Goal: Communication & Community: Share content

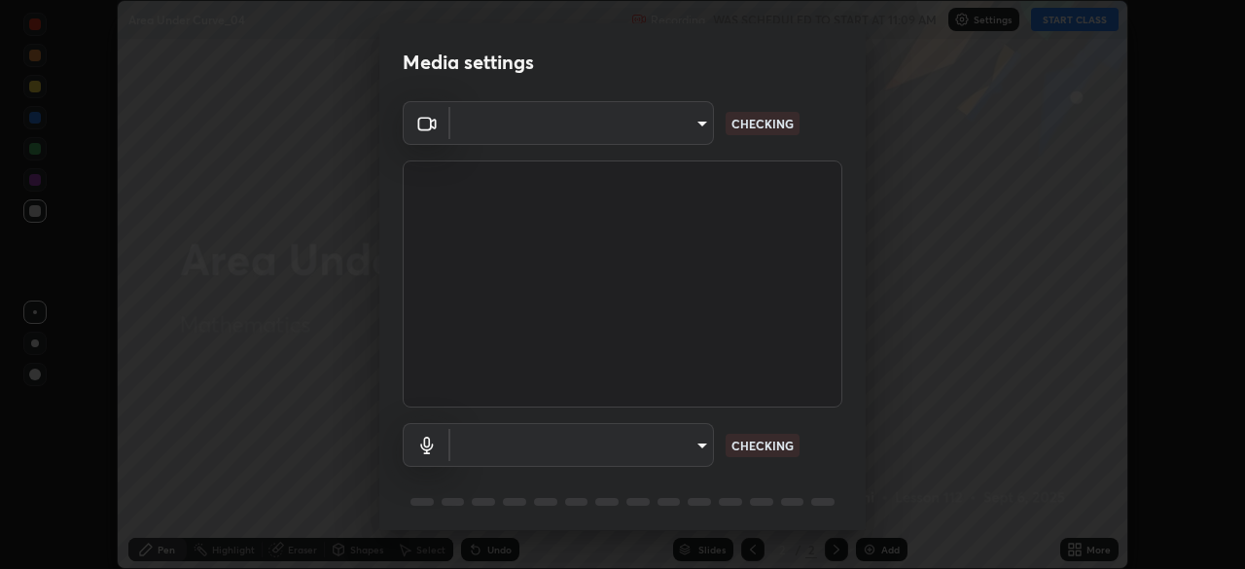
scroll to position [569, 1245]
type input "6f19bd17bb1345d3381c364c08f732a45a1be43fbbd3e071611a8edbcb1d3ae0"
click at [695, 445] on body "Erase all Area Under Curve_04 Recording WAS SCHEDULED TO START AT 11:09 AM Sett…" at bounding box center [622, 284] width 1245 height 569
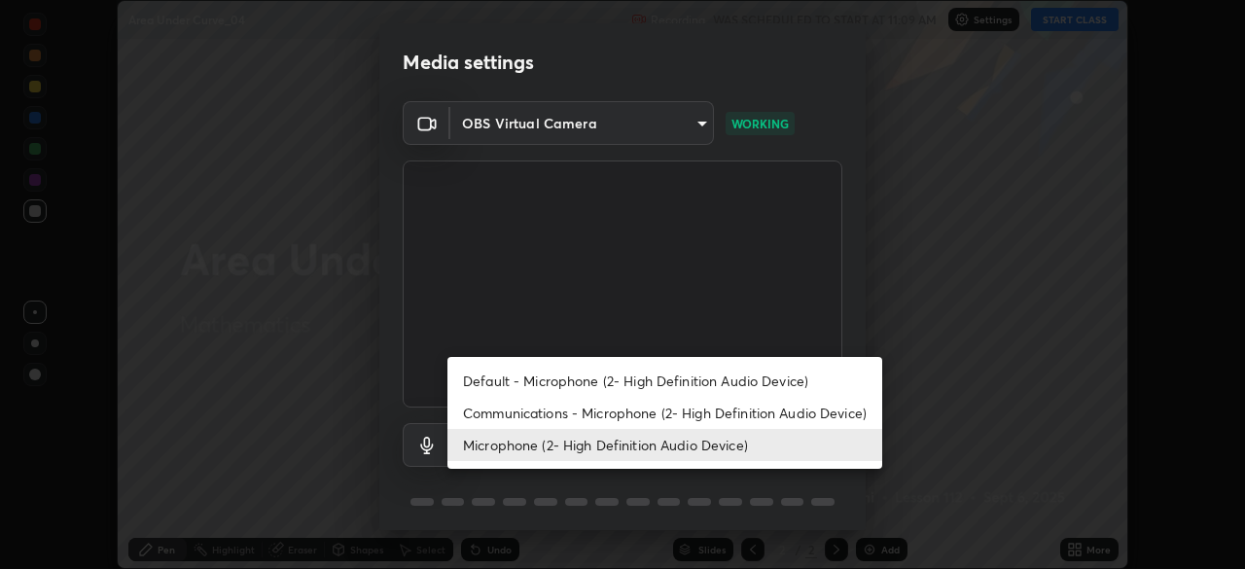
click at [716, 414] on li "Communications - Microphone (2- High Definition Audio Device)" at bounding box center [664, 413] width 435 height 32
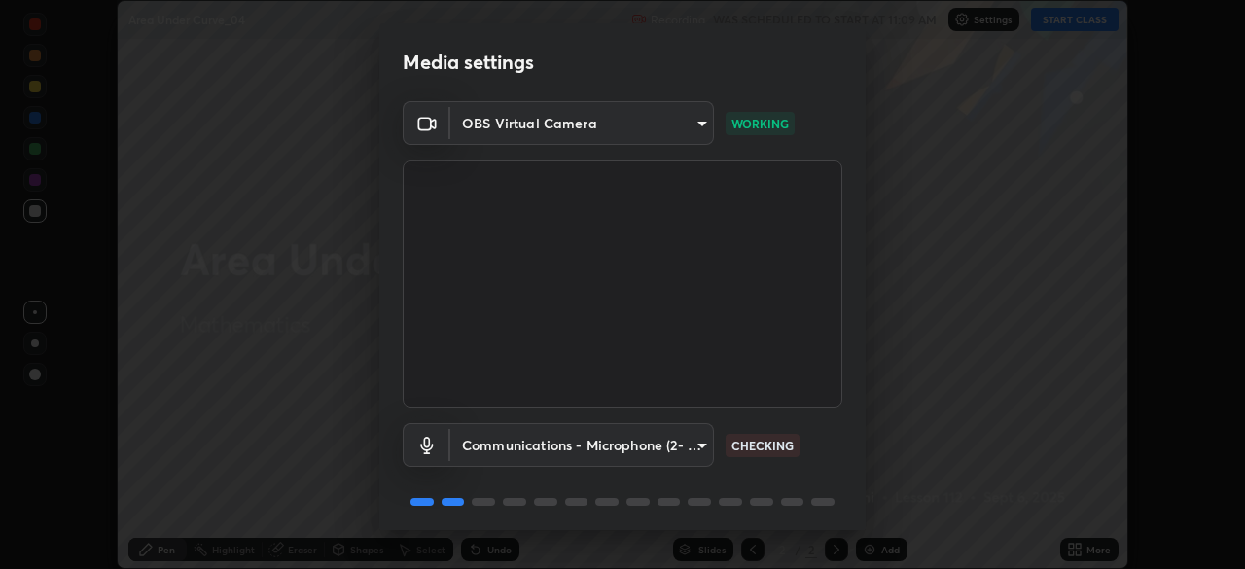
click at [699, 447] on body "Erase all Area Under Curve_04 Recording WAS SCHEDULED TO START AT 11:09 AM Sett…" at bounding box center [622, 284] width 1245 height 569
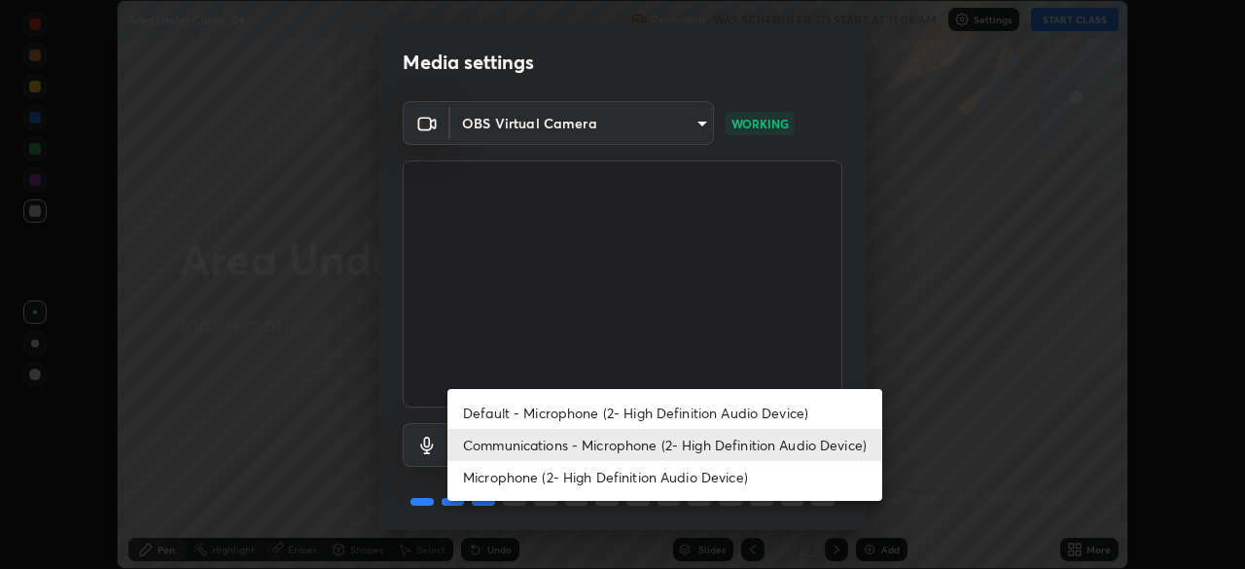
click at [682, 481] on li "Microphone (2- High Definition Audio Device)" at bounding box center [664, 477] width 435 height 32
type input "b26882c646bee67dc3b344b1dbf842c37ce4767a2daa6019220ab5102cc6c7c8"
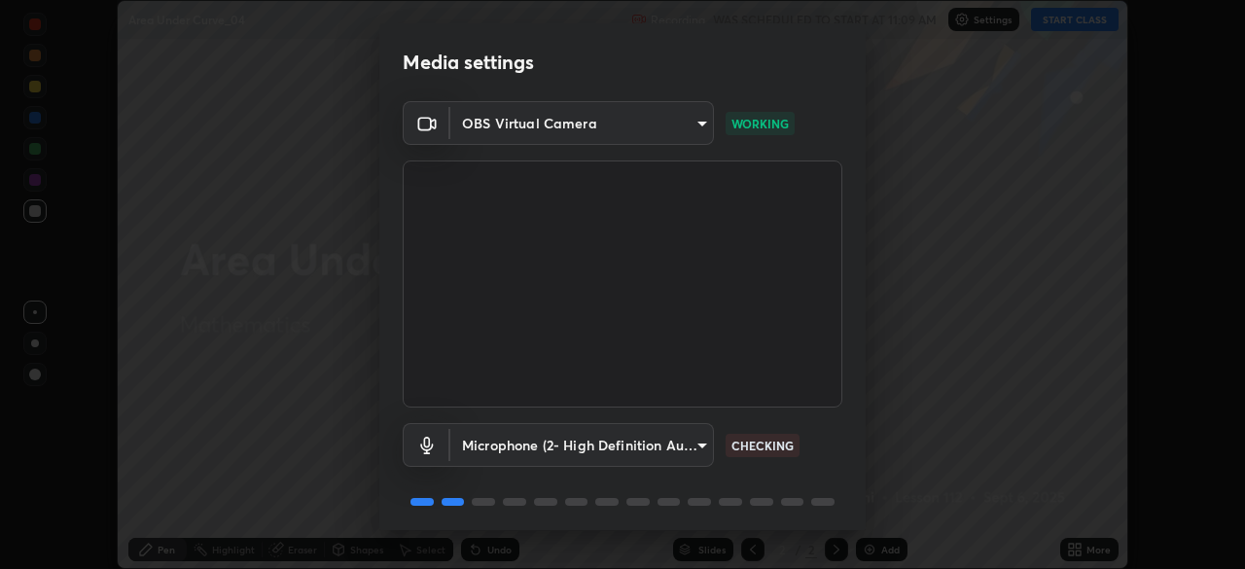
click at [696, 443] on body "Erase all Area Under Curve_04 Recording WAS SCHEDULED TO START AT 11:09 AM Sett…" at bounding box center [622, 284] width 1245 height 569
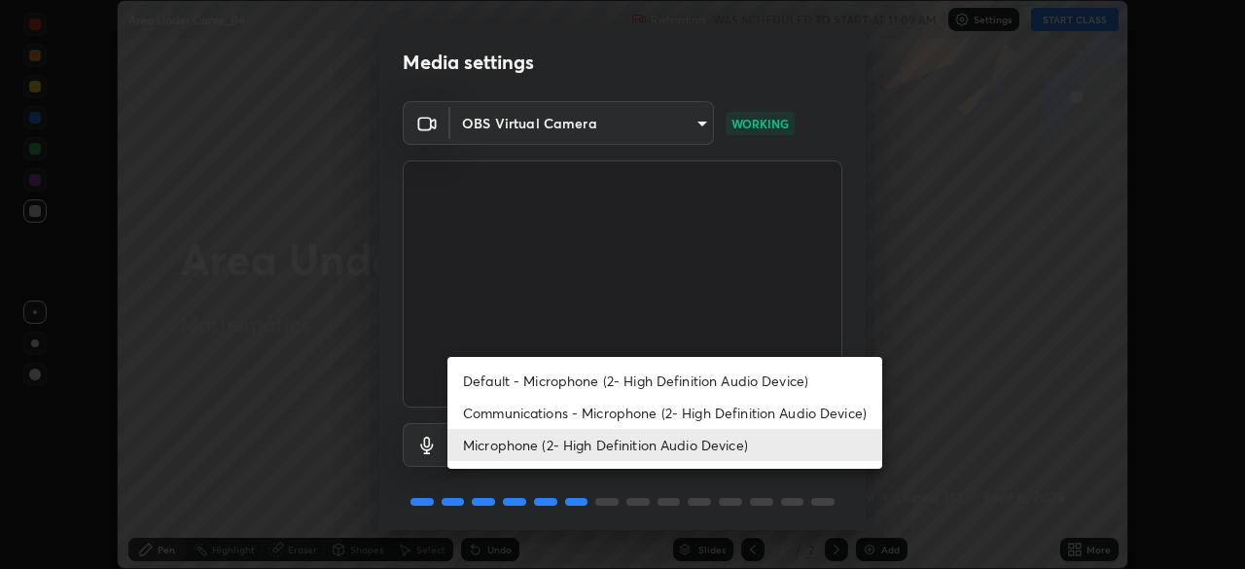
click at [717, 450] on li "Microphone (2- High Definition Audio Device)" at bounding box center [664, 445] width 435 height 32
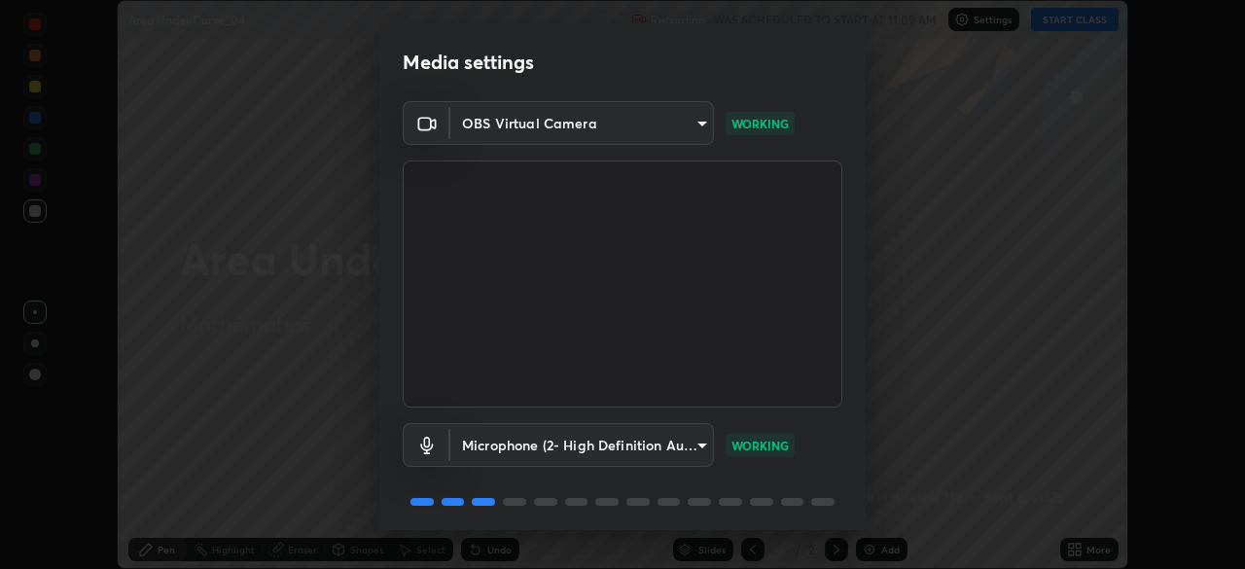
scroll to position [69, 0]
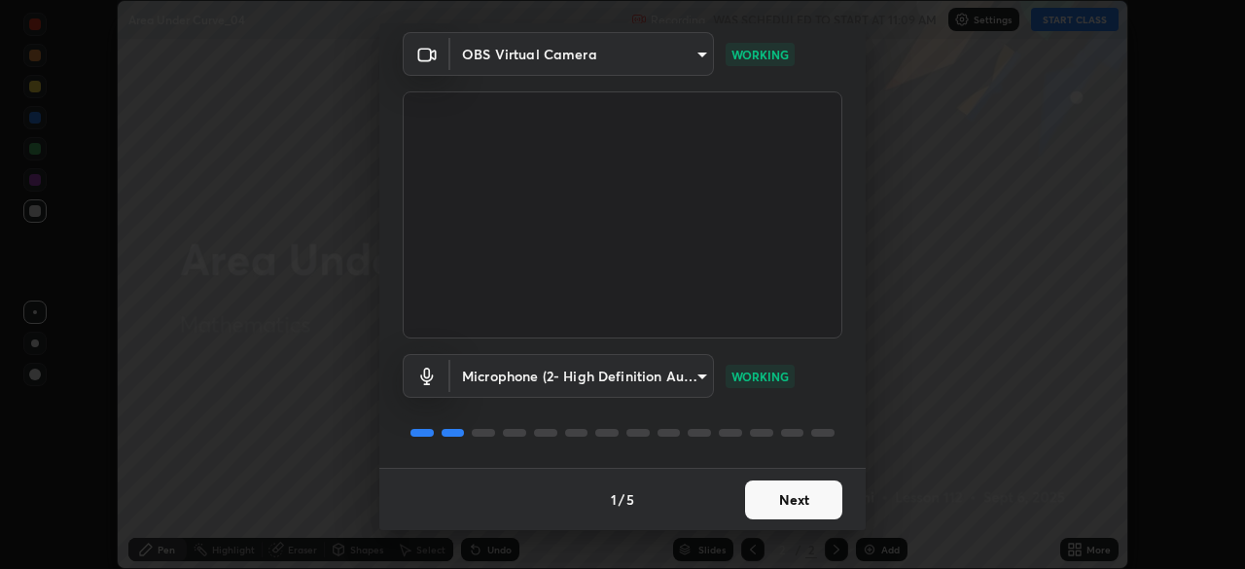
click at [809, 499] on button "Next" at bounding box center [793, 499] width 97 height 39
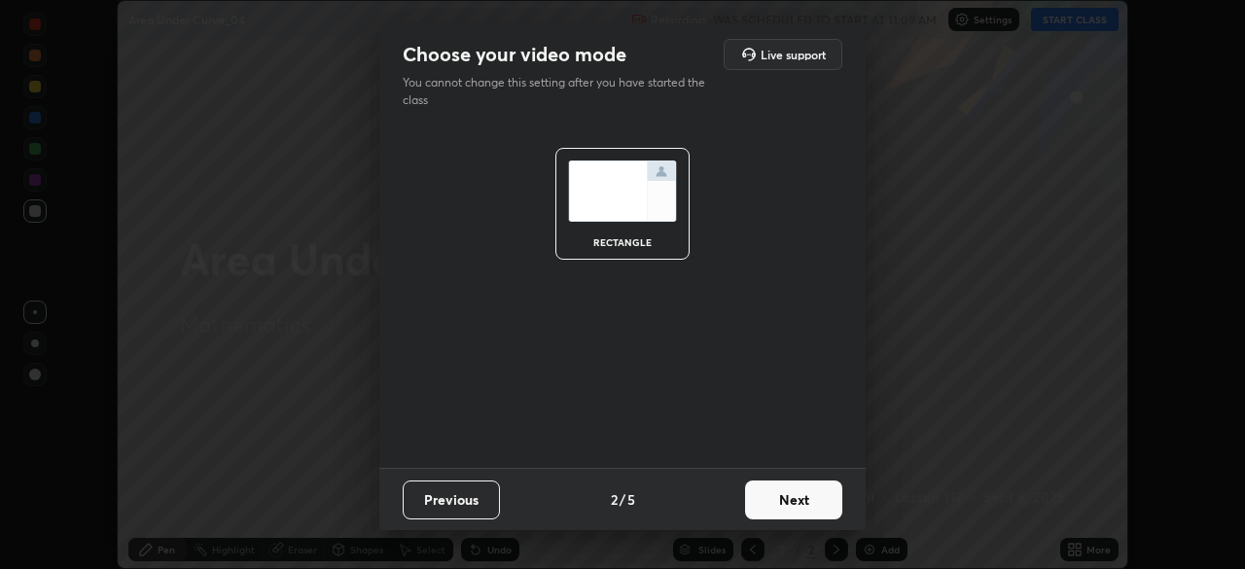
click at [816, 502] on button "Next" at bounding box center [793, 499] width 97 height 39
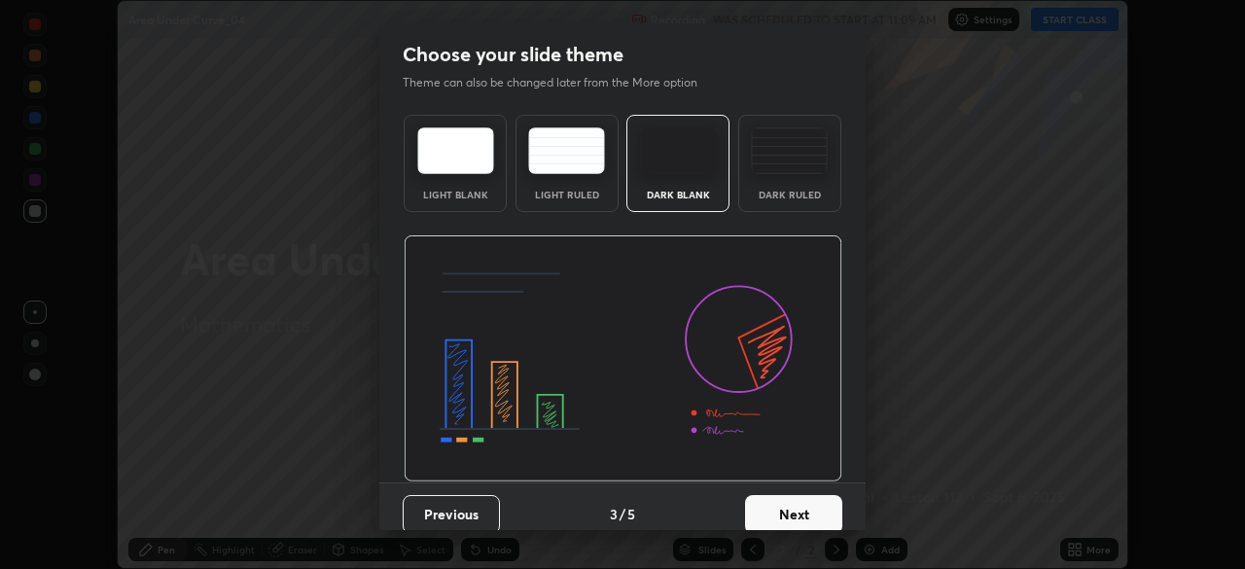
click at [827, 516] on button "Next" at bounding box center [793, 514] width 97 height 39
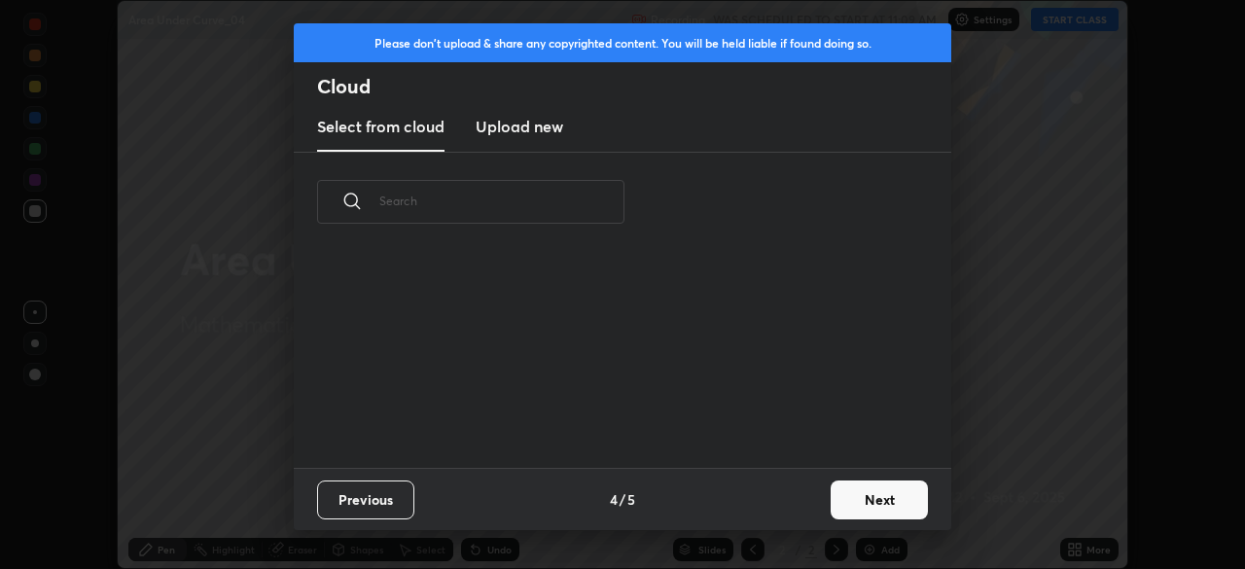
click at [865, 505] on button "Next" at bounding box center [879, 499] width 97 height 39
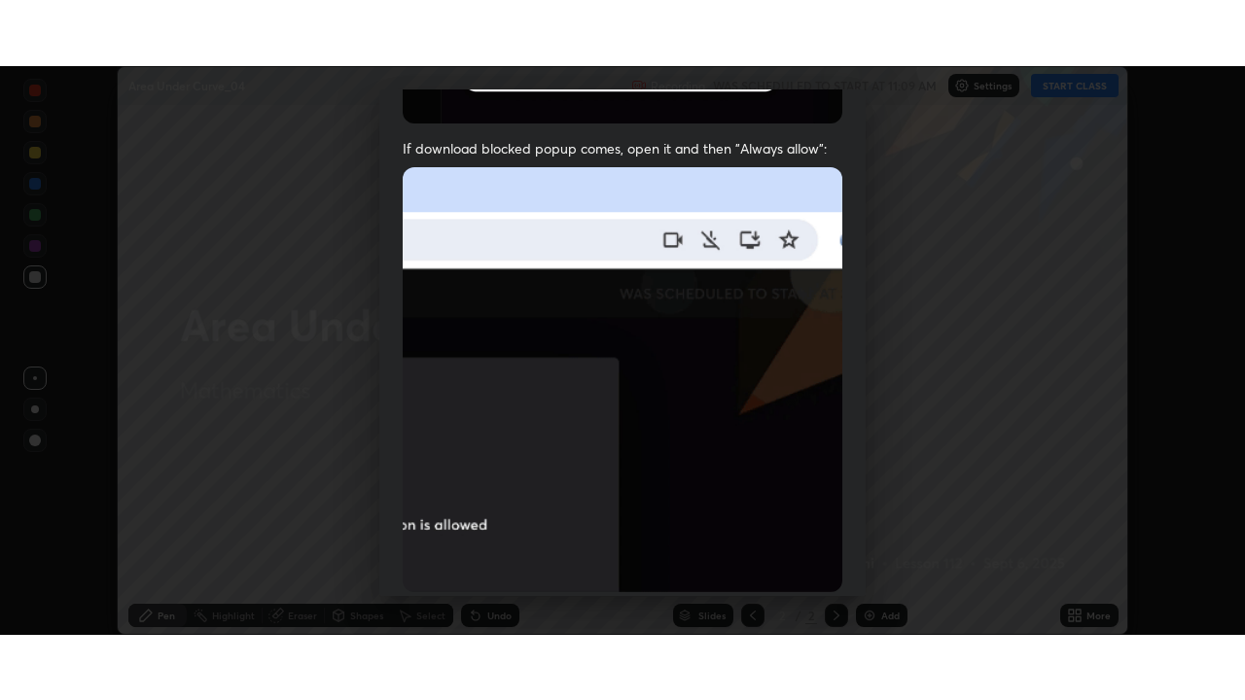
scroll to position [466, 0]
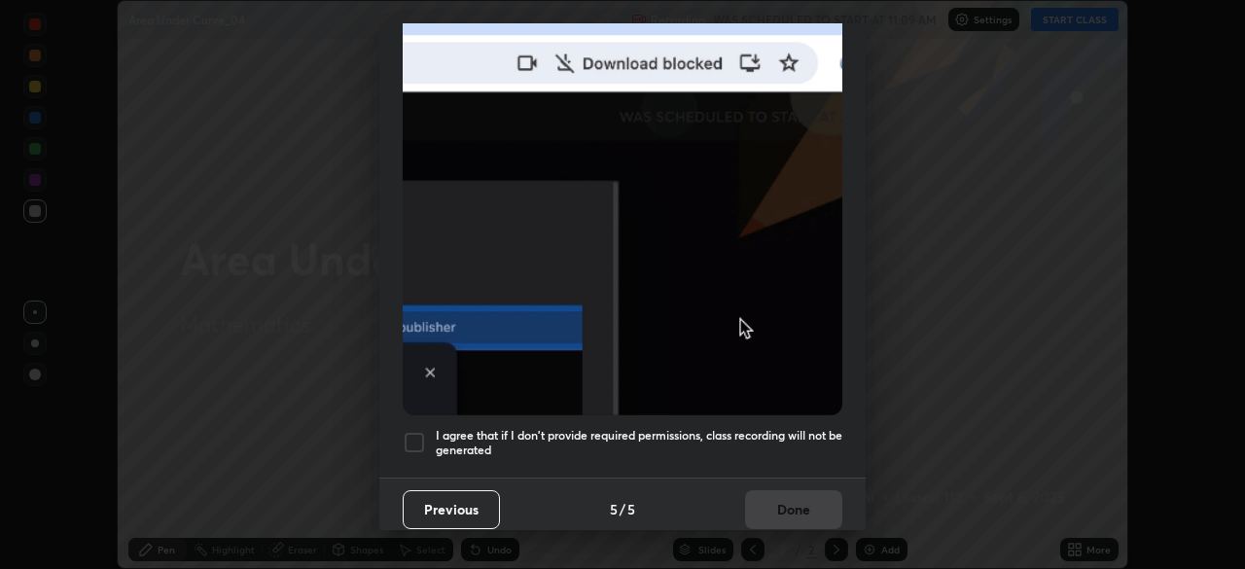
click at [422, 434] on div at bounding box center [414, 442] width 23 height 23
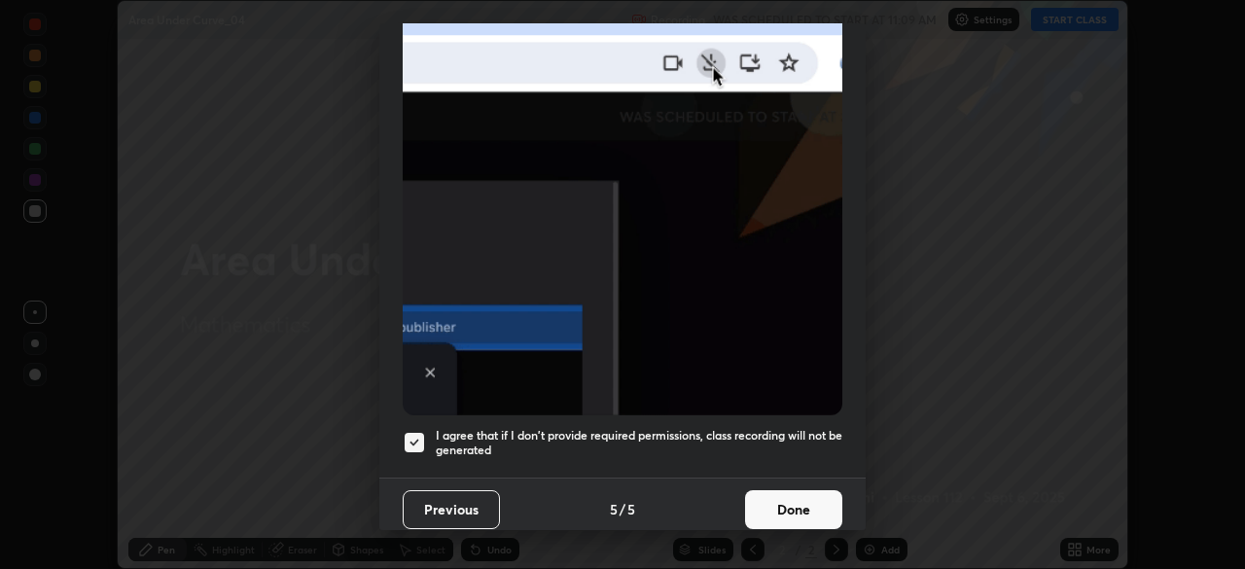
click at [803, 503] on button "Done" at bounding box center [793, 509] width 97 height 39
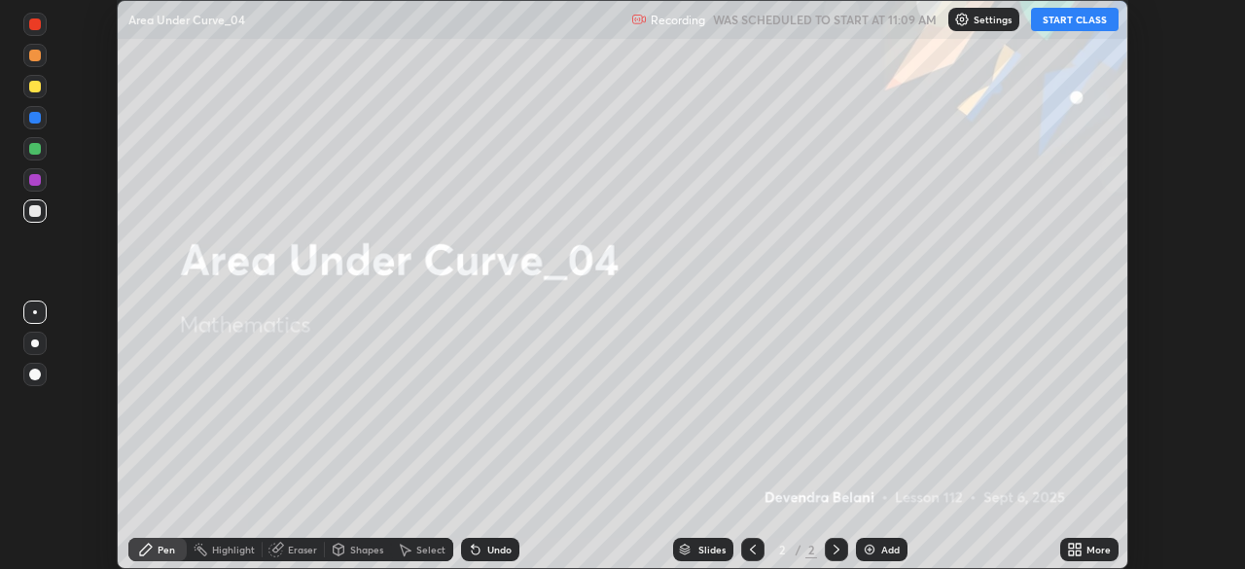
click at [1095, 30] on button "START CLASS" at bounding box center [1075, 19] width 88 height 23
click at [1076, 551] on icon at bounding box center [1078, 552] width 5 height 5
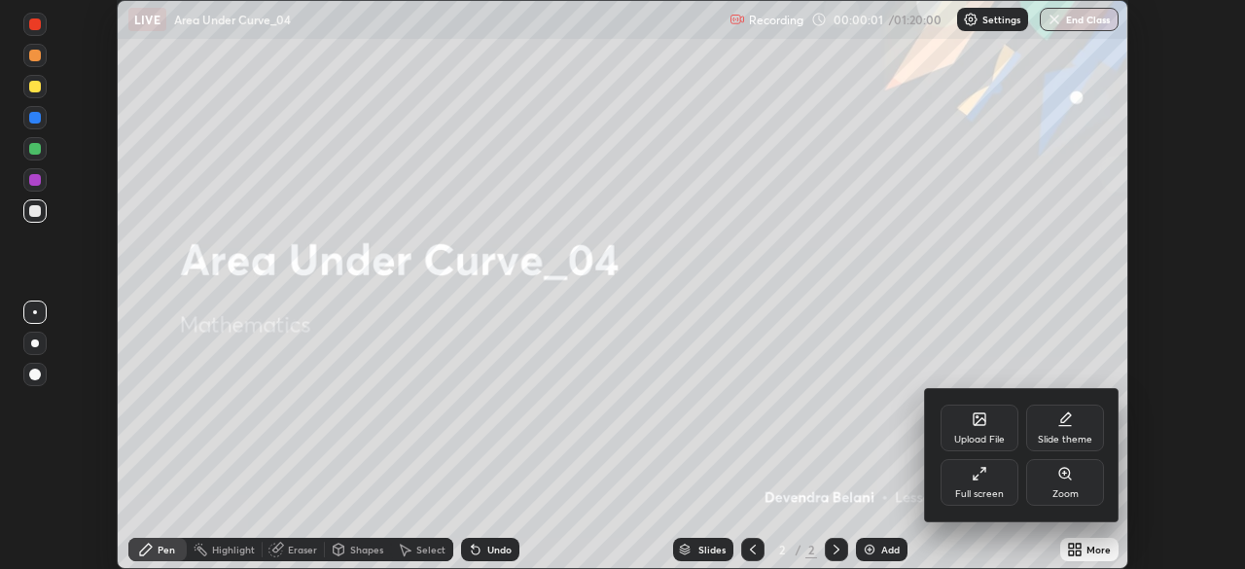
click at [978, 489] on div "Full screen" at bounding box center [979, 494] width 49 height 10
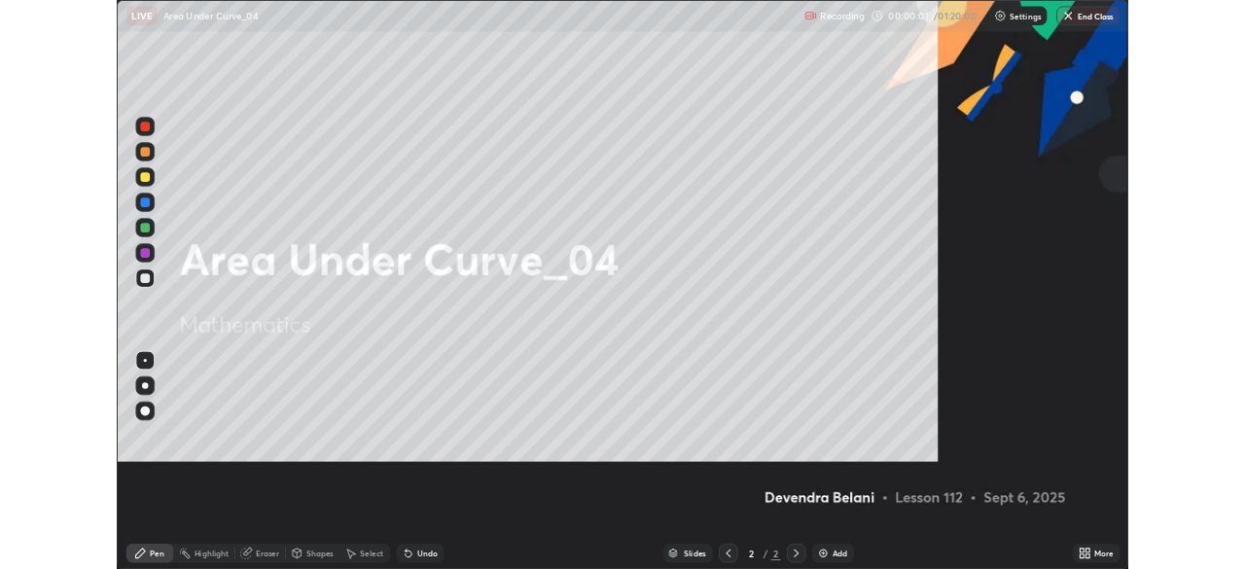
scroll to position [700, 1245]
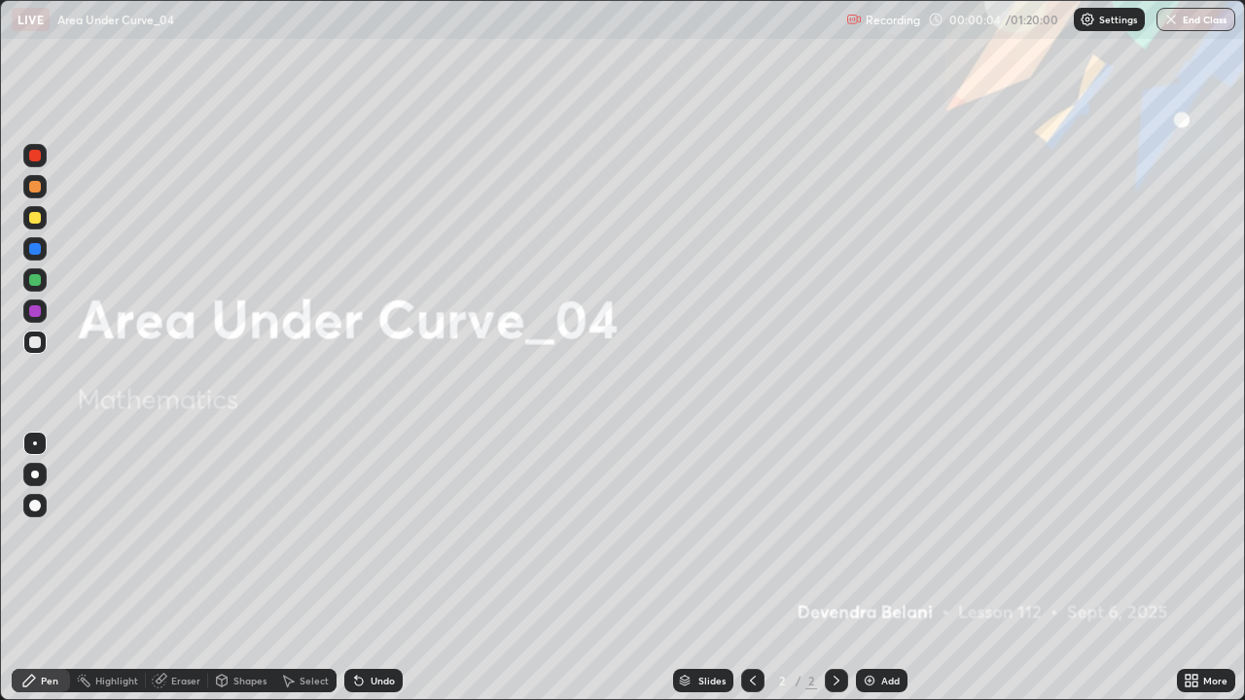
click at [865, 568] on img at bounding box center [870, 681] width 16 height 16
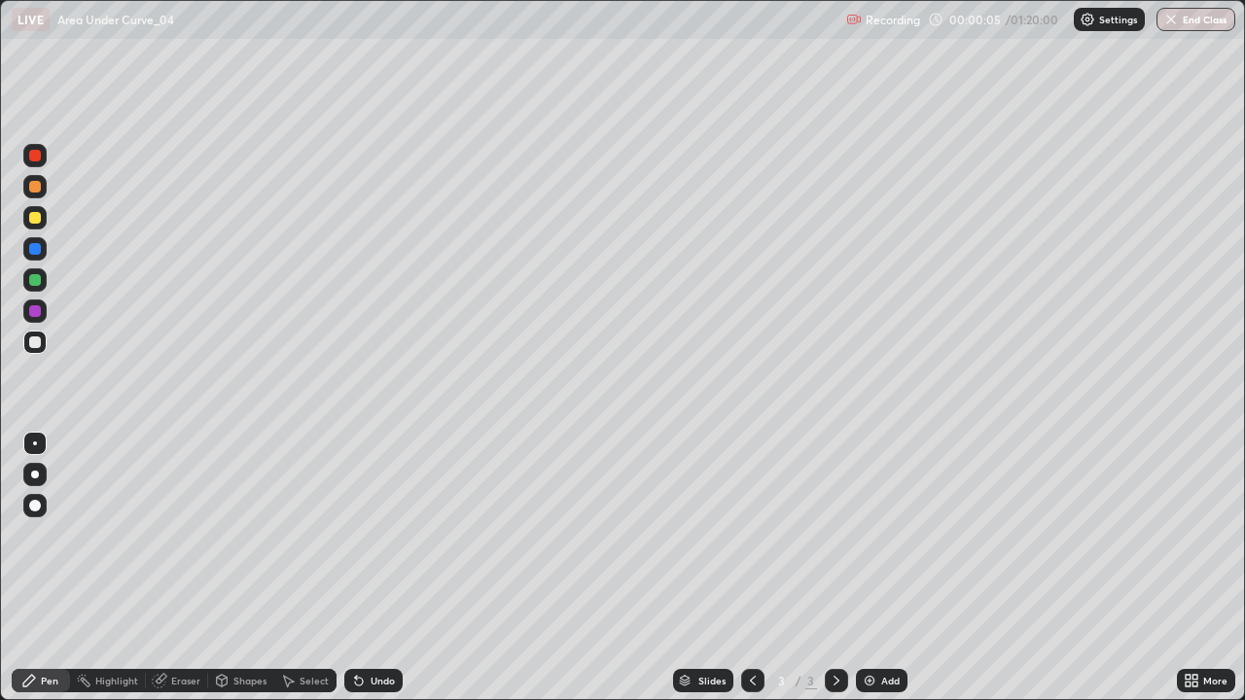
click at [34, 221] on div at bounding box center [35, 218] width 12 height 12
click at [36, 341] on div at bounding box center [35, 343] width 12 height 12
click at [36, 283] on div at bounding box center [35, 280] width 12 height 12
click at [31, 223] on div at bounding box center [35, 218] width 12 height 12
click at [33, 351] on div at bounding box center [34, 342] width 23 height 23
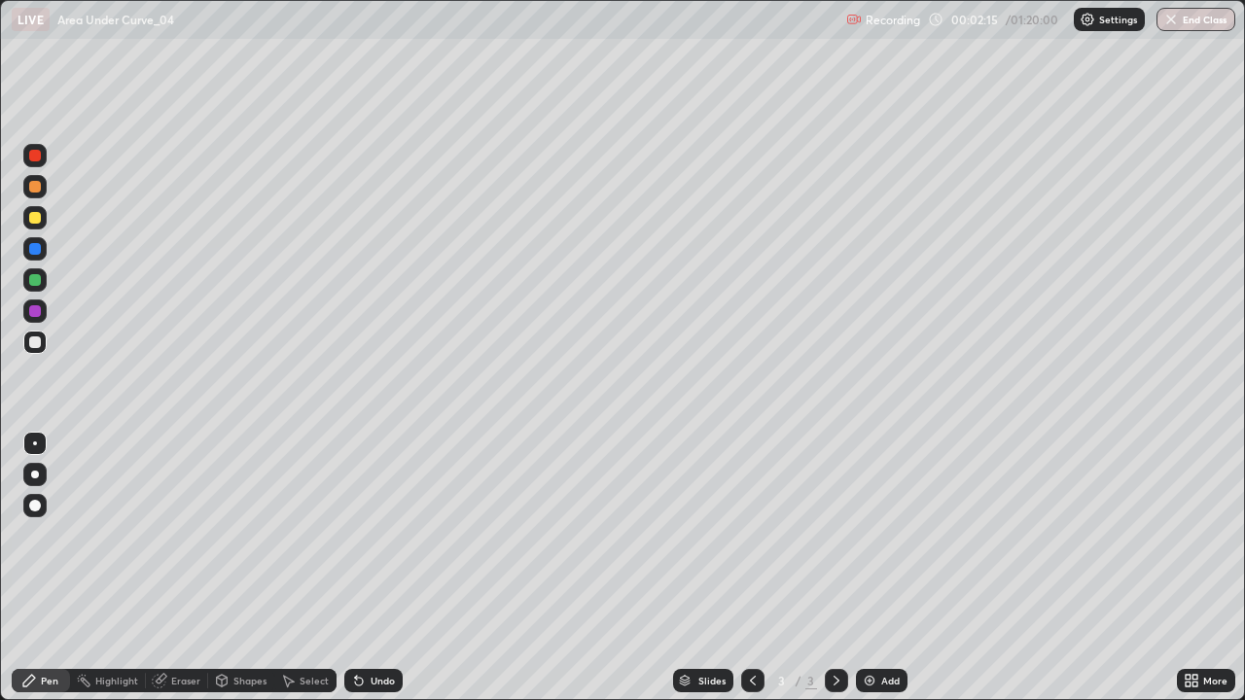
click at [37, 302] on div at bounding box center [34, 311] width 23 height 23
click at [385, 568] on div "Undo" at bounding box center [373, 680] width 58 height 23
click at [40, 218] on div at bounding box center [35, 218] width 12 height 12
click at [863, 568] on img at bounding box center [870, 681] width 16 height 16
click at [36, 187] on div at bounding box center [35, 187] width 12 height 12
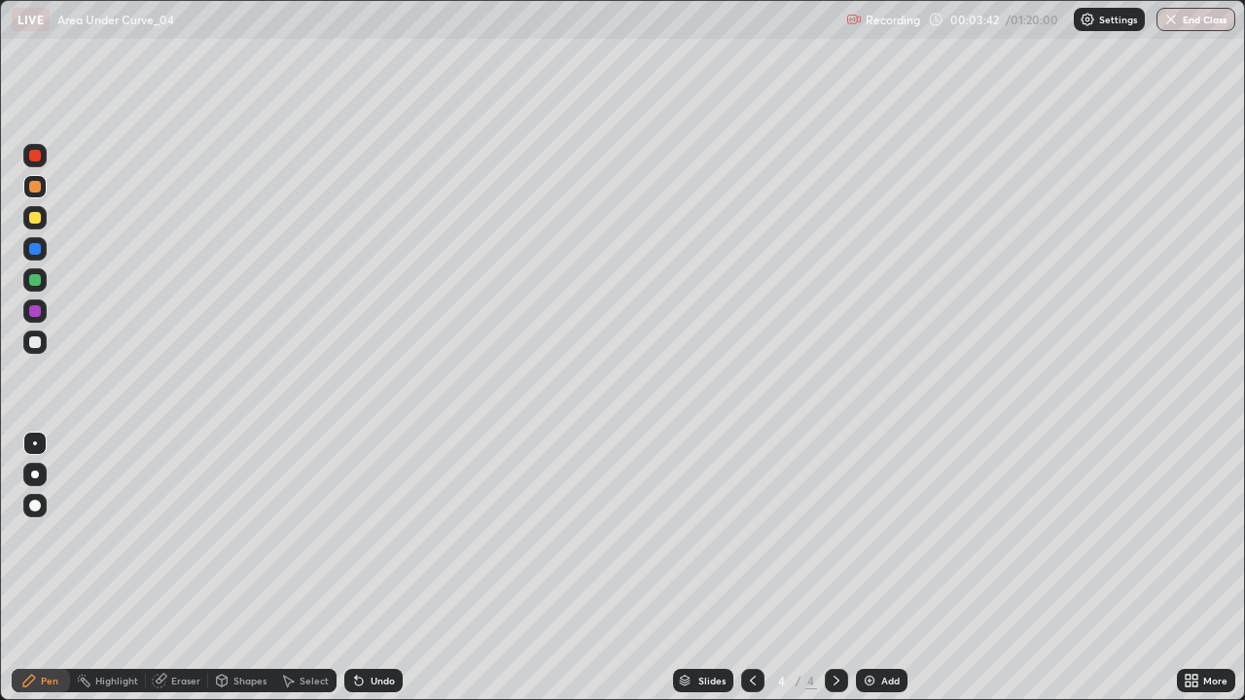
click at [741, 568] on div at bounding box center [752, 680] width 23 height 23
click at [825, 568] on div at bounding box center [836, 680] width 23 height 23
click at [42, 228] on div at bounding box center [34, 217] width 23 height 23
click at [383, 568] on div "Undo" at bounding box center [383, 681] width 24 height 10
click at [385, 568] on div "Undo" at bounding box center [383, 681] width 24 height 10
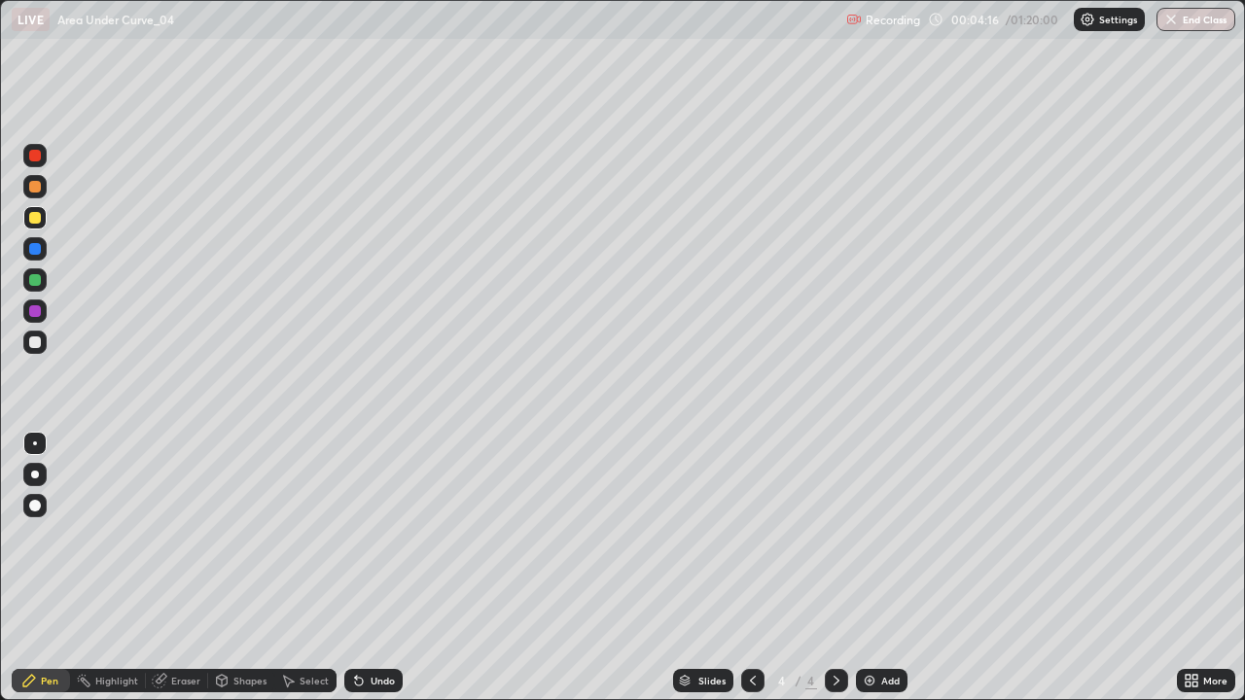
click at [357, 568] on icon at bounding box center [359, 681] width 16 height 16
click at [367, 568] on div "Undo" at bounding box center [373, 680] width 58 height 23
click at [368, 568] on div "Undo" at bounding box center [373, 680] width 58 height 23
click at [37, 350] on div at bounding box center [34, 342] width 23 height 23
click at [371, 568] on div "Undo" at bounding box center [383, 681] width 24 height 10
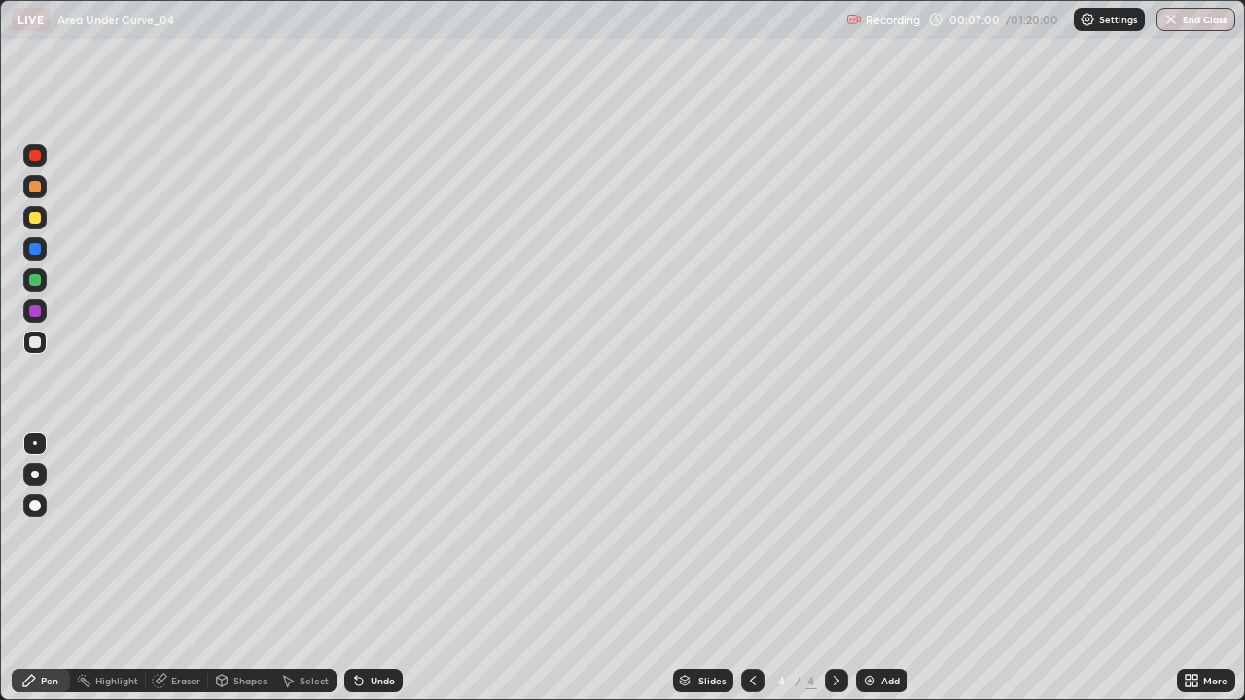
click at [751, 568] on icon at bounding box center [753, 681] width 16 height 16
click at [834, 568] on icon at bounding box center [837, 681] width 16 height 16
click at [869, 568] on img at bounding box center [870, 681] width 16 height 16
click at [168, 568] on div "Eraser" at bounding box center [177, 680] width 62 height 23
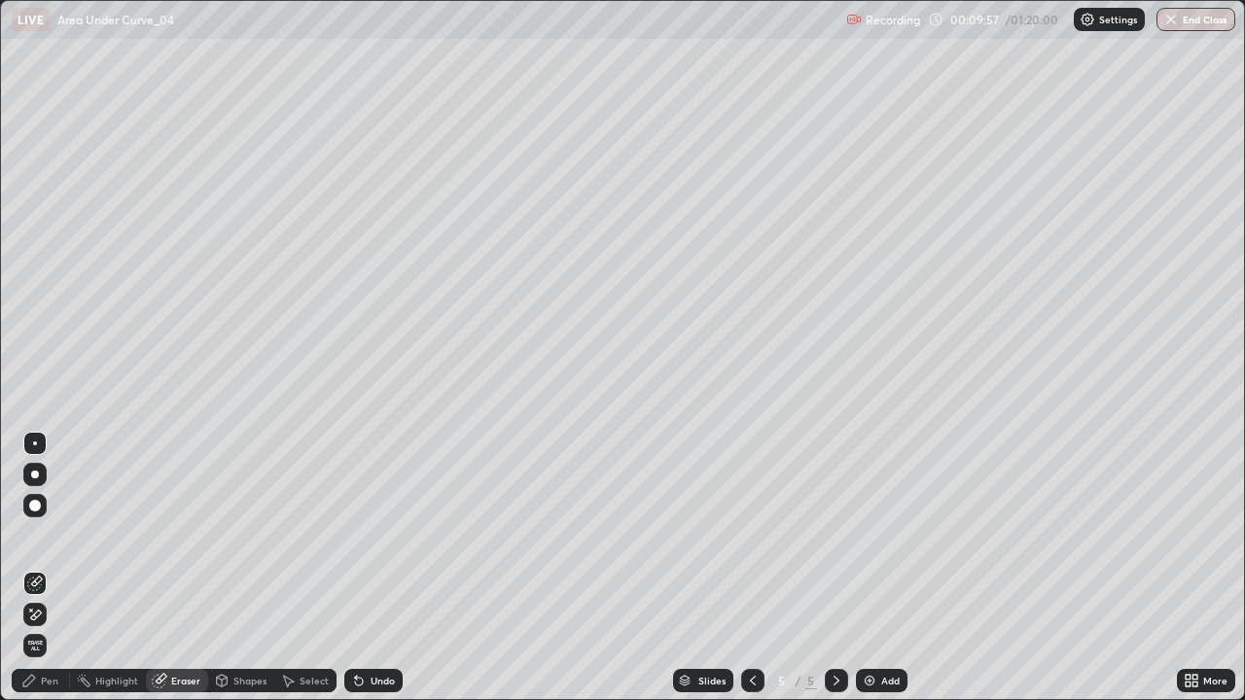
click at [21, 568] on icon at bounding box center [29, 681] width 16 height 16
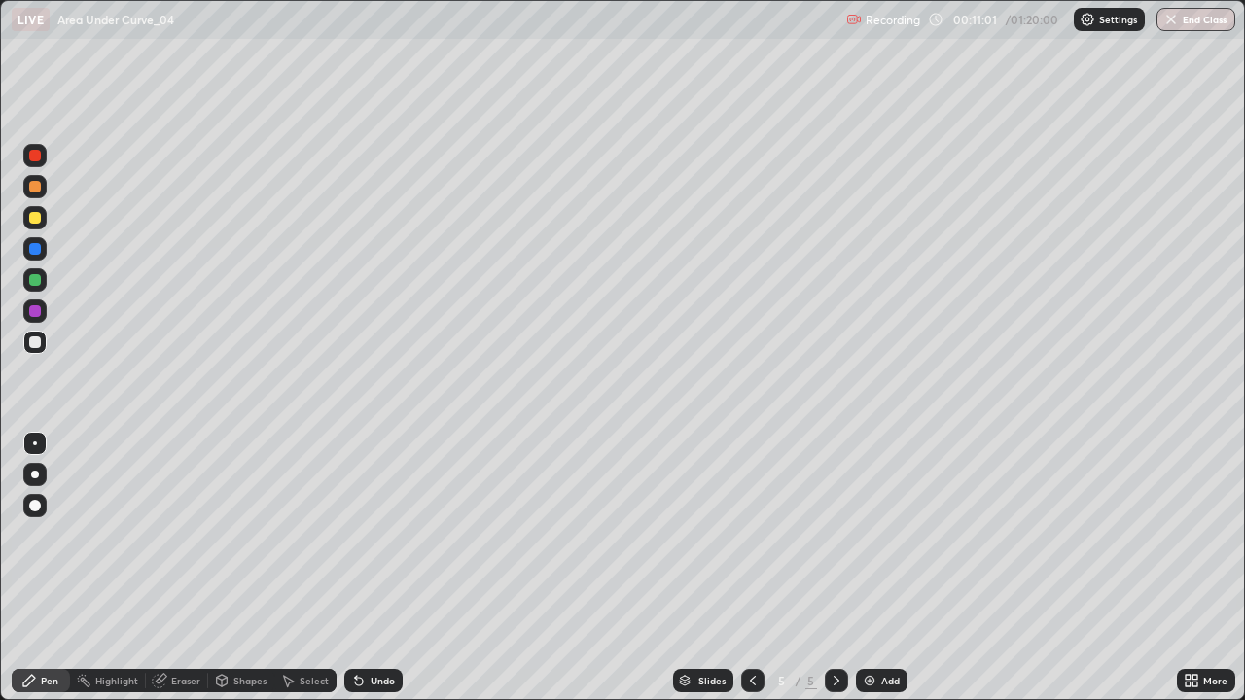
click at [320, 568] on div "Select" at bounding box center [314, 681] width 29 height 10
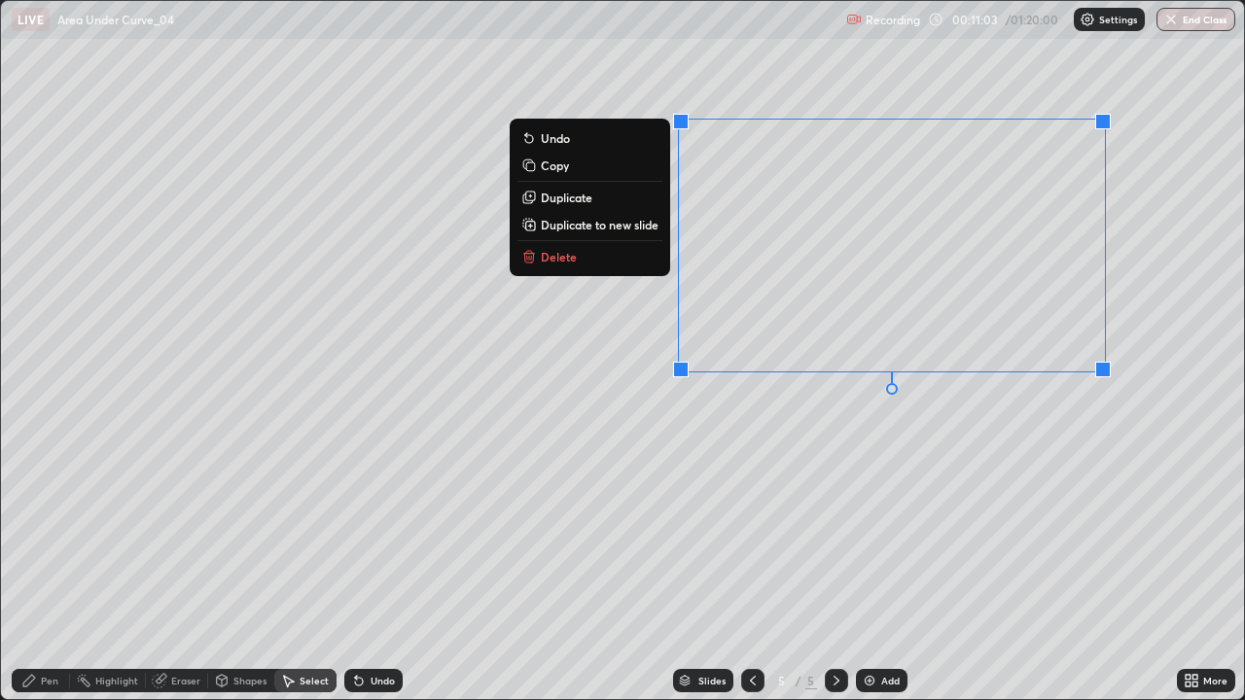
click at [607, 261] on button "Delete" at bounding box center [589, 256] width 145 height 23
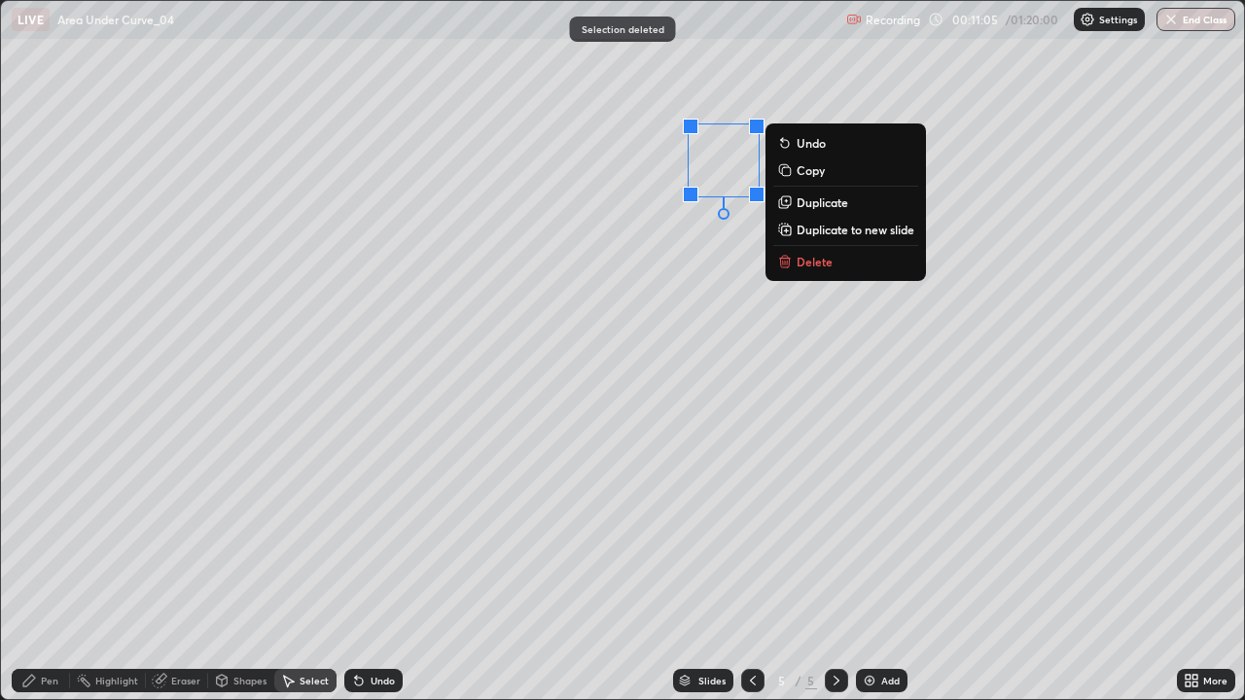
click at [822, 260] on p "Delete" at bounding box center [815, 262] width 36 height 16
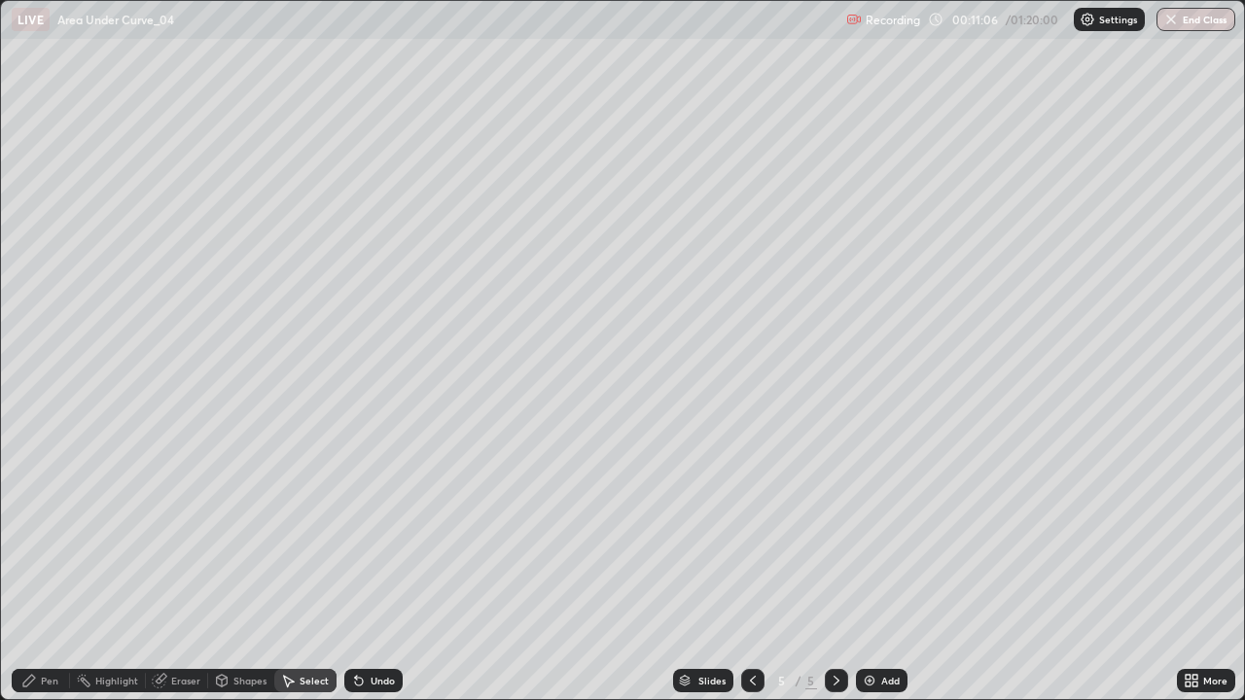
click at [47, 568] on div "Pen" at bounding box center [50, 681] width 18 height 10
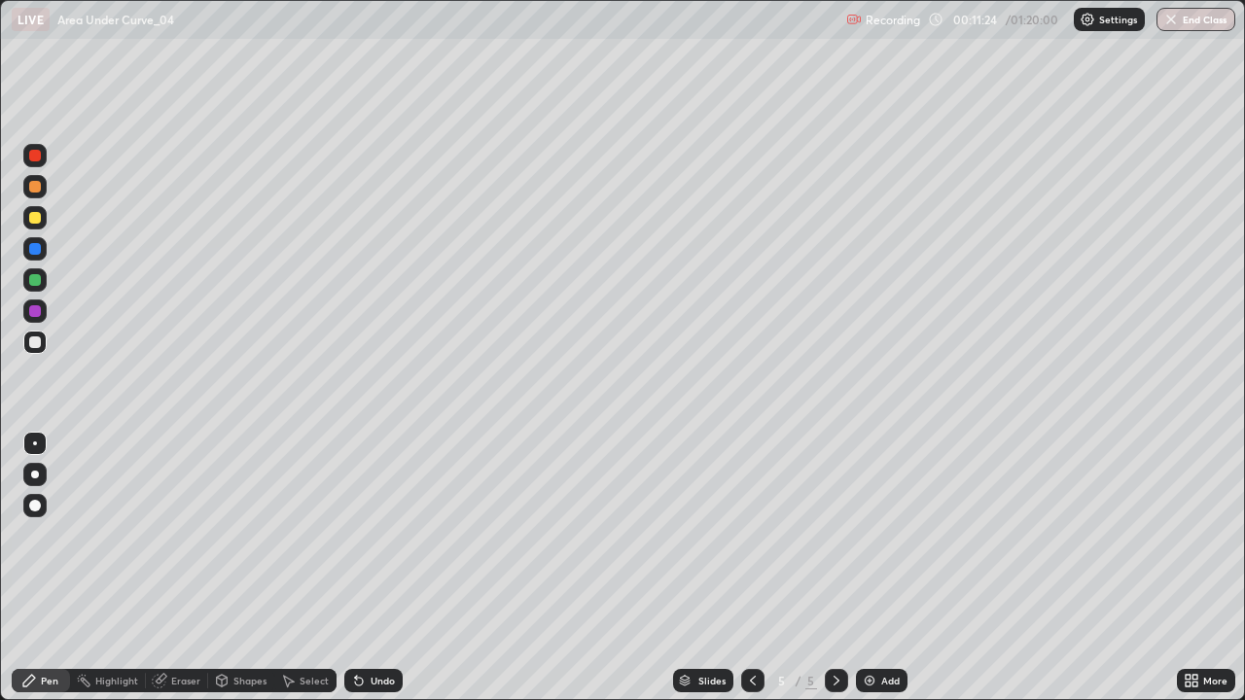
click at [194, 568] on div "Eraser" at bounding box center [177, 680] width 62 height 23
click at [181, 568] on div "Eraser" at bounding box center [177, 680] width 62 height 23
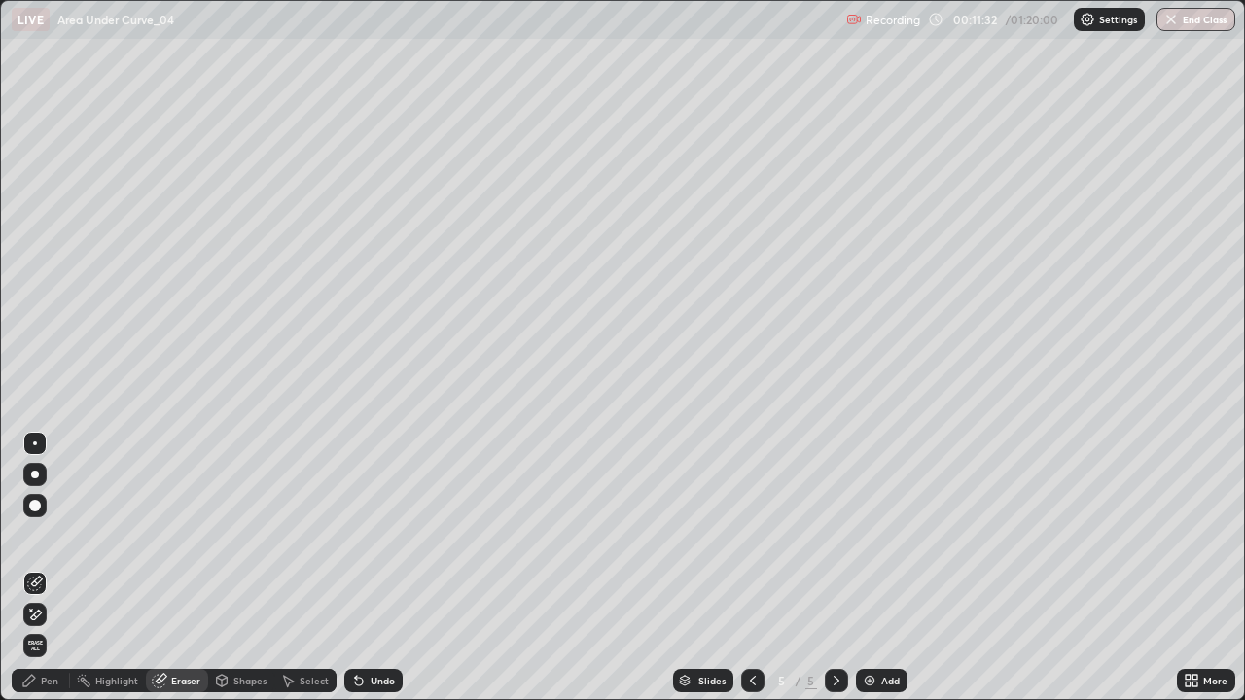
click at [52, 568] on div "Pen" at bounding box center [41, 680] width 58 height 23
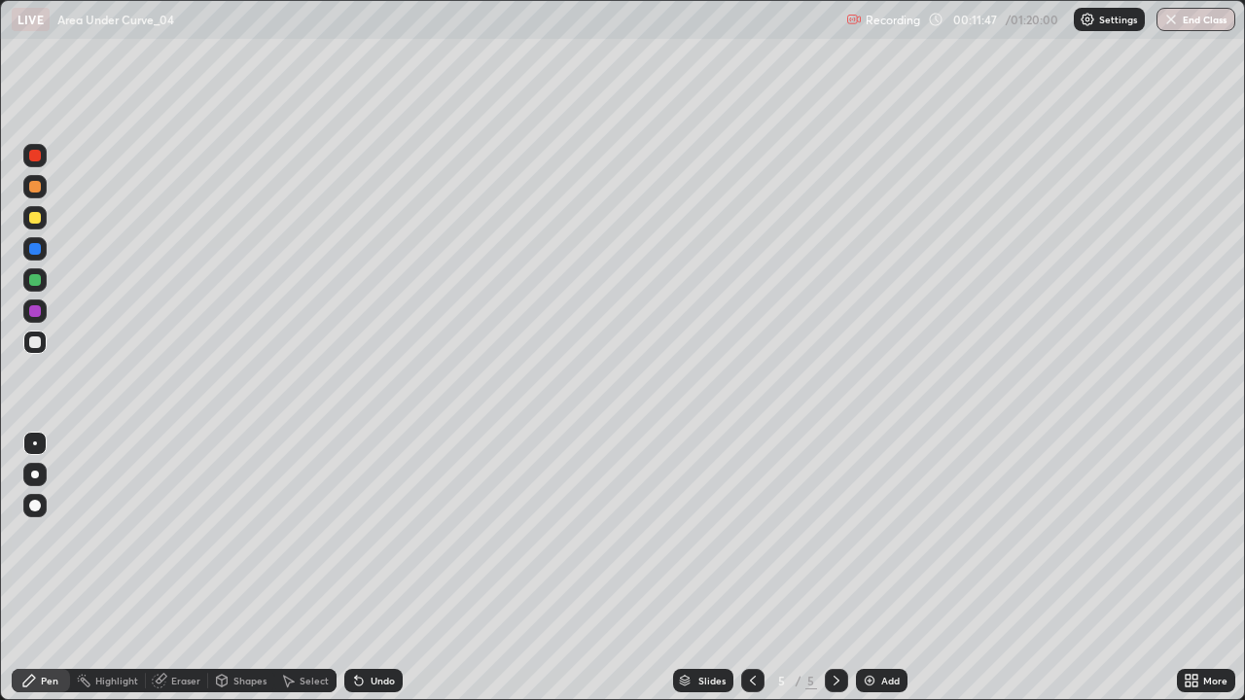
click at [107, 568] on div "Highlight" at bounding box center [116, 681] width 43 height 10
click at [180, 568] on div "Eraser" at bounding box center [185, 681] width 29 height 10
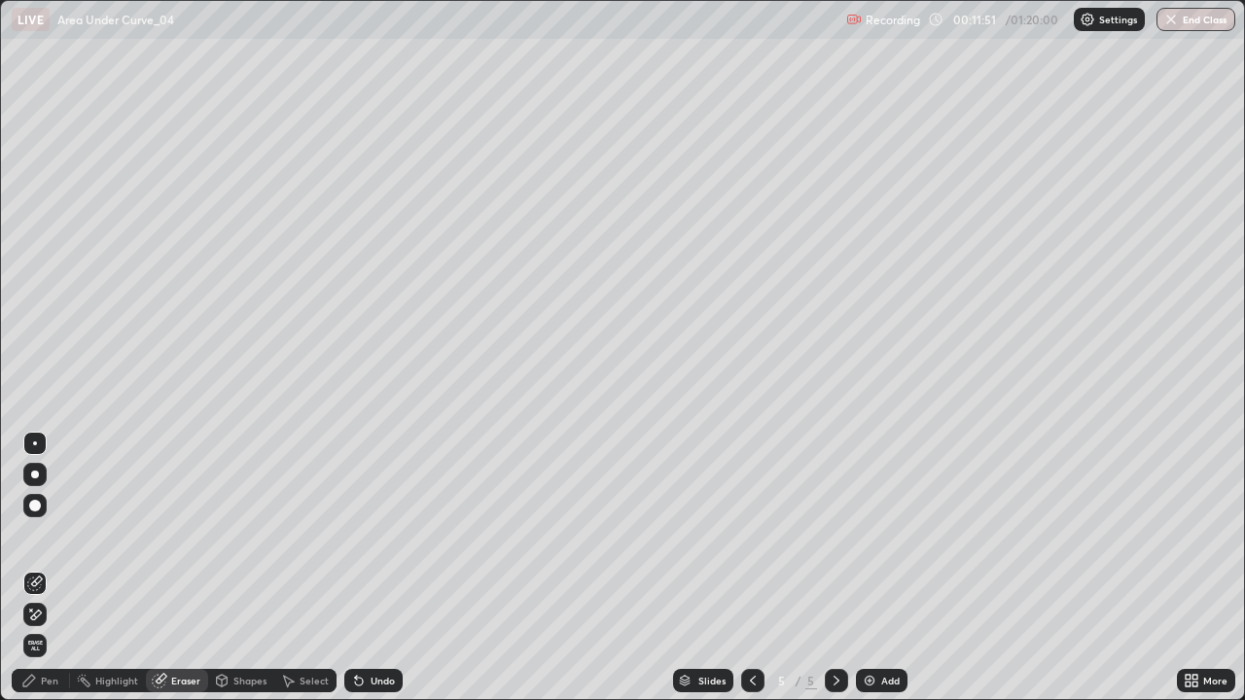
click at [36, 568] on div "Pen" at bounding box center [41, 680] width 58 height 23
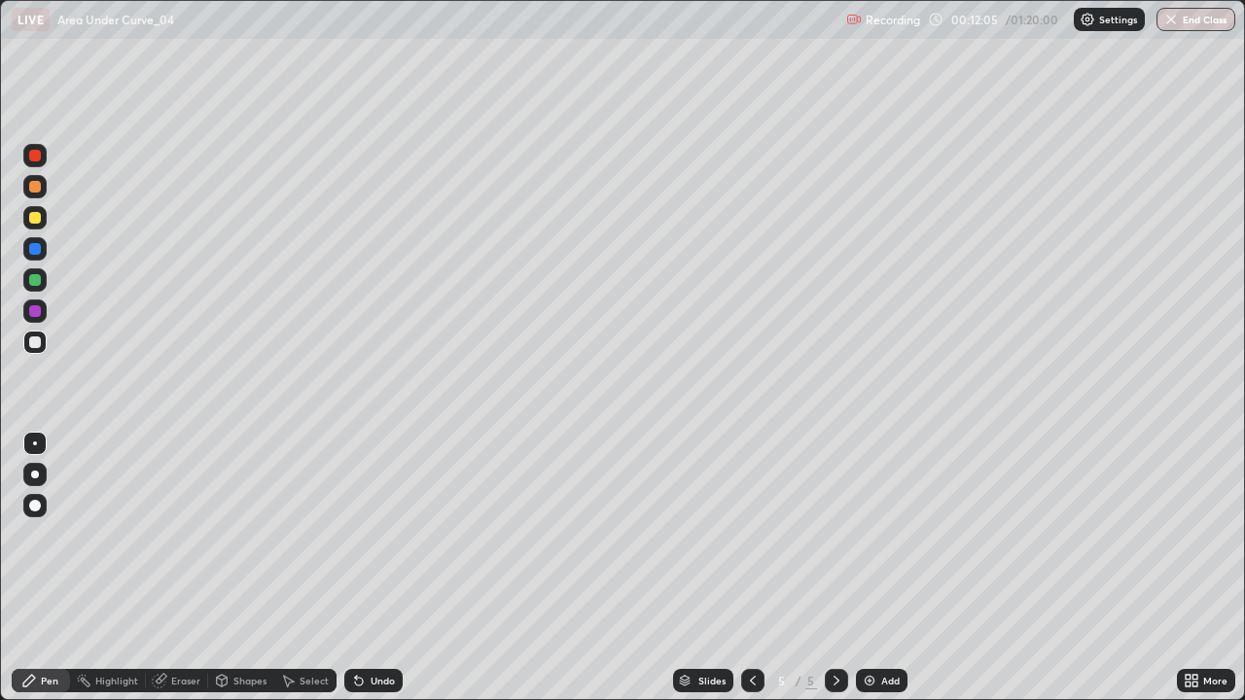
click at [28, 350] on div at bounding box center [34, 342] width 23 height 23
click at [751, 568] on icon at bounding box center [753, 681] width 16 height 16
click at [749, 568] on icon at bounding box center [753, 681] width 16 height 16
click at [842, 568] on div at bounding box center [836, 680] width 23 height 23
click at [834, 568] on icon at bounding box center [837, 681] width 16 height 16
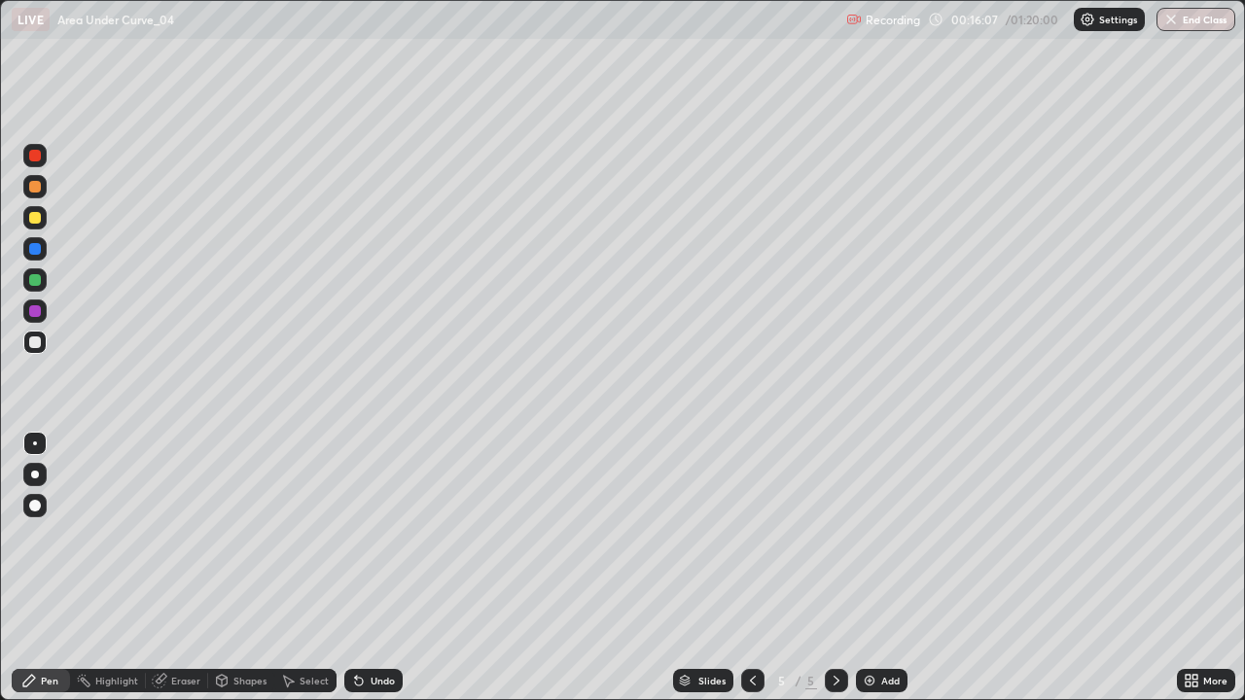
click at [836, 568] on icon at bounding box center [836, 681] width 6 height 10
click at [835, 568] on icon at bounding box center [836, 681] width 6 height 10
click at [869, 568] on img at bounding box center [870, 681] width 16 height 16
click at [42, 220] on div at bounding box center [34, 217] width 23 height 23
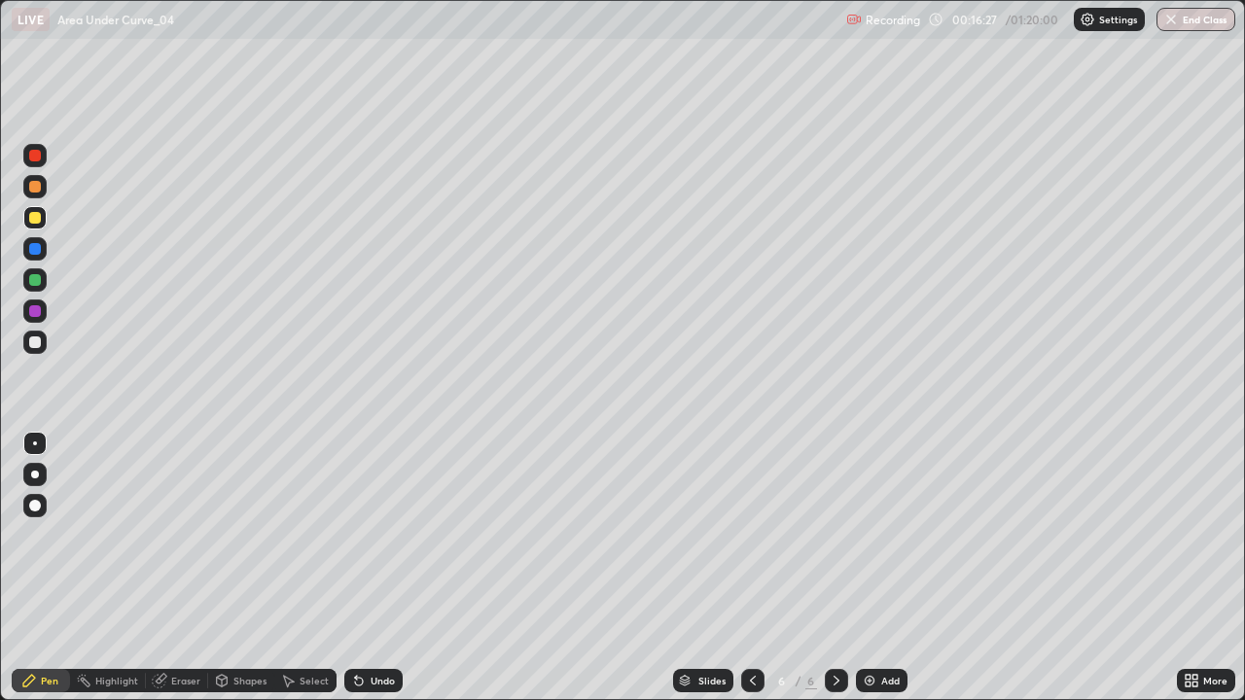
click at [182, 568] on div "Eraser" at bounding box center [185, 681] width 29 height 10
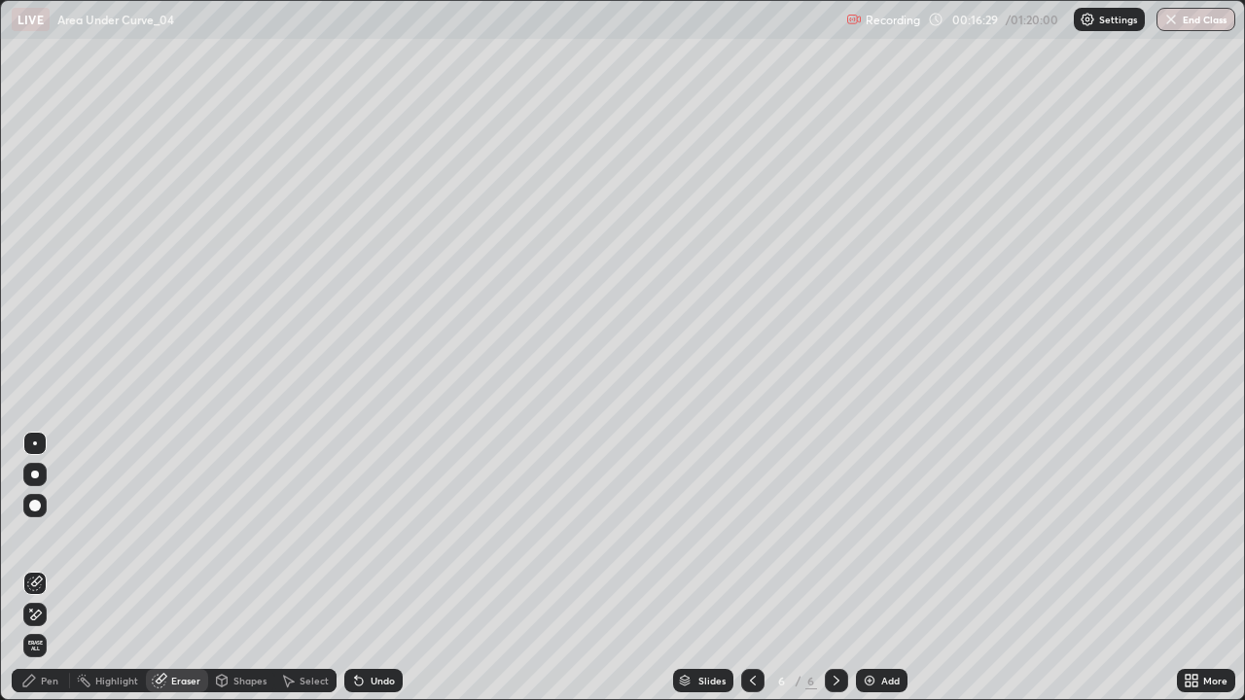
click at [30, 568] on icon at bounding box center [29, 681] width 16 height 16
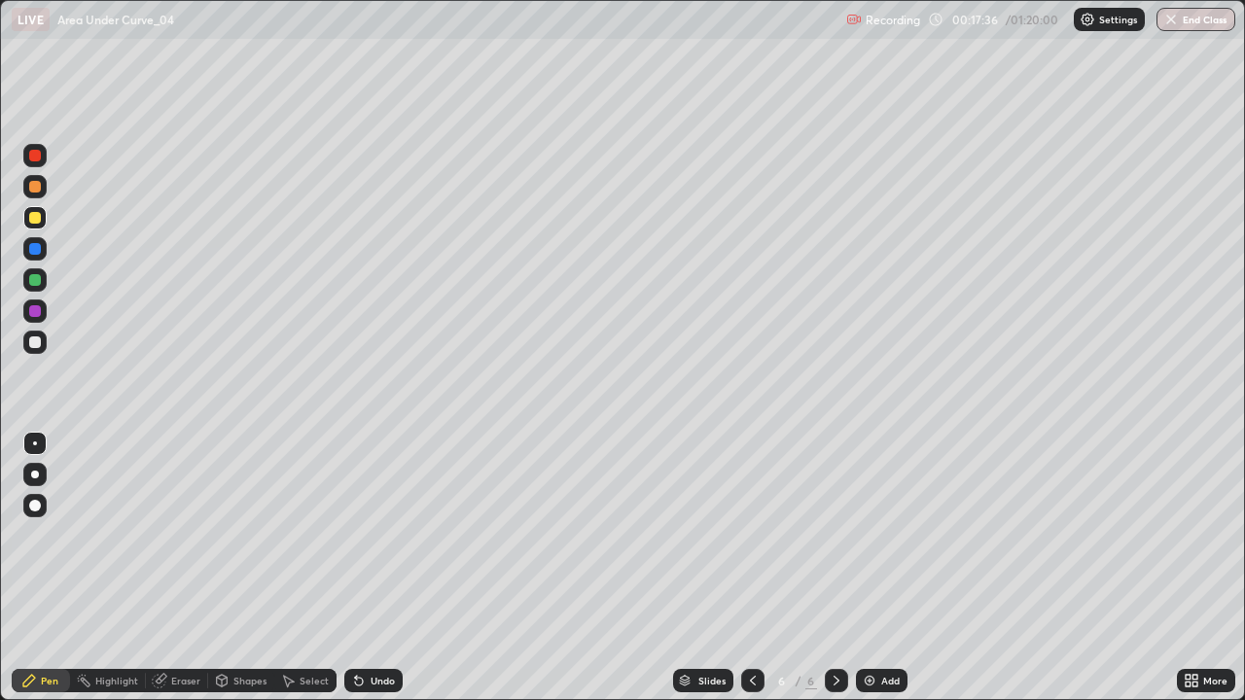
click at [197, 568] on div "Eraser" at bounding box center [185, 681] width 29 height 10
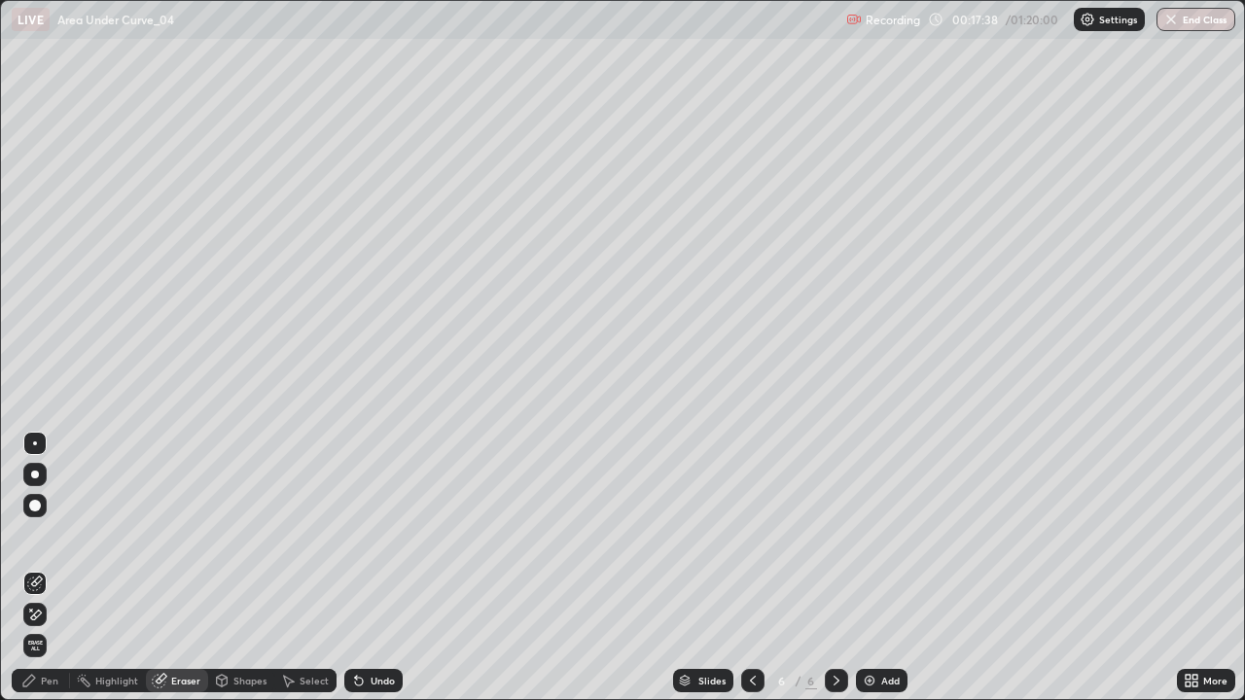
click at [59, 568] on div "Pen" at bounding box center [41, 680] width 58 height 23
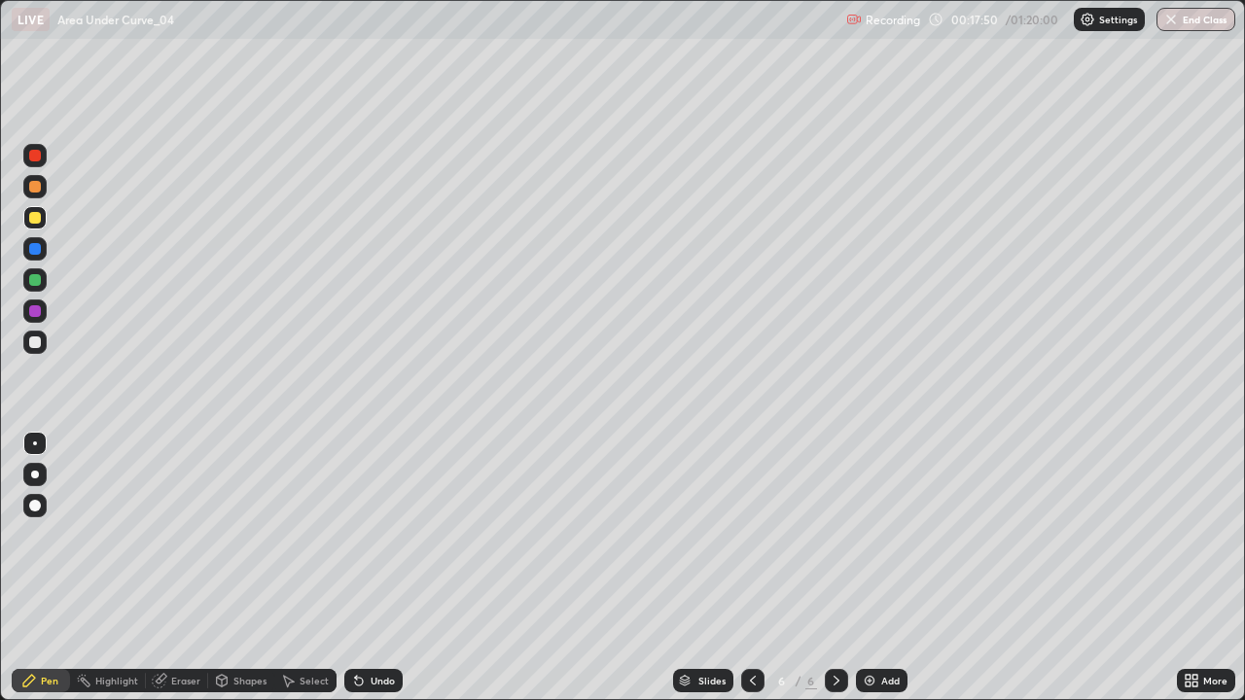
click at [383, 568] on div "Undo" at bounding box center [383, 681] width 24 height 10
click at [380, 568] on div "Undo" at bounding box center [373, 680] width 58 height 23
click at [386, 568] on div "Undo" at bounding box center [373, 680] width 58 height 23
click at [35, 312] on div at bounding box center [35, 311] width 12 height 12
click at [750, 568] on icon at bounding box center [753, 681] width 16 height 16
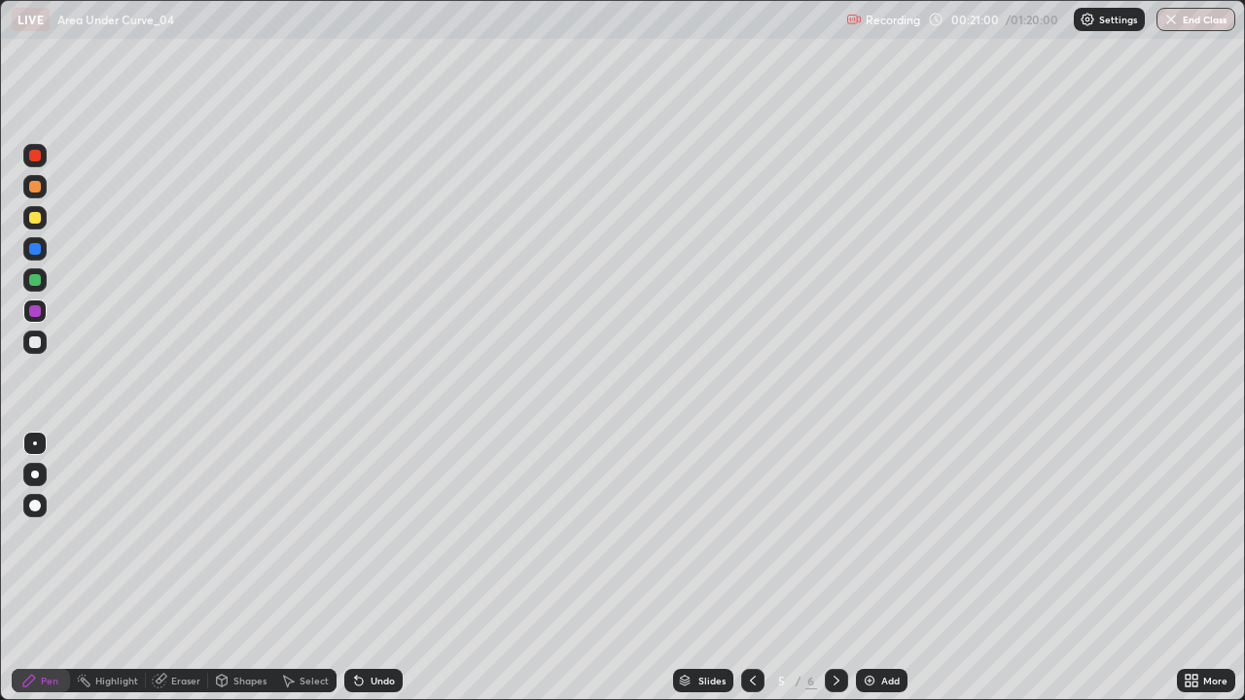
click at [751, 568] on icon at bounding box center [753, 681] width 6 height 10
click at [751, 568] on icon at bounding box center [753, 681] width 16 height 16
click at [834, 568] on icon at bounding box center [837, 681] width 16 height 16
click at [833, 568] on icon at bounding box center [837, 681] width 16 height 16
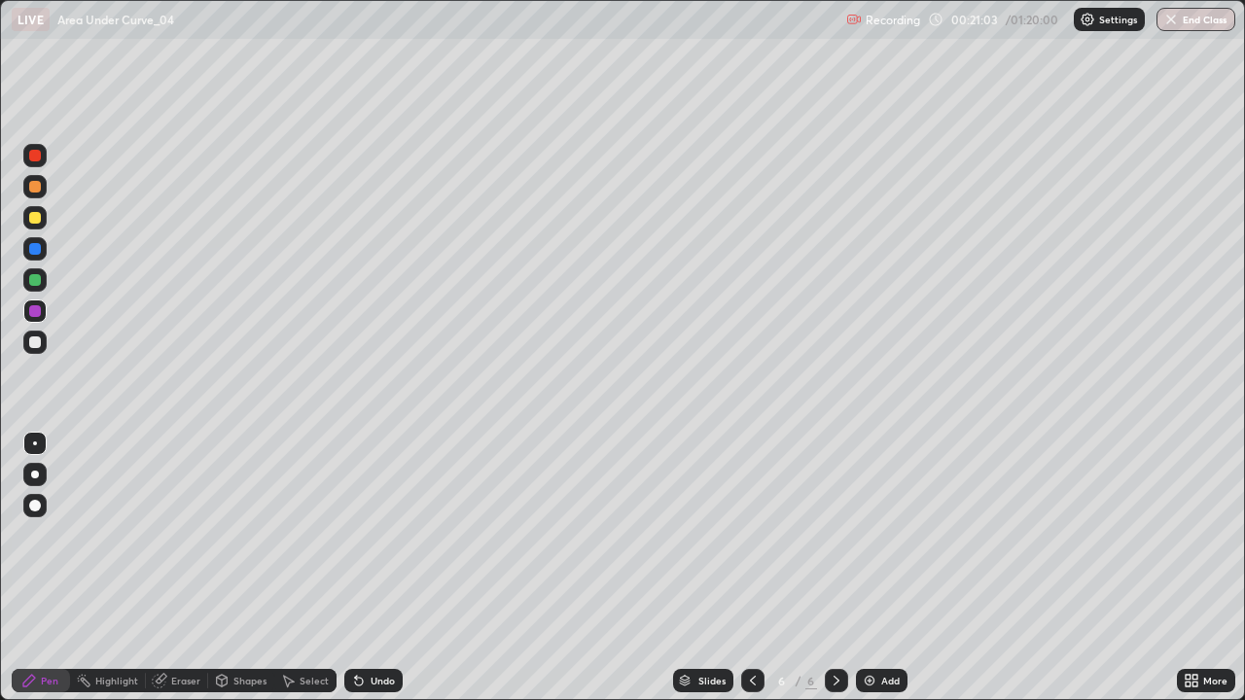
click at [834, 568] on icon at bounding box center [837, 681] width 16 height 16
click at [865, 568] on img at bounding box center [870, 681] width 16 height 16
click at [35, 225] on div at bounding box center [34, 217] width 23 height 23
click at [398, 568] on div "Undo" at bounding box center [373, 680] width 58 height 23
click at [40, 191] on div at bounding box center [34, 186] width 23 height 23
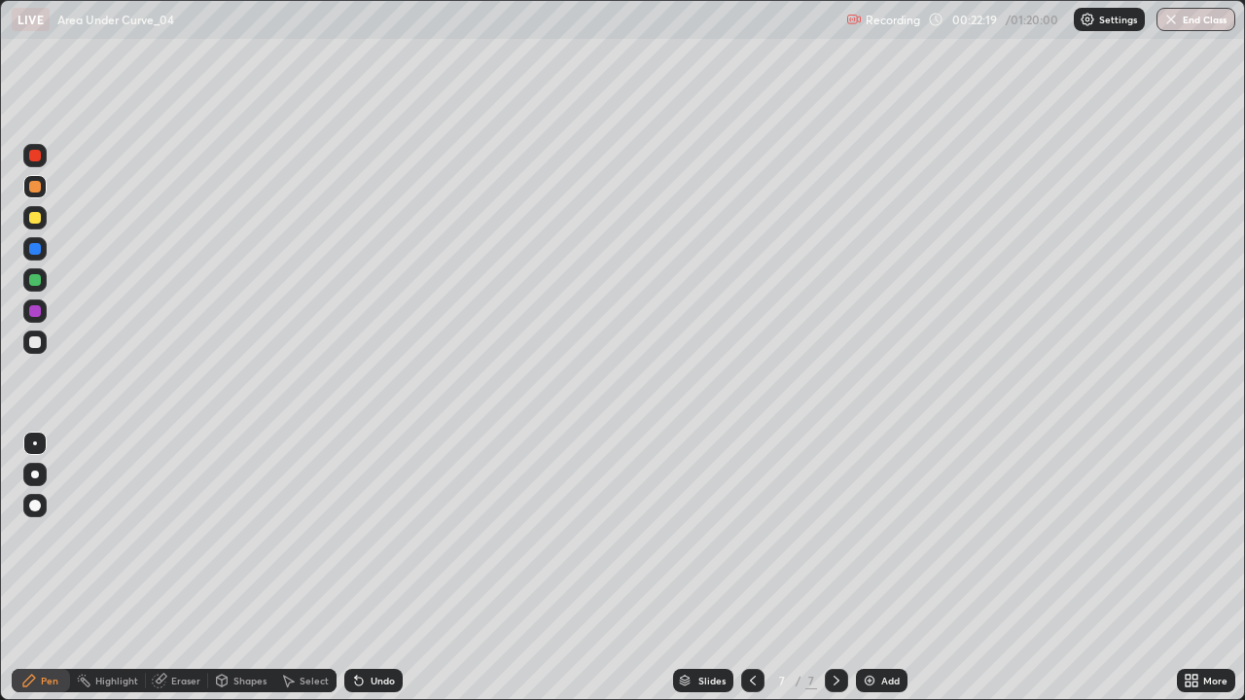
click at [372, 568] on div "Undo" at bounding box center [383, 681] width 24 height 10
click at [382, 568] on div "Undo" at bounding box center [383, 681] width 24 height 10
click at [875, 568] on img at bounding box center [870, 681] width 16 height 16
click at [31, 281] on div at bounding box center [35, 280] width 12 height 12
click at [180, 568] on div "Eraser" at bounding box center [177, 680] width 62 height 23
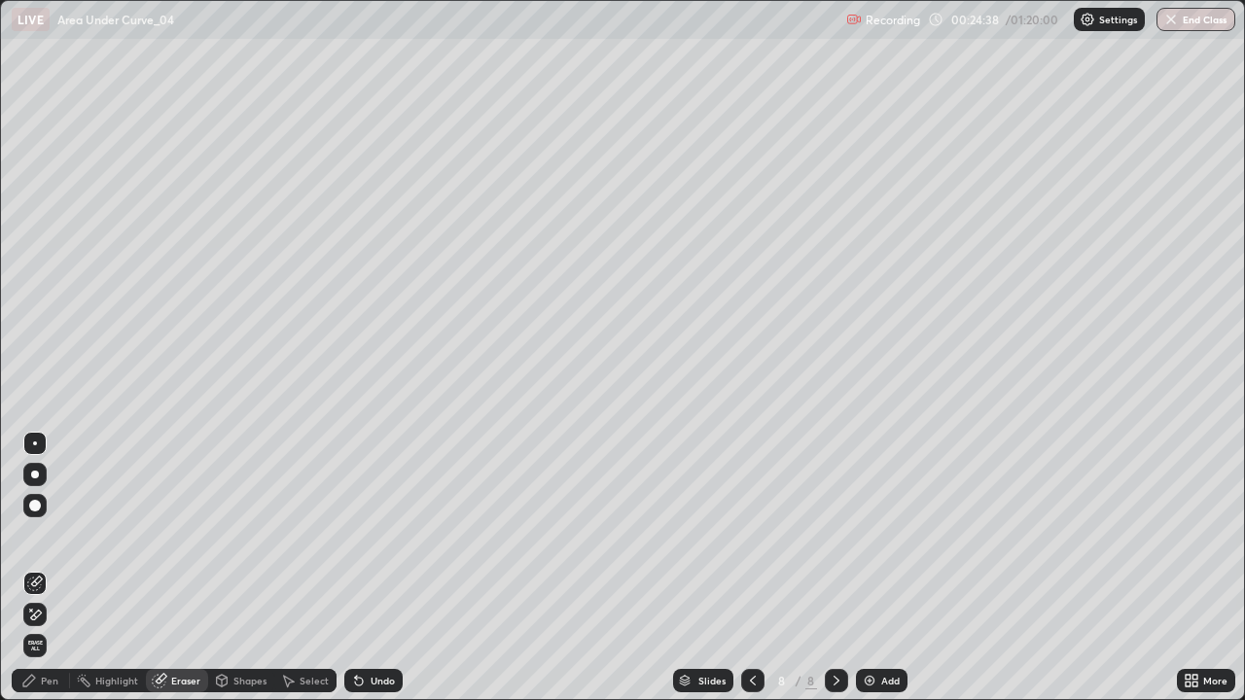
click at [52, 568] on div "Pen" at bounding box center [50, 681] width 18 height 10
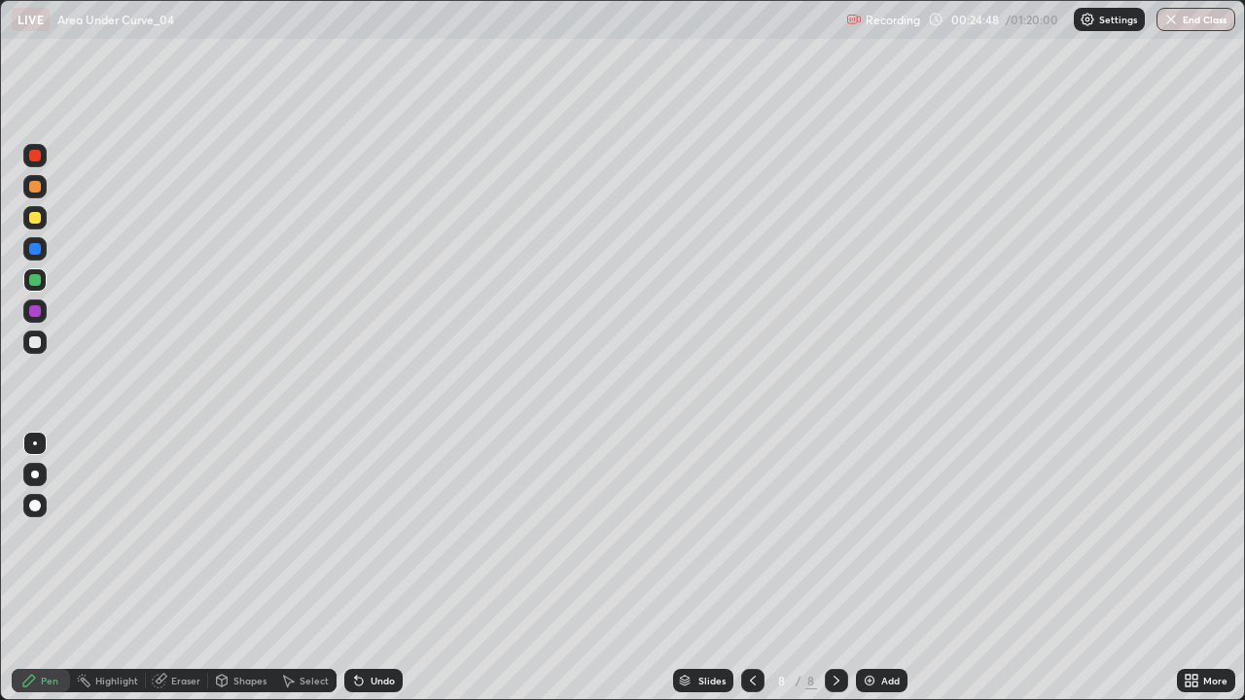
click at [36, 225] on div at bounding box center [34, 217] width 23 height 23
click at [32, 285] on div at bounding box center [35, 280] width 12 height 12
click at [870, 568] on div "Add" at bounding box center [882, 680] width 52 height 23
click at [33, 215] on div at bounding box center [35, 218] width 12 height 12
click at [36, 342] on div at bounding box center [35, 343] width 12 height 12
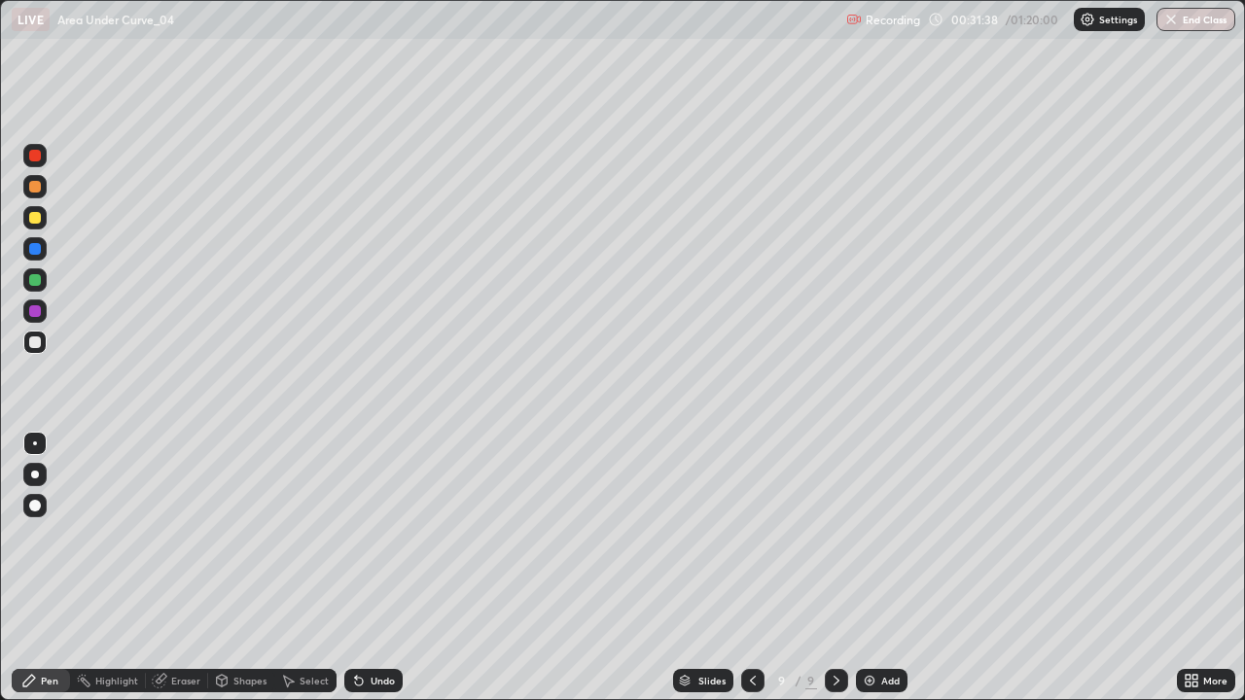
click at [174, 568] on div "Eraser" at bounding box center [185, 681] width 29 height 10
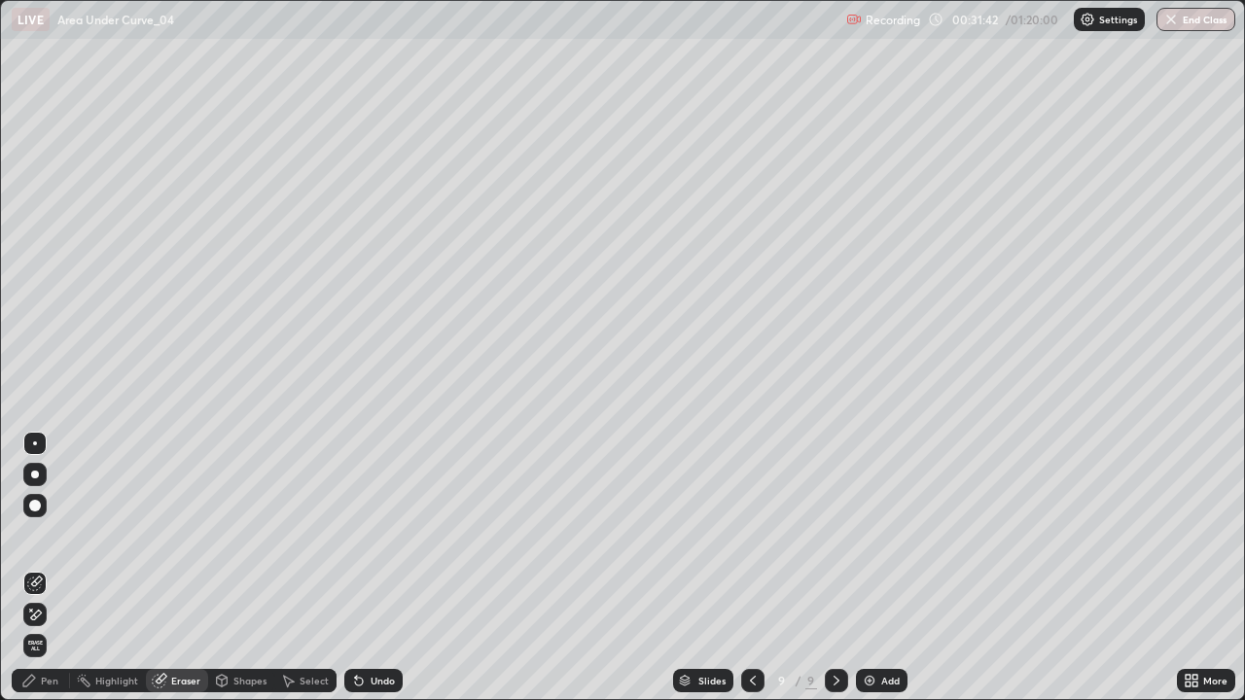
click at [46, 568] on div "Pen" at bounding box center [41, 680] width 58 height 23
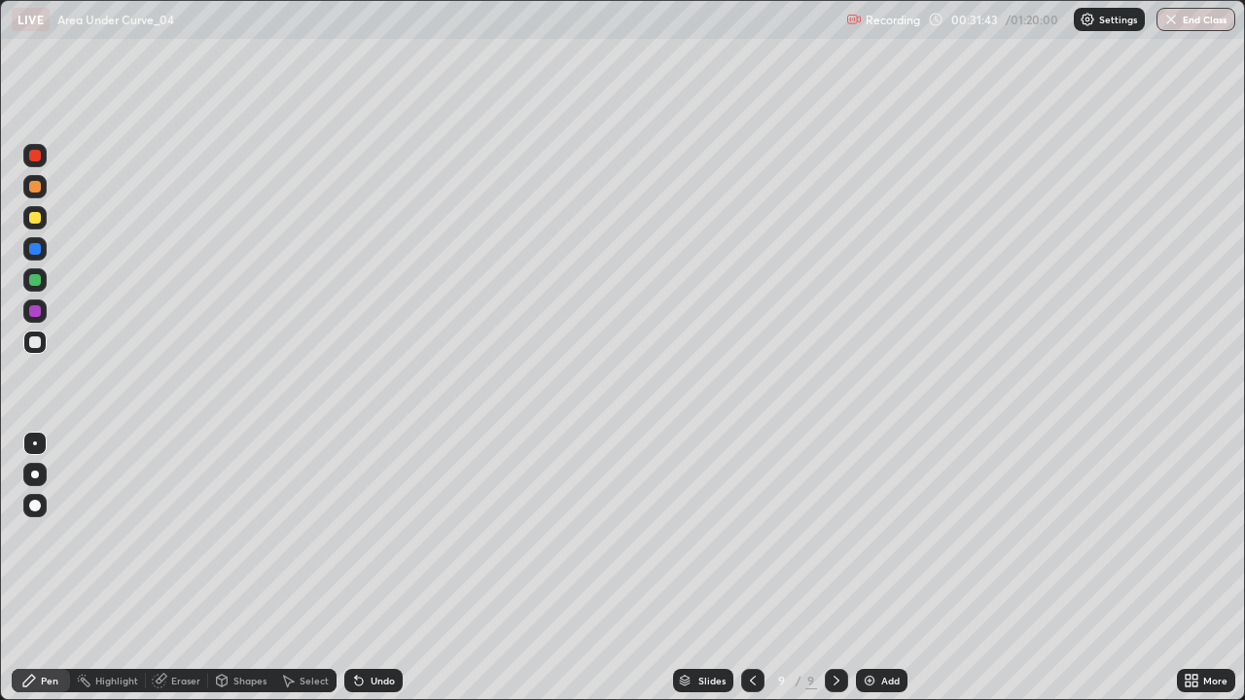
click at [44, 227] on div at bounding box center [34, 217] width 23 height 23
click at [35, 188] on div at bounding box center [35, 187] width 12 height 12
click at [33, 189] on div at bounding box center [35, 187] width 12 height 12
click at [31, 220] on div at bounding box center [35, 218] width 12 height 12
click at [42, 282] on div at bounding box center [34, 279] width 23 height 23
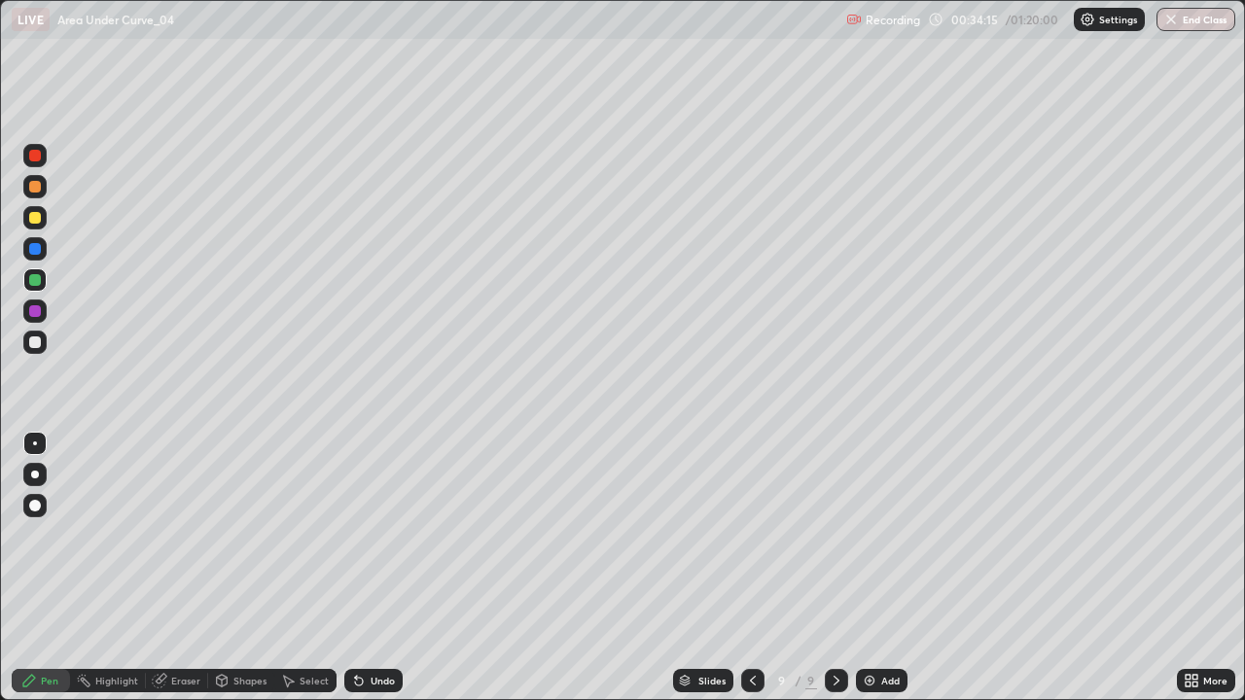
click at [34, 221] on div at bounding box center [35, 218] width 12 height 12
click at [862, 568] on img at bounding box center [870, 681] width 16 height 16
click at [36, 196] on div at bounding box center [34, 186] width 23 height 23
click at [316, 568] on div "Select" at bounding box center [314, 681] width 29 height 10
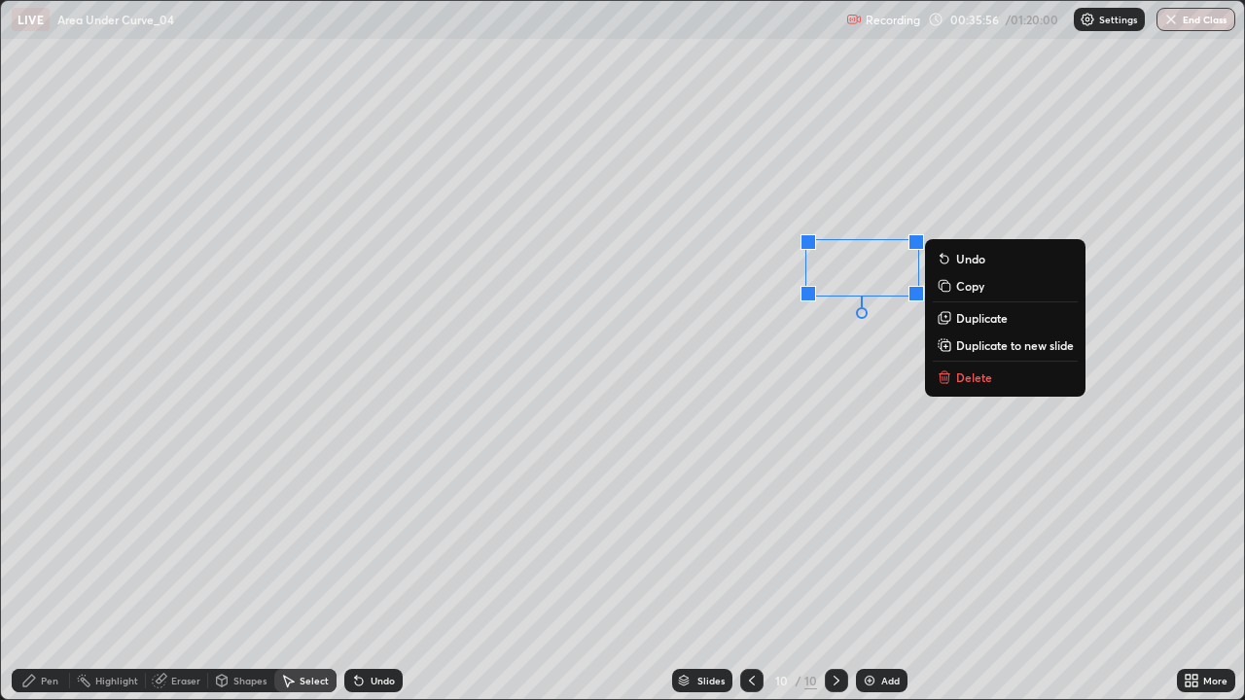
click at [977, 384] on p "Delete" at bounding box center [974, 378] width 36 height 16
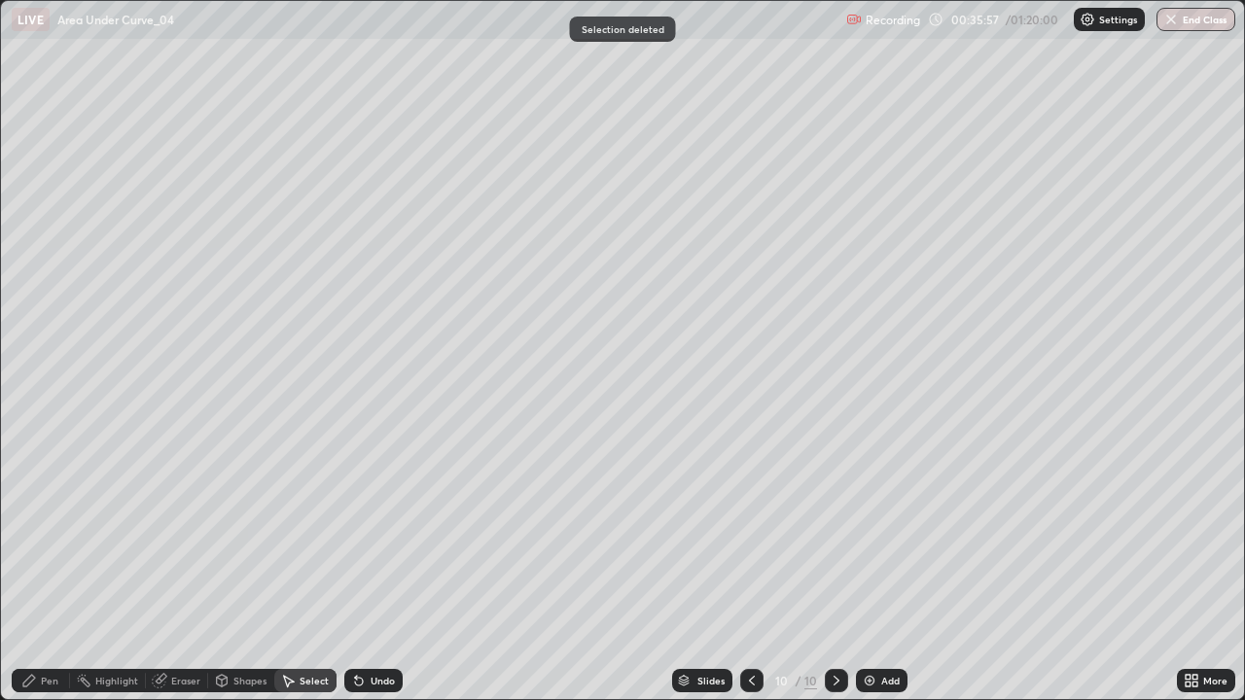
click at [761, 231] on div "0 ° Undo Copy Duplicate Duplicate to new slide Delete" at bounding box center [622, 350] width 1243 height 698
click at [47, 568] on div "Pen" at bounding box center [41, 680] width 58 height 23
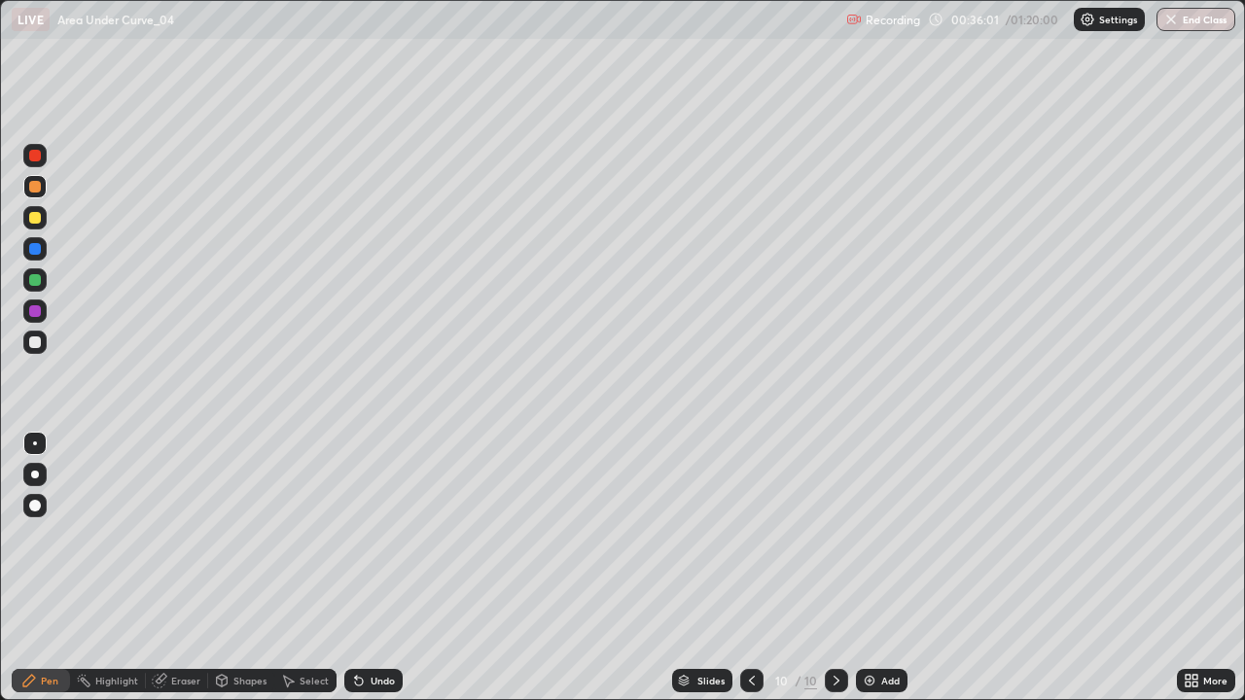
click at [38, 283] on div at bounding box center [35, 280] width 12 height 12
click at [392, 568] on div "Undo" at bounding box center [383, 681] width 24 height 10
click at [384, 568] on div "Undo" at bounding box center [383, 681] width 24 height 10
click at [32, 228] on div at bounding box center [34, 217] width 23 height 23
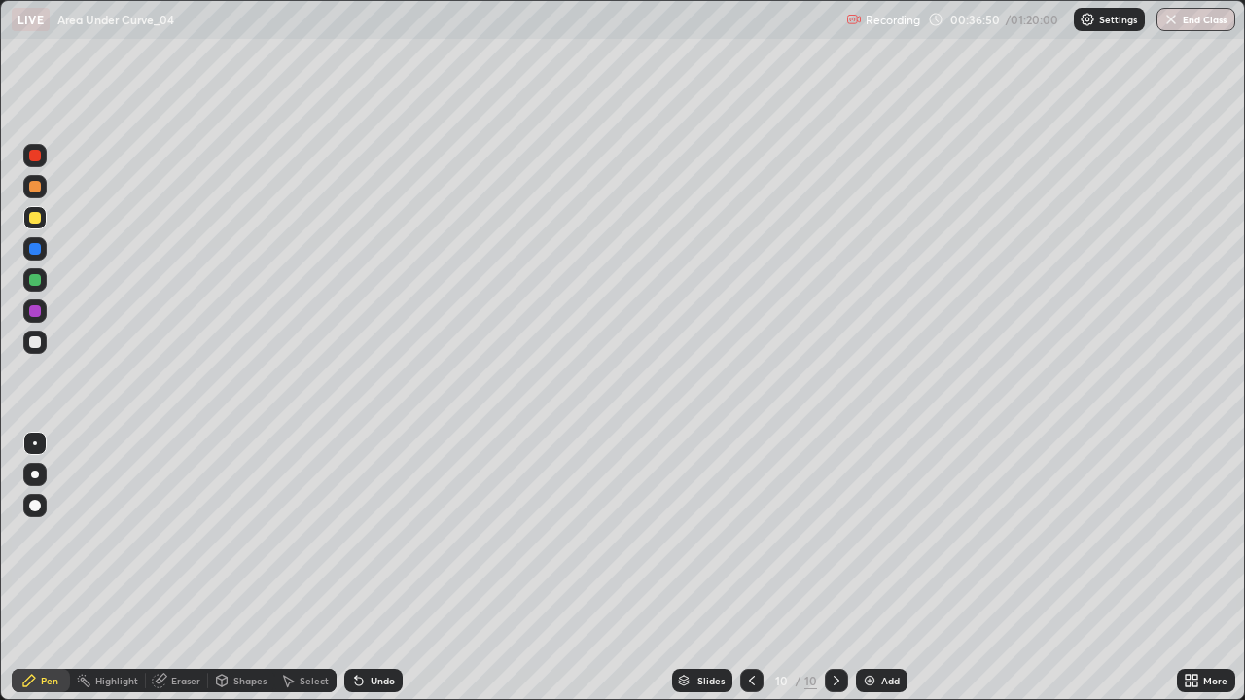
click at [390, 568] on div "Undo" at bounding box center [373, 680] width 58 height 23
click at [388, 568] on div "Undo" at bounding box center [383, 681] width 24 height 10
click at [40, 160] on div at bounding box center [34, 155] width 23 height 23
click at [36, 345] on div at bounding box center [35, 343] width 12 height 12
click at [35, 212] on div at bounding box center [35, 218] width 12 height 12
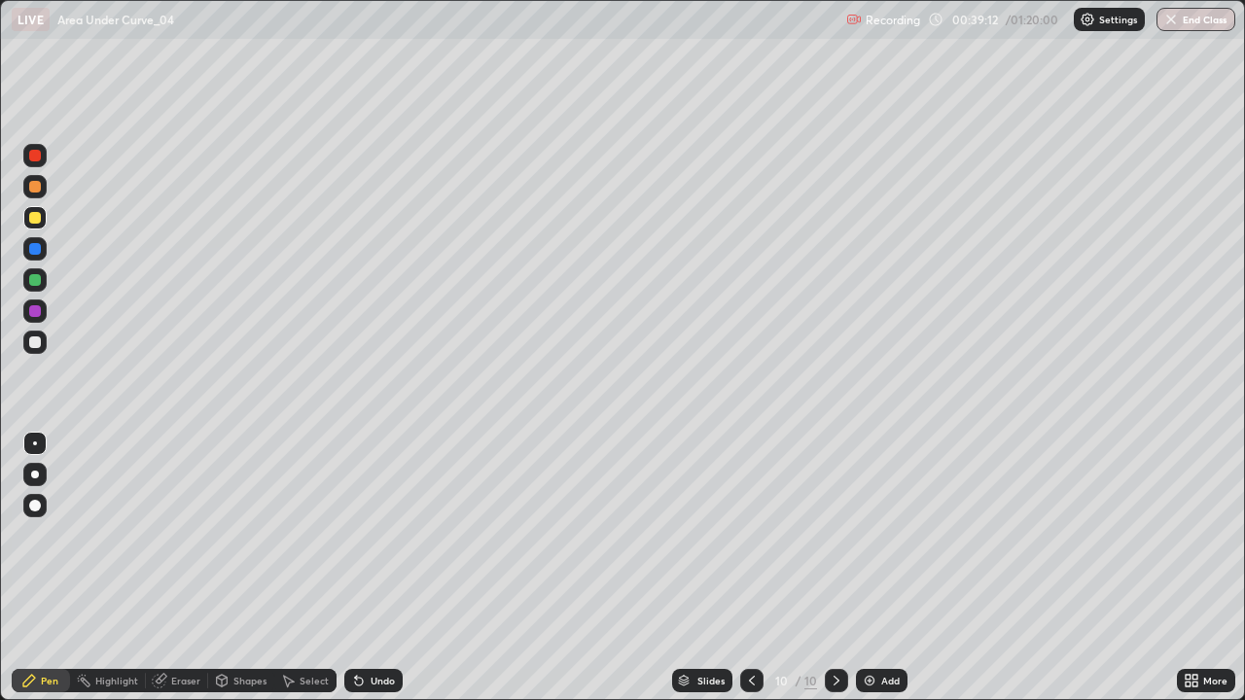
click at [186, 568] on div "Eraser" at bounding box center [185, 681] width 29 height 10
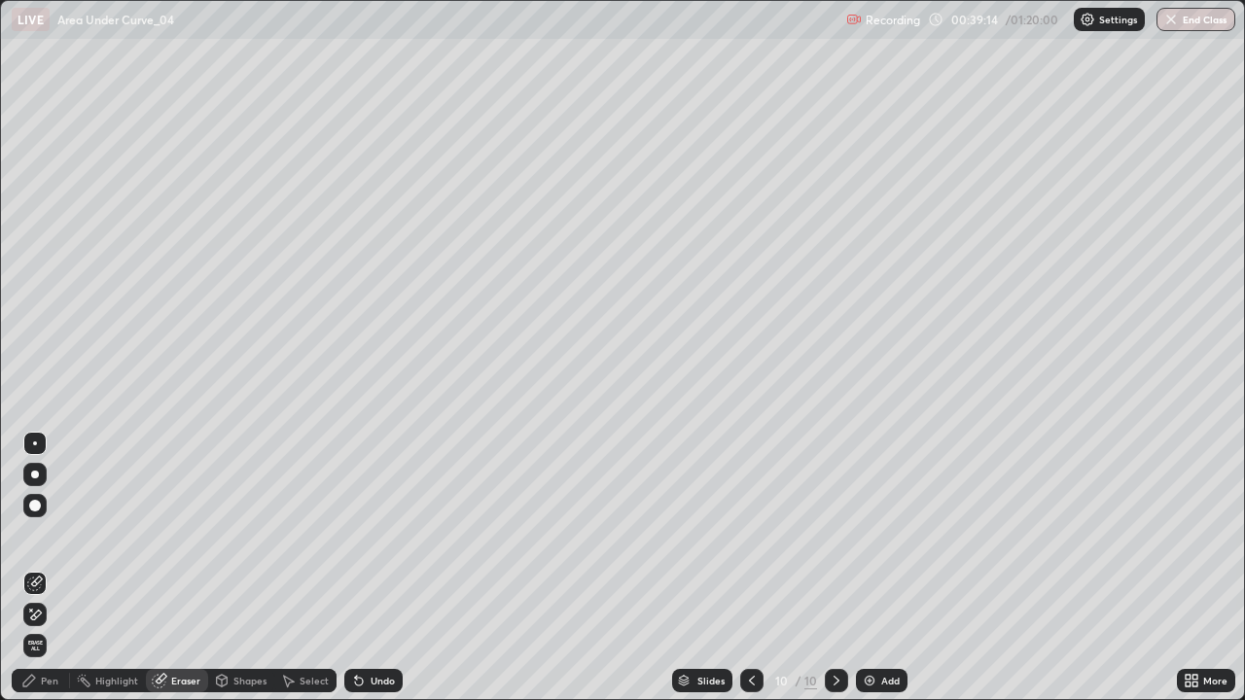
click at [48, 568] on div "Pen" at bounding box center [50, 681] width 18 height 10
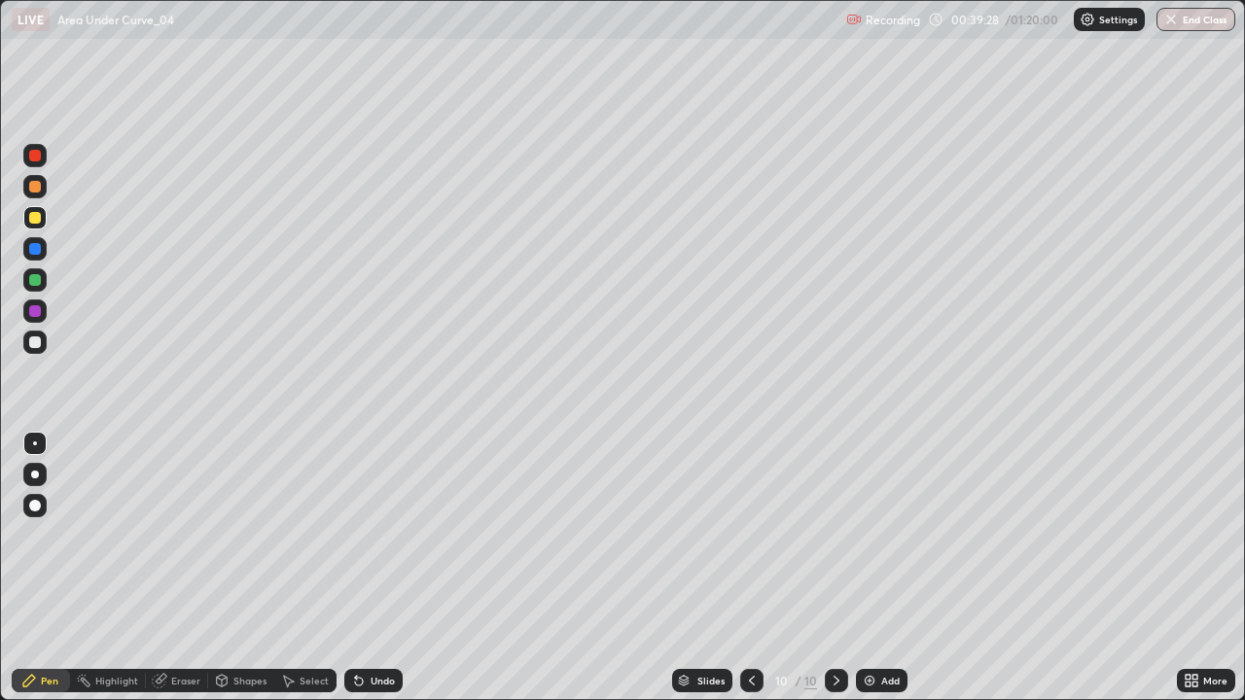
click at [866, 568] on img at bounding box center [870, 681] width 16 height 16
click at [751, 568] on icon at bounding box center [753, 681] width 6 height 10
click at [833, 568] on icon at bounding box center [837, 681] width 16 height 16
click at [750, 568] on icon at bounding box center [753, 681] width 6 height 10
click at [834, 568] on icon at bounding box center [837, 681] width 16 height 16
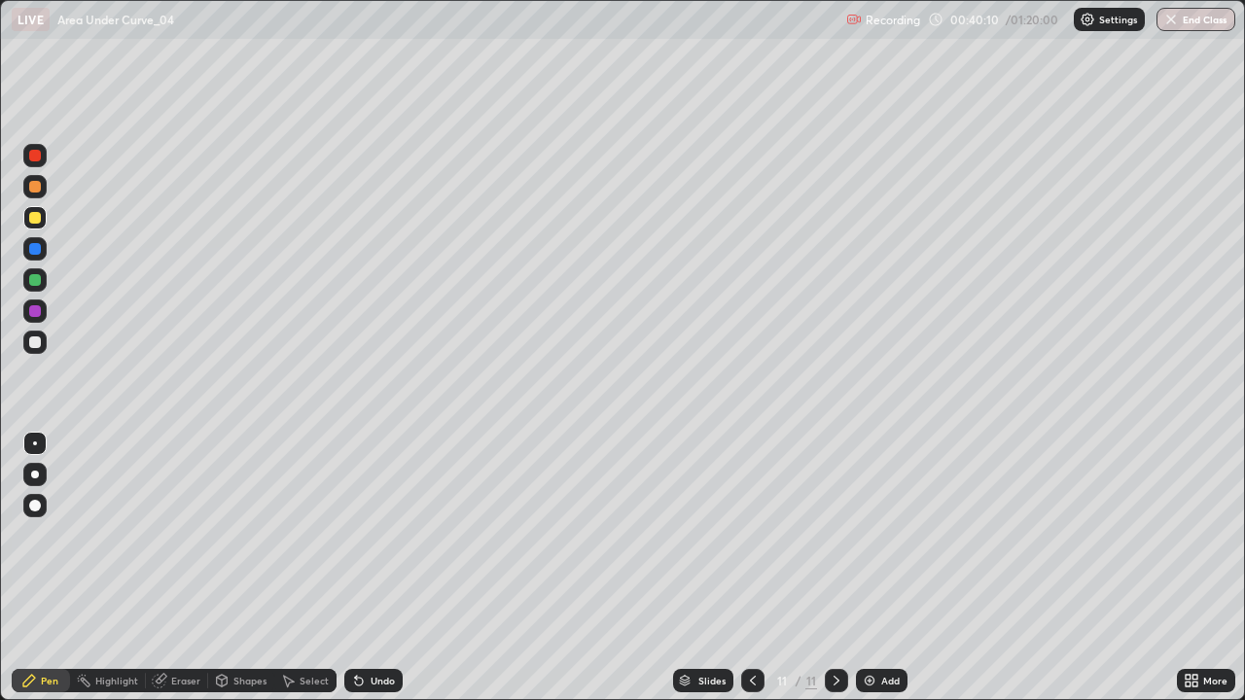
click at [368, 568] on div "Undo" at bounding box center [373, 680] width 58 height 23
click at [367, 568] on div "Undo" at bounding box center [373, 680] width 58 height 23
click at [372, 568] on div "Undo" at bounding box center [383, 681] width 24 height 10
click at [187, 568] on div "Eraser" at bounding box center [185, 681] width 29 height 10
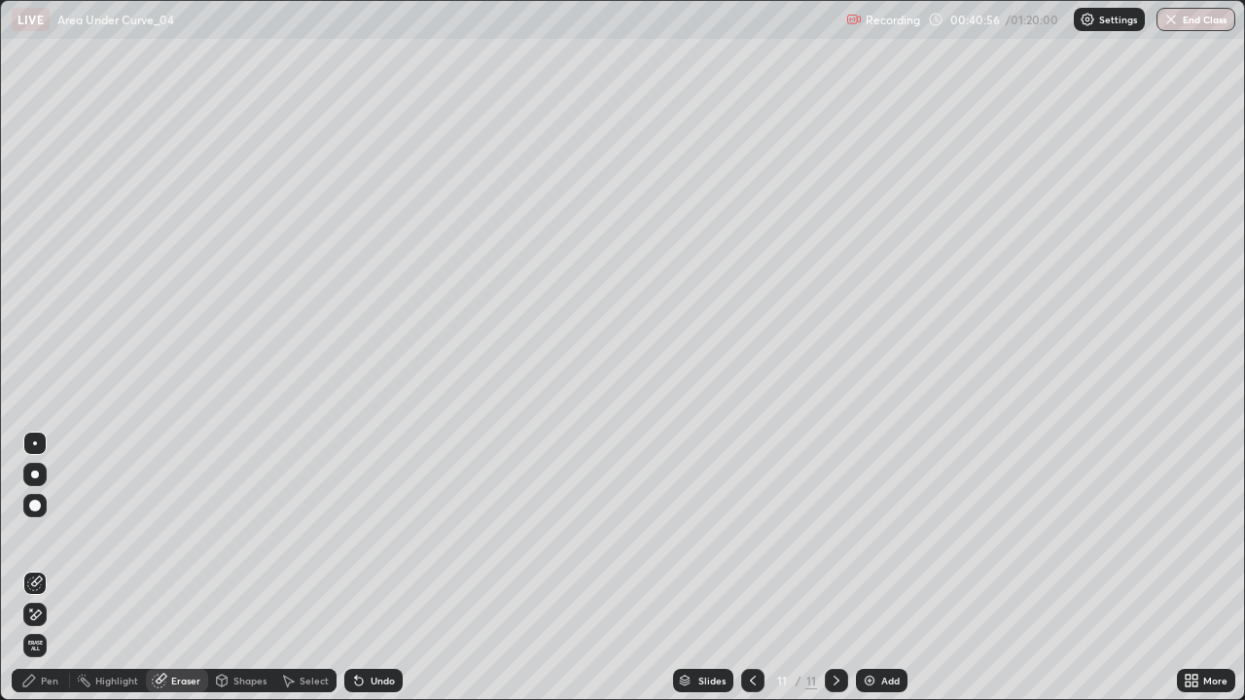
click at [50, 568] on div "Pen" at bounding box center [50, 681] width 18 height 10
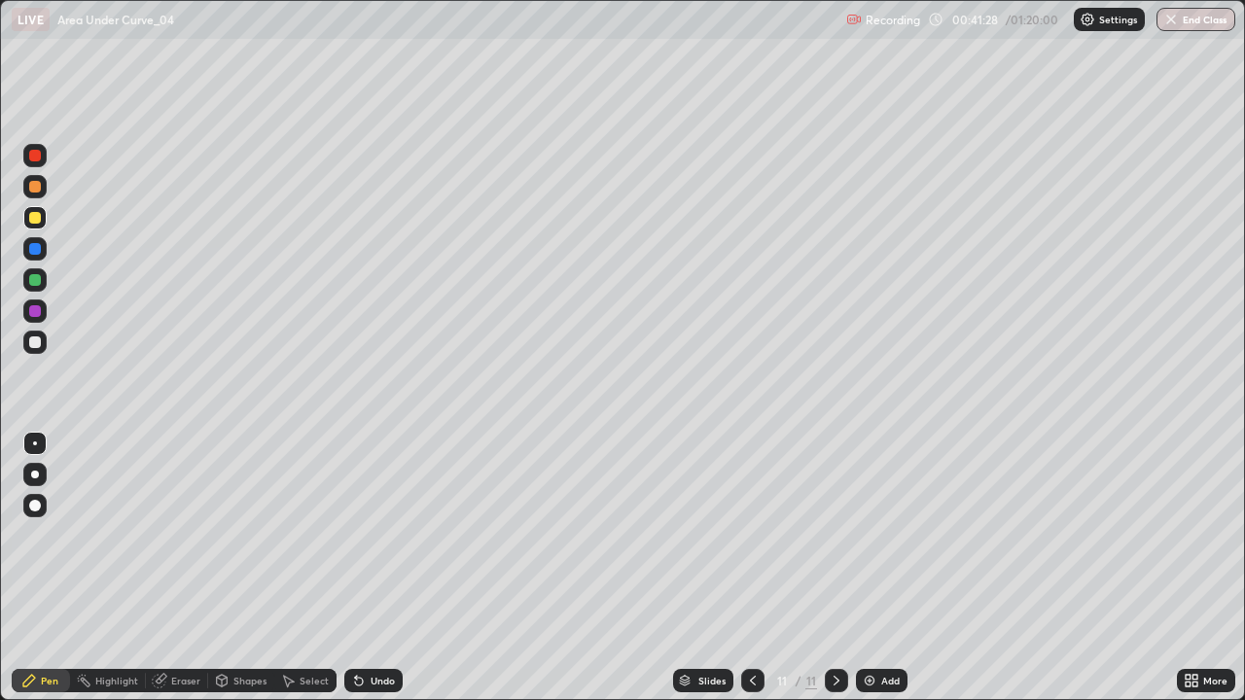
click at [751, 568] on icon at bounding box center [753, 681] width 16 height 16
click at [27, 195] on div at bounding box center [34, 186] width 23 height 23
click at [834, 568] on icon at bounding box center [837, 681] width 16 height 16
click at [750, 568] on icon at bounding box center [753, 681] width 16 height 16
click at [365, 568] on div "Undo" at bounding box center [373, 680] width 58 height 23
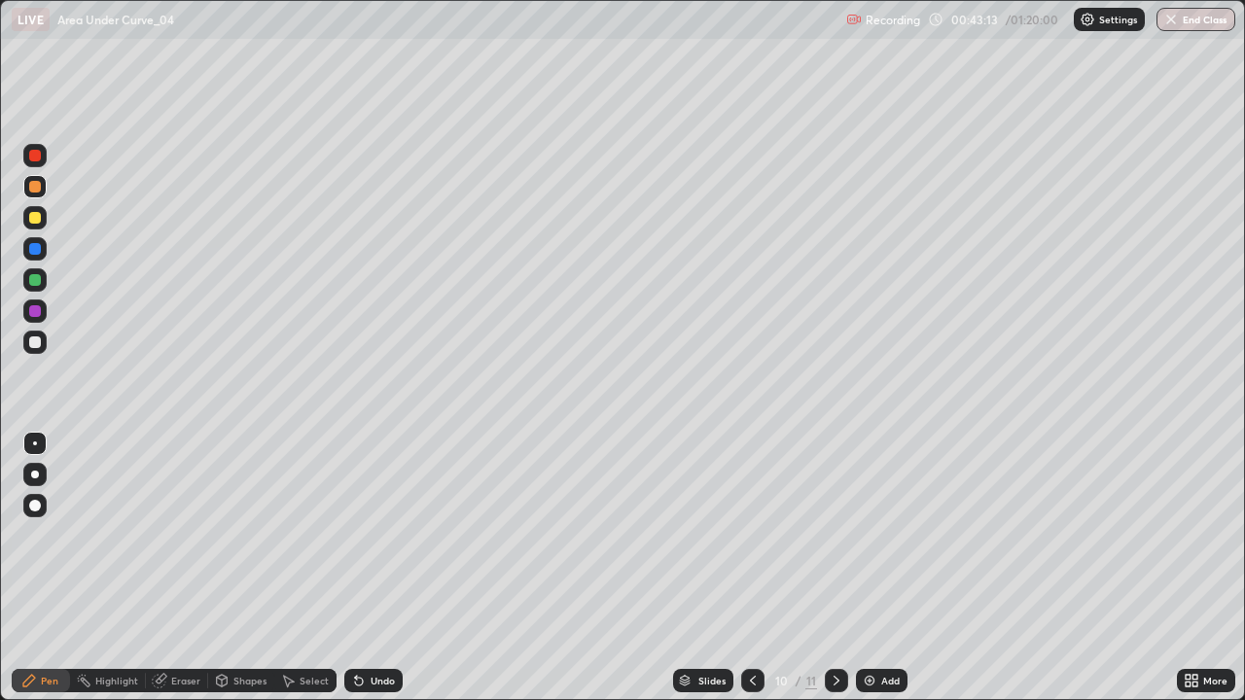
click at [357, 568] on icon at bounding box center [359, 682] width 8 height 8
click at [830, 568] on icon at bounding box center [837, 681] width 16 height 16
click at [751, 568] on icon at bounding box center [753, 681] width 16 height 16
click at [836, 568] on div at bounding box center [836, 680] width 23 height 23
click at [748, 568] on icon at bounding box center [753, 681] width 16 height 16
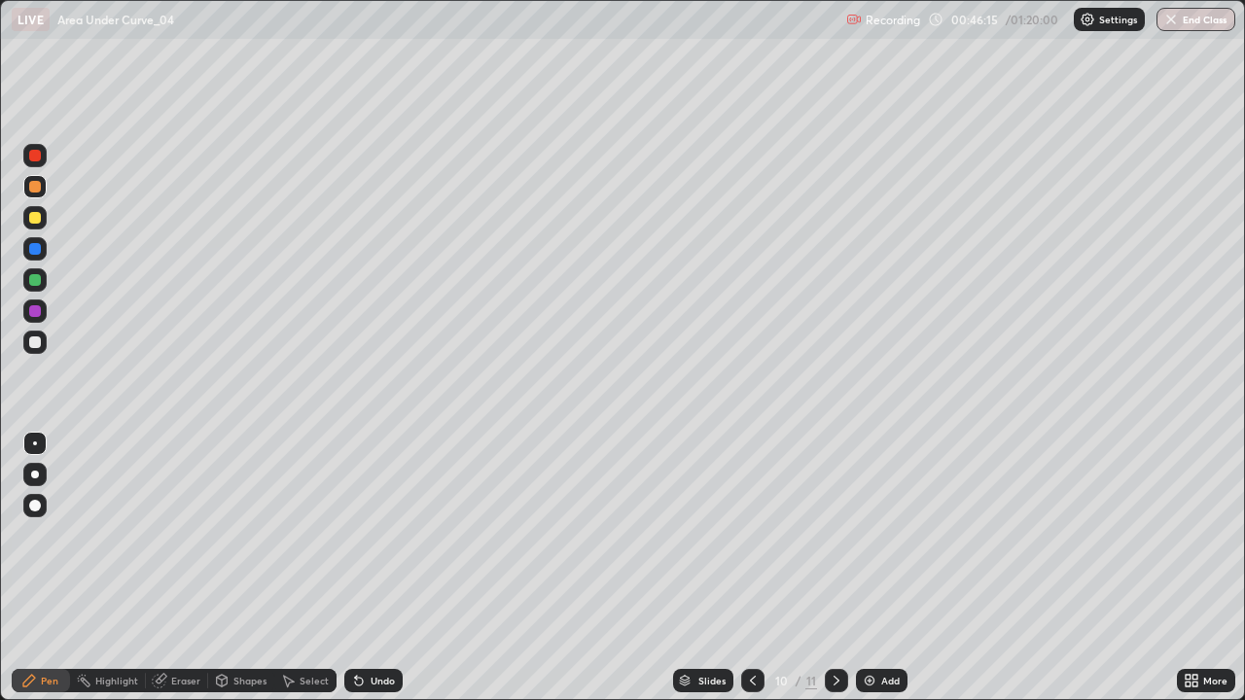
click at [834, 568] on icon at bounding box center [837, 681] width 16 height 16
click at [193, 568] on div "Eraser" at bounding box center [177, 680] width 62 height 23
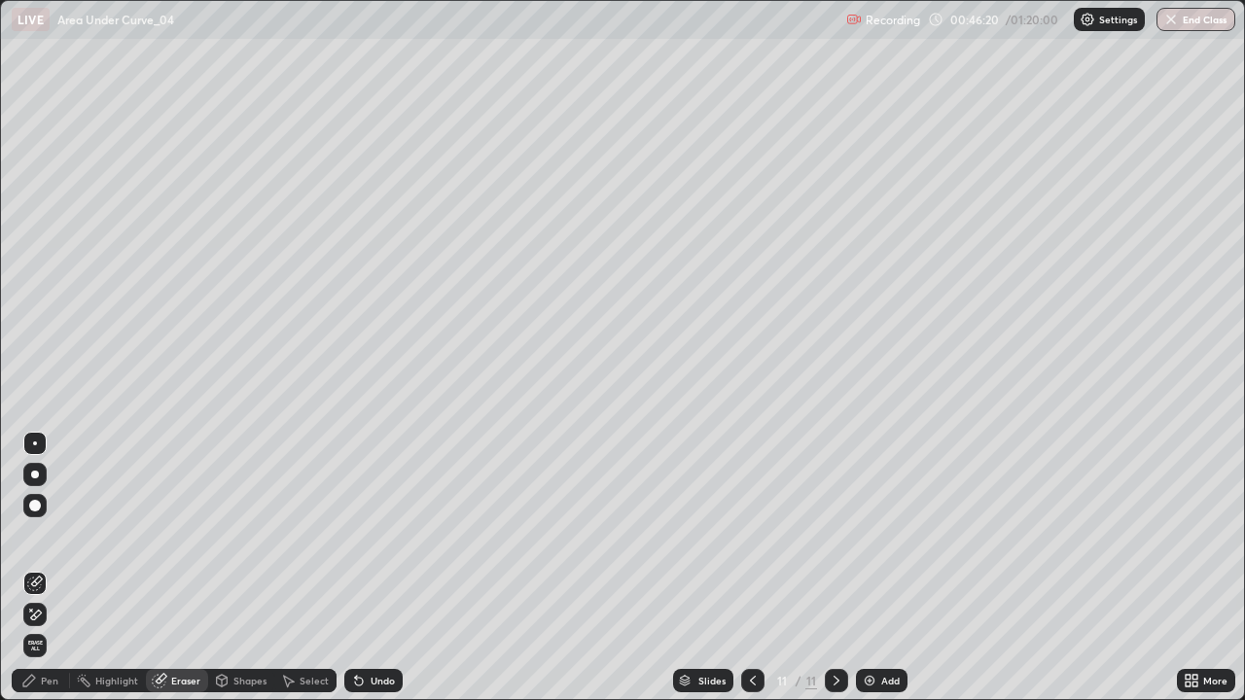
click at [323, 568] on div "Select" at bounding box center [314, 681] width 29 height 10
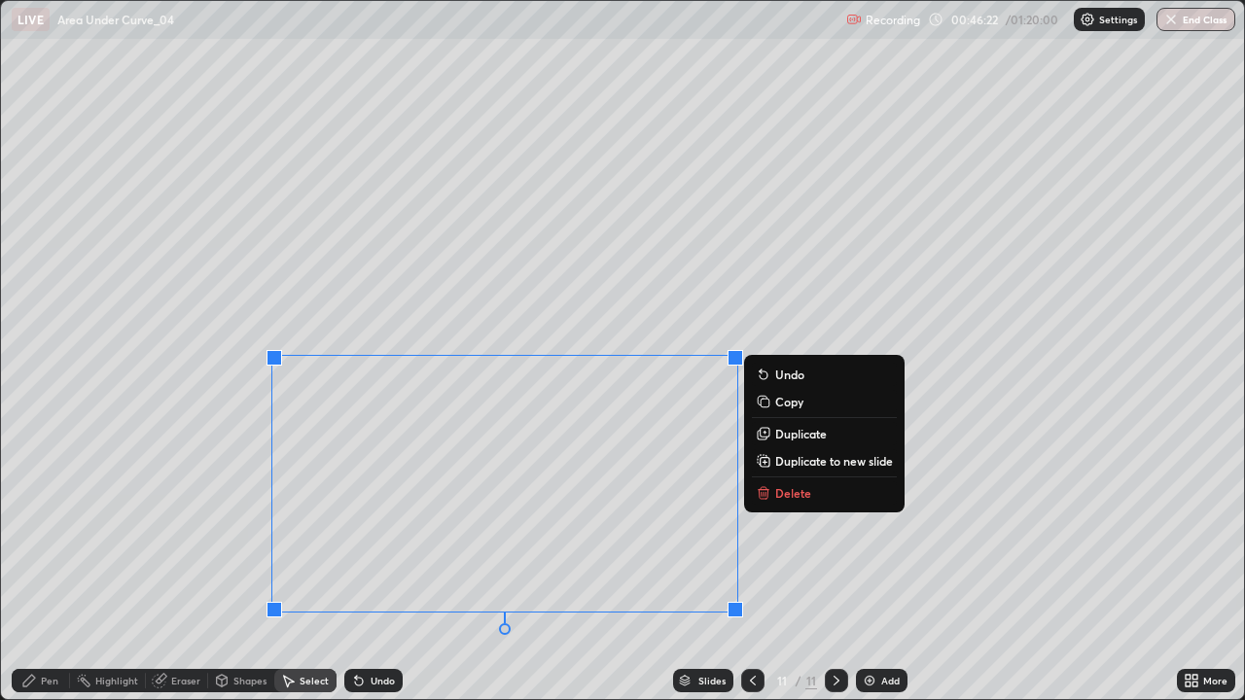
click at [848, 490] on button "Delete" at bounding box center [824, 492] width 145 height 23
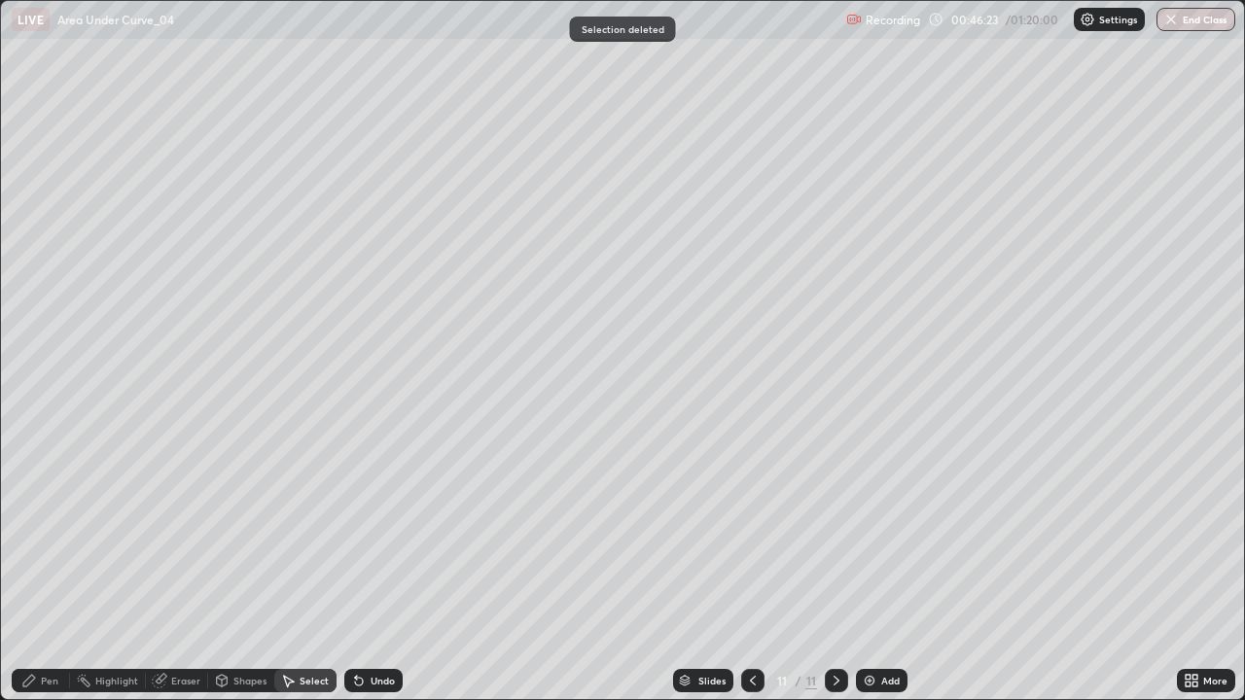
click at [51, 568] on div "Pen" at bounding box center [50, 681] width 18 height 10
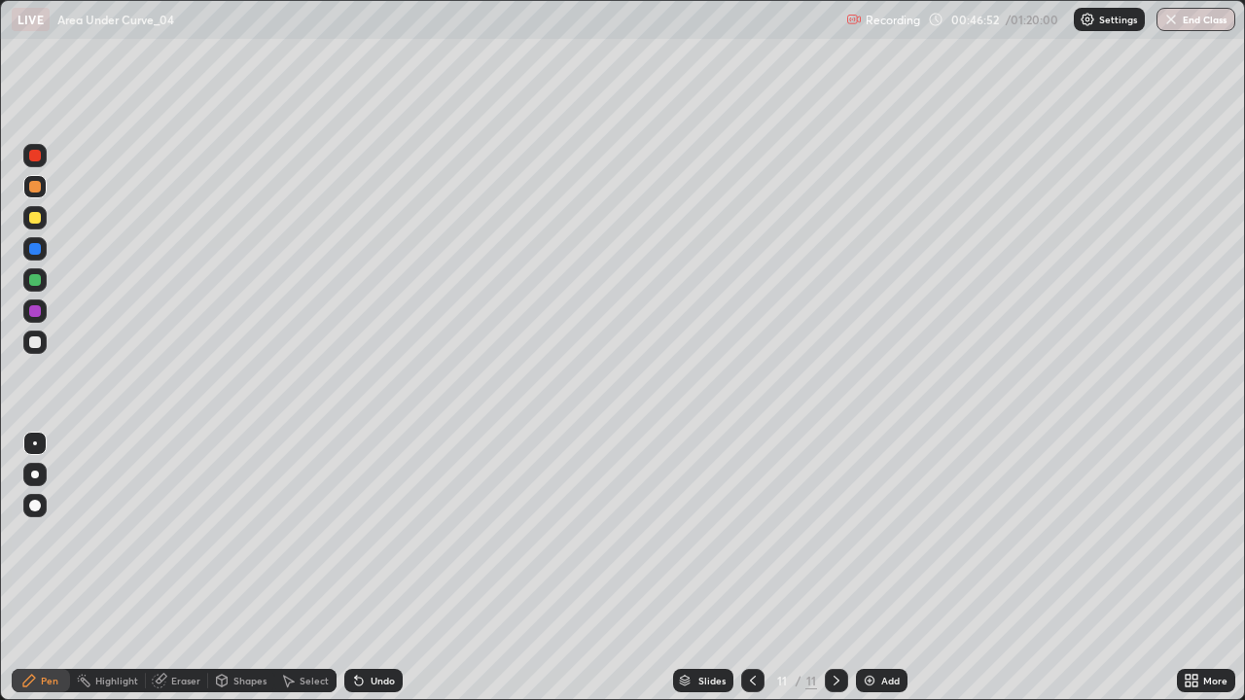
click at [751, 568] on icon at bounding box center [753, 681] width 16 height 16
click at [0, 557] on div "Setting up your live class" at bounding box center [622, 350] width 1245 height 700
click at [191, 568] on div "Eraser" at bounding box center [185, 681] width 29 height 10
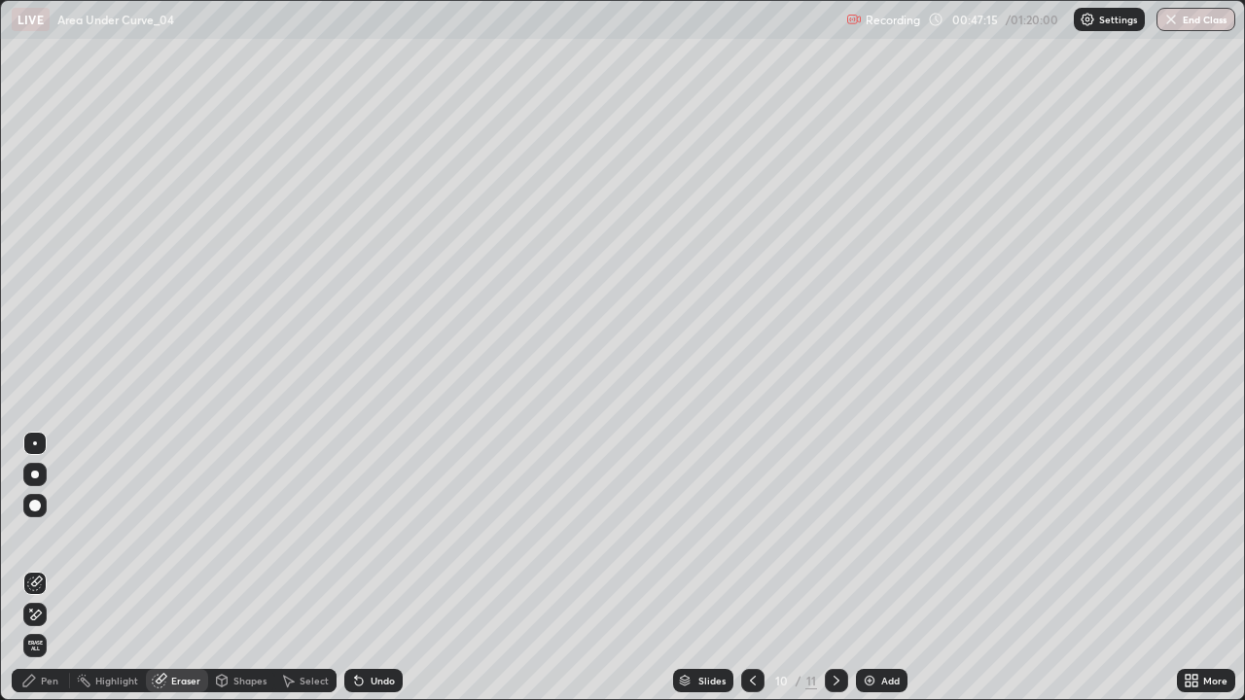
click at [62, 568] on div "Pen" at bounding box center [41, 680] width 58 height 23
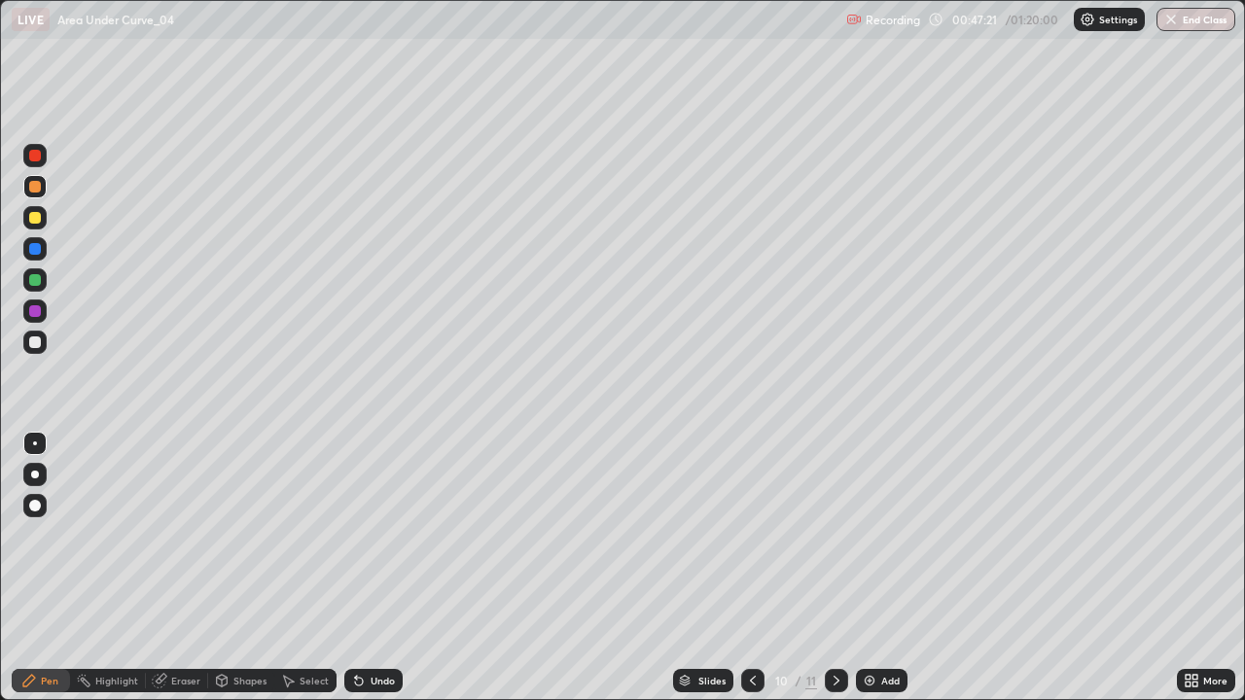
click at [832, 568] on icon at bounding box center [837, 681] width 16 height 16
click at [189, 568] on div "Eraser" at bounding box center [185, 681] width 29 height 10
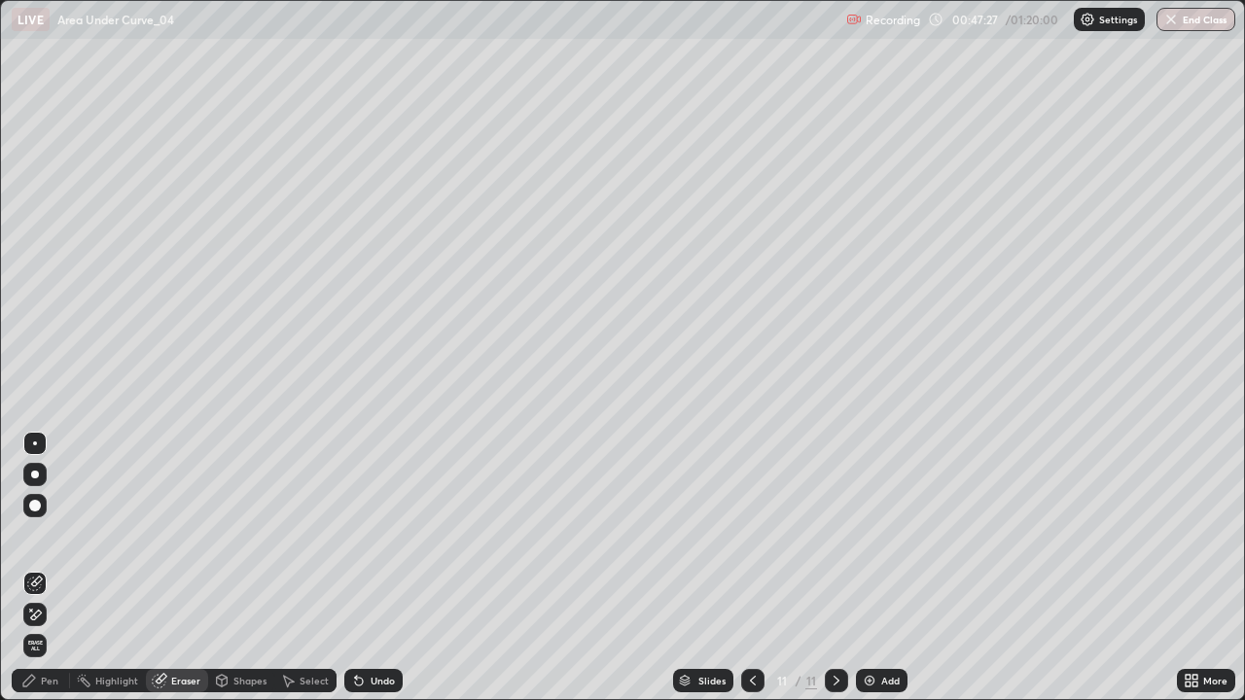
click at [46, 568] on div "Pen" at bounding box center [50, 681] width 18 height 10
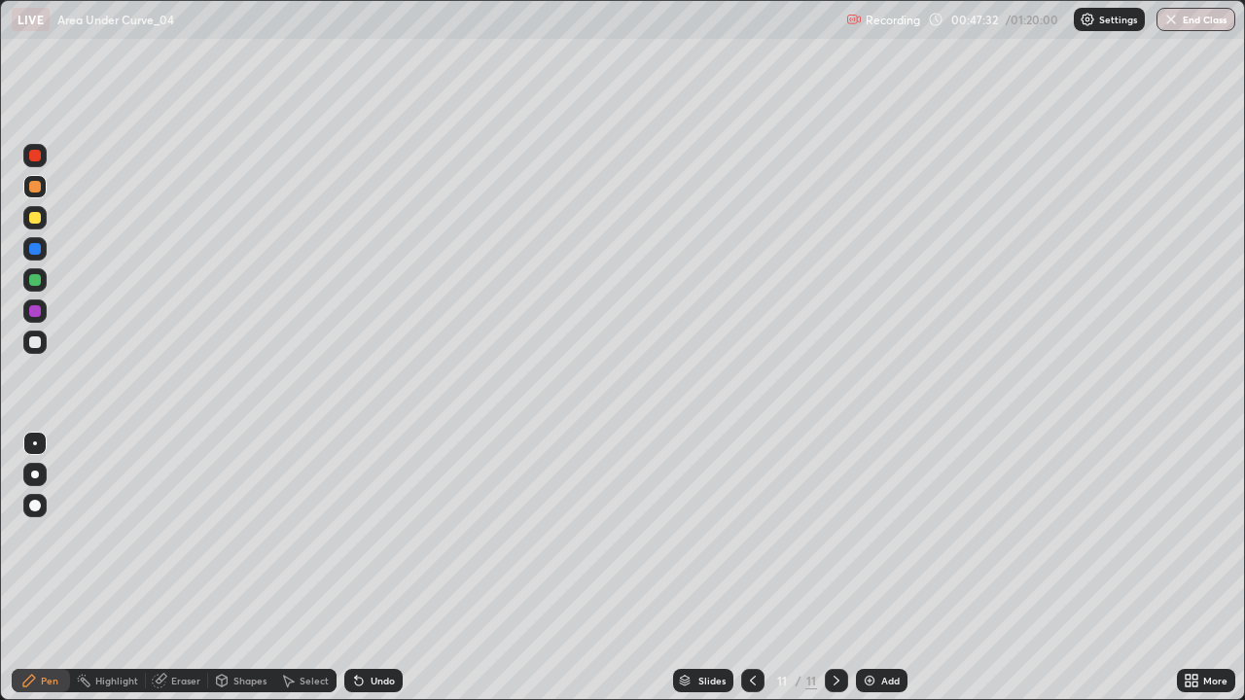
click at [371, 568] on div "Undo" at bounding box center [383, 681] width 24 height 10
click at [382, 568] on div "Undo" at bounding box center [383, 681] width 24 height 10
click at [751, 568] on icon at bounding box center [753, 681] width 16 height 16
click at [35, 219] on div at bounding box center [35, 218] width 12 height 12
click at [826, 568] on div at bounding box center [836, 680] width 23 height 23
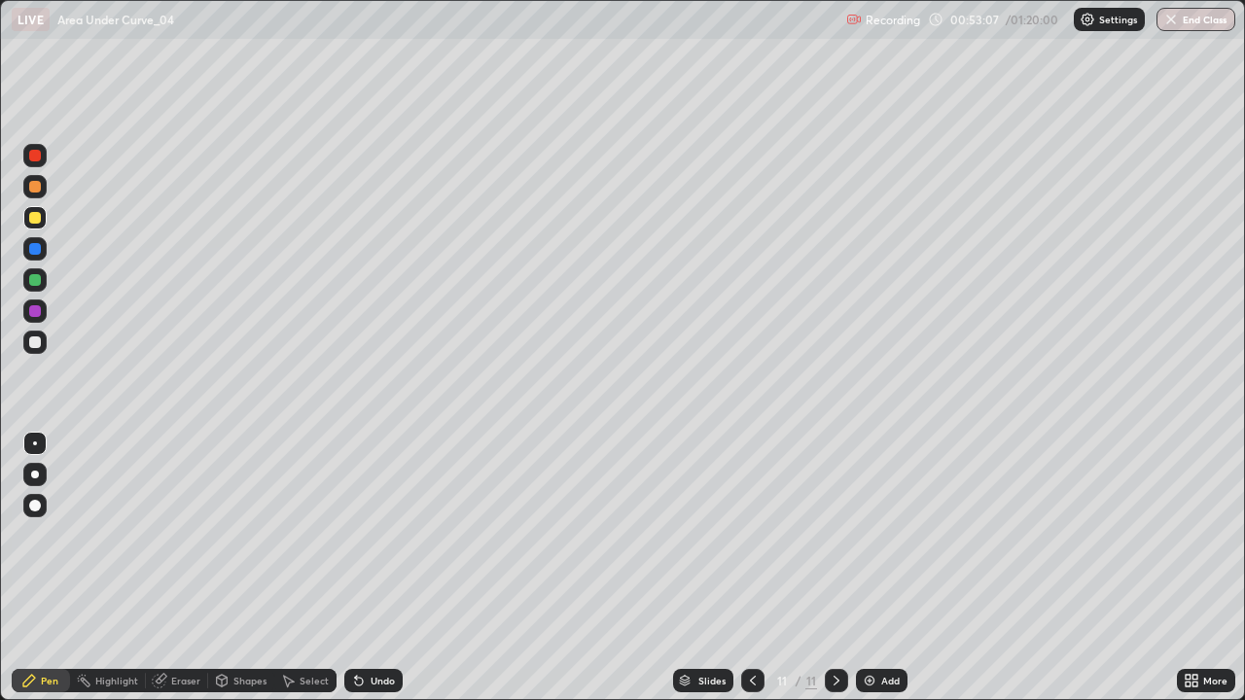
click at [36, 187] on div at bounding box center [35, 187] width 12 height 12
click at [864, 568] on img at bounding box center [870, 681] width 16 height 16
click at [373, 568] on div "Undo" at bounding box center [383, 681] width 24 height 10
click at [376, 568] on div "Undo" at bounding box center [383, 681] width 24 height 10
click at [372, 568] on div "Undo" at bounding box center [383, 681] width 24 height 10
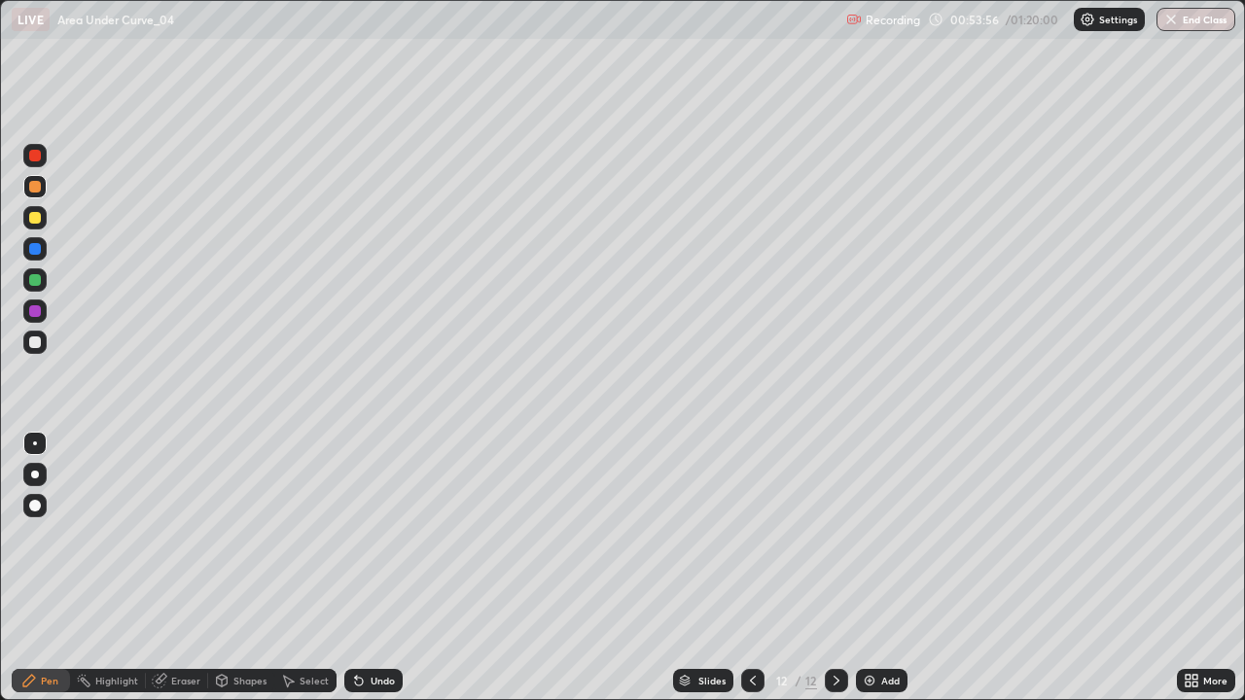
click at [367, 568] on div "Undo" at bounding box center [373, 680] width 58 height 23
click at [364, 568] on div "Undo" at bounding box center [373, 680] width 58 height 23
click at [355, 568] on icon at bounding box center [356, 677] width 2 height 2
click at [363, 568] on div "Undo" at bounding box center [373, 680] width 58 height 23
click at [36, 278] on div at bounding box center [35, 280] width 12 height 12
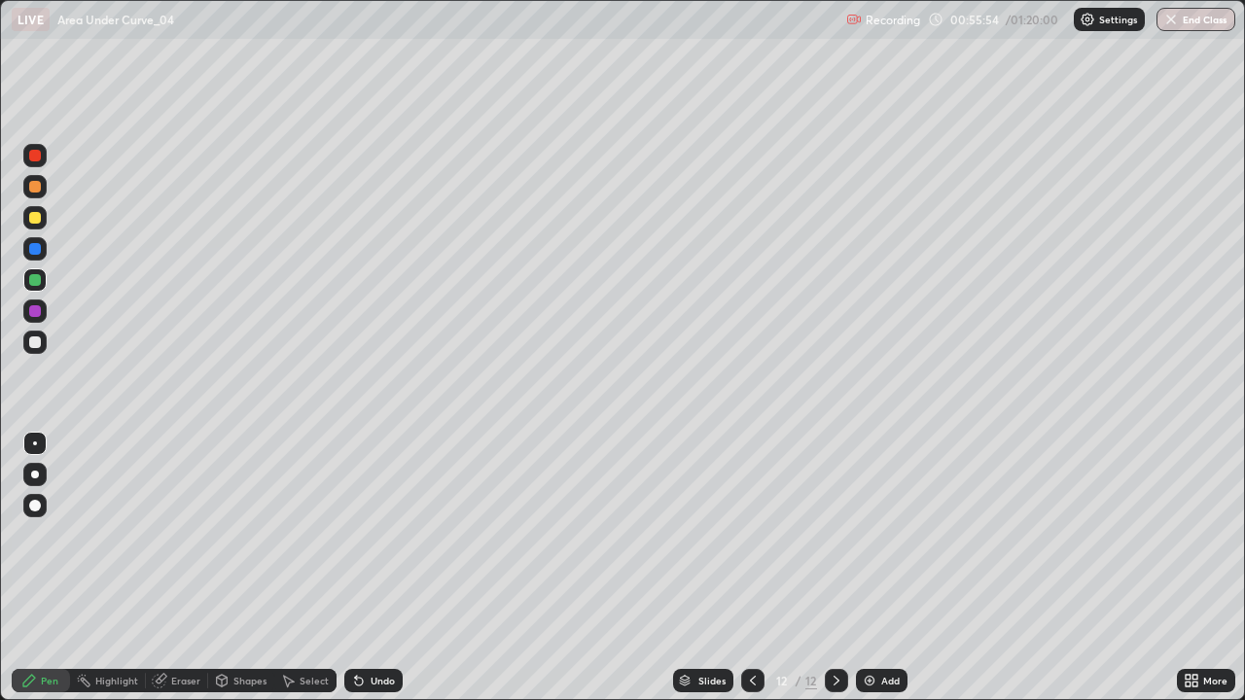
click at [32, 333] on div at bounding box center [34, 342] width 23 height 23
click at [30, 303] on div at bounding box center [34, 311] width 23 height 23
click at [392, 568] on div "Undo" at bounding box center [373, 680] width 58 height 23
click at [383, 568] on div "Undo" at bounding box center [383, 681] width 24 height 10
click at [381, 568] on div "Undo" at bounding box center [383, 681] width 24 height 10
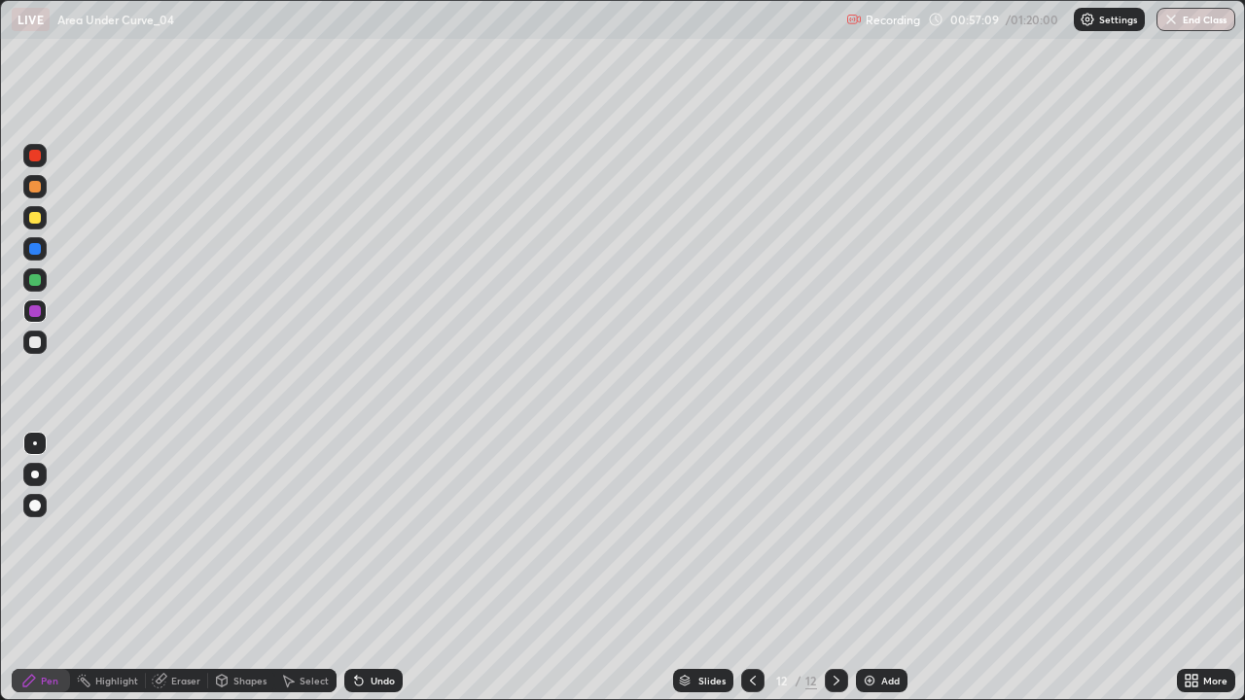
click at [381, 568] on div "Undo" at bounding box center [383, 681] width 24 height 10
click at [383, 568] on div "Undo" at bounding box center [383, 681] width 24 height 10
click at [379, 568] on div "Undo" at bounding box center [383, 681] width 24 height 10
click at [383, 568] on div "Undo" at bounding box center [383, 681] width 24 height 10
click at [315, 568] on div "Select" at bounding box center [314, 681] width 29 height 10
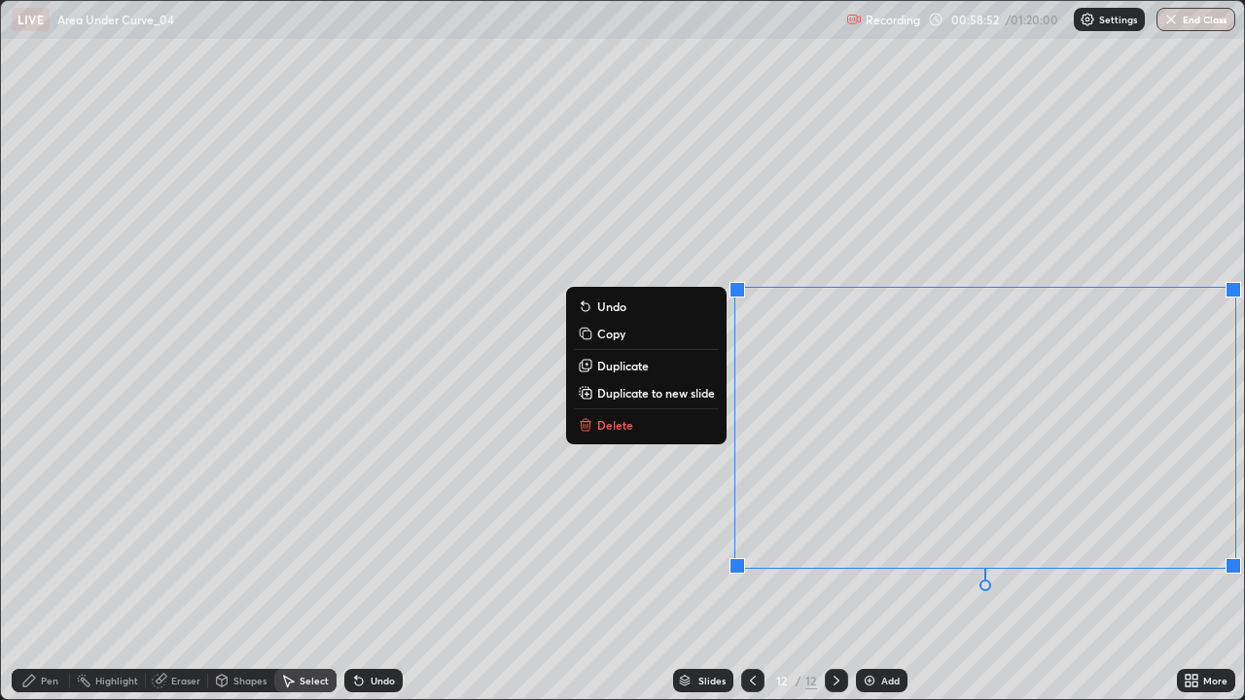
click at [684, 425] on button "Delete" at bounding box center [646, 424] width 145 height 23
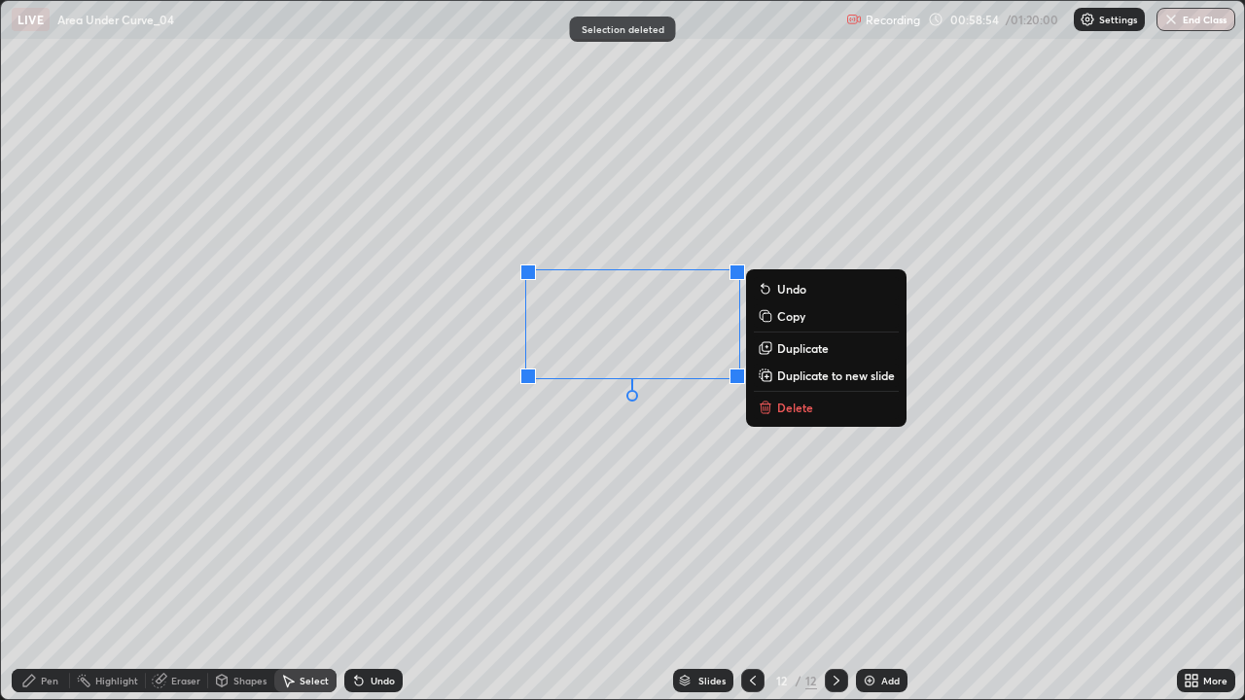
click at [778, 414] on p "Delete" at bounding box center [795, 408] width 36 height 16
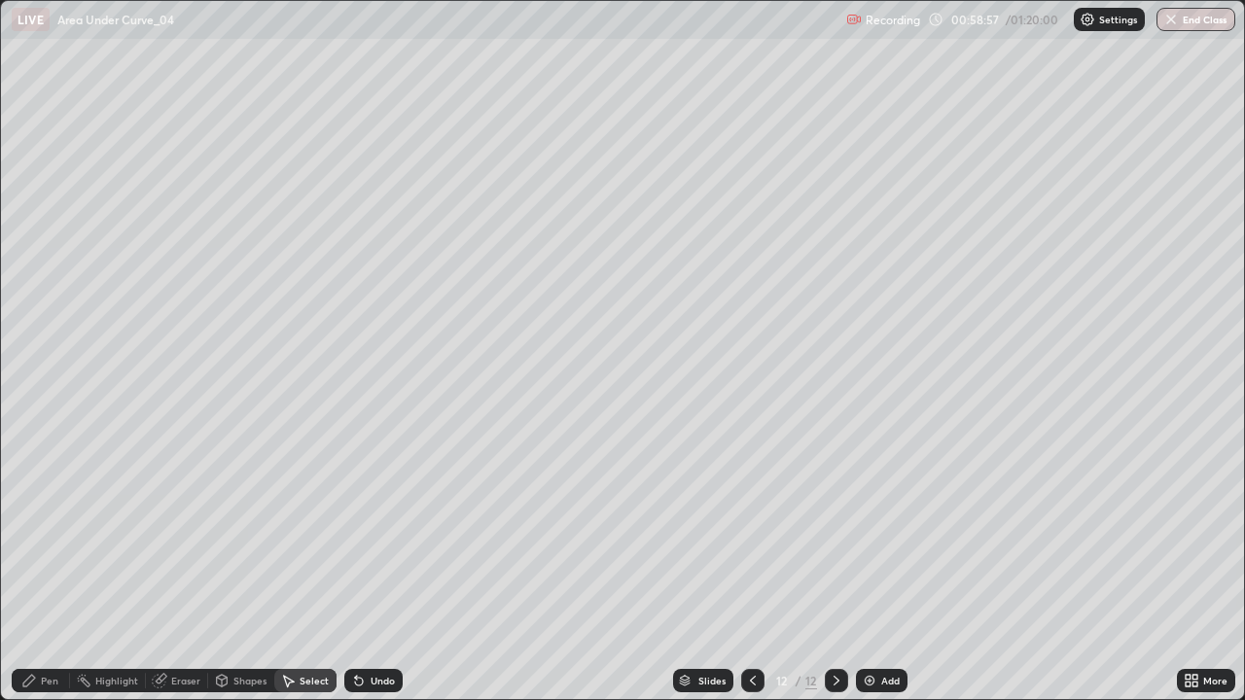
click at [50, 568] on div "Pen" at bounding box center [41, 680] width 58 height 23
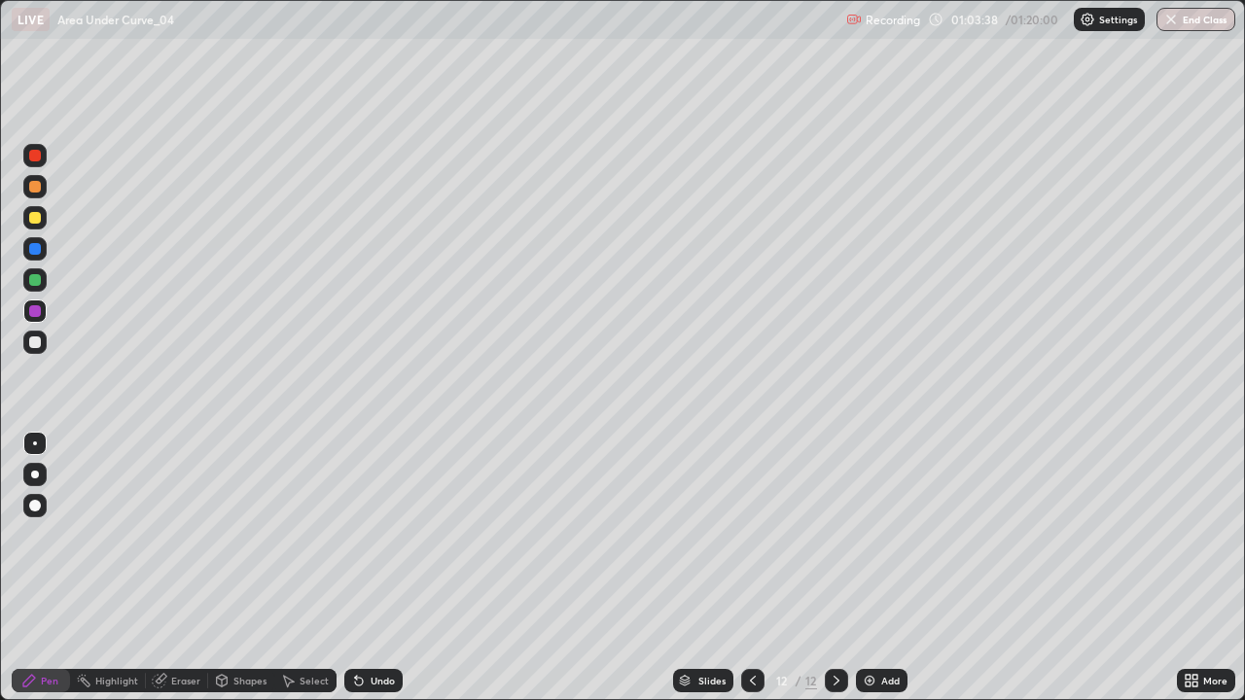
click at [177, 568] on div "Eraser" at bounding box center [177, 680] width 62 height 23
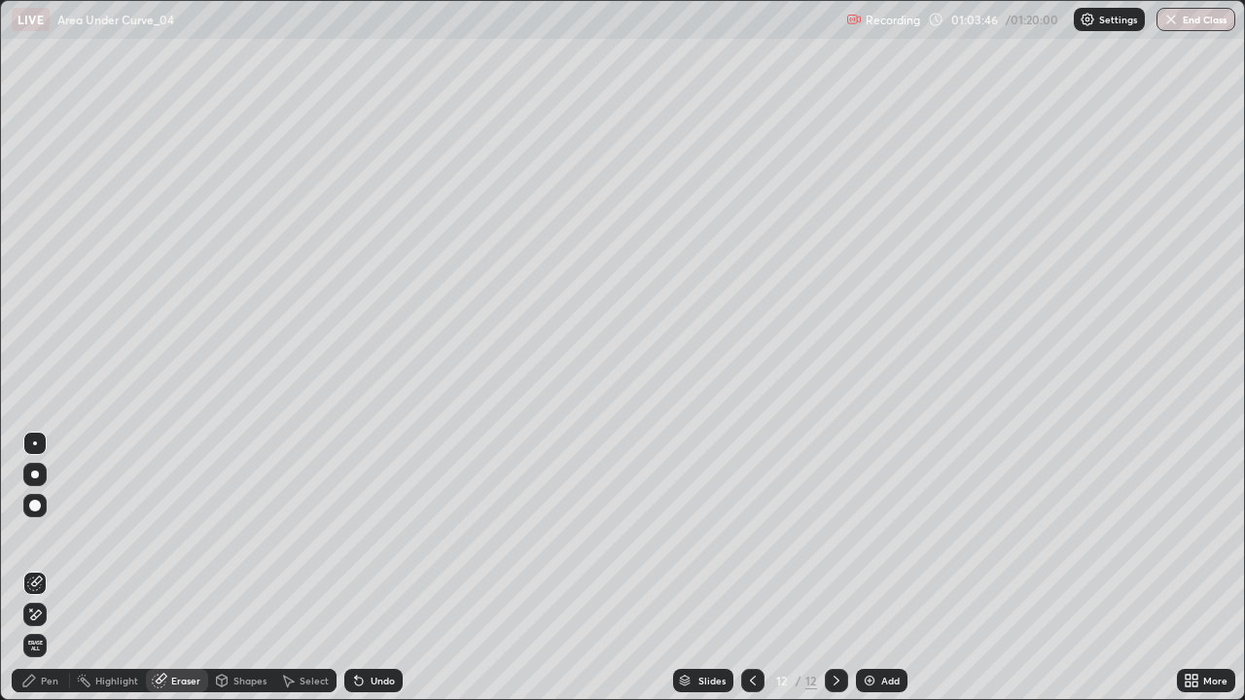
click at [66, 568] on div "Pen" at bounding box center [41, 680] width 58 height 23
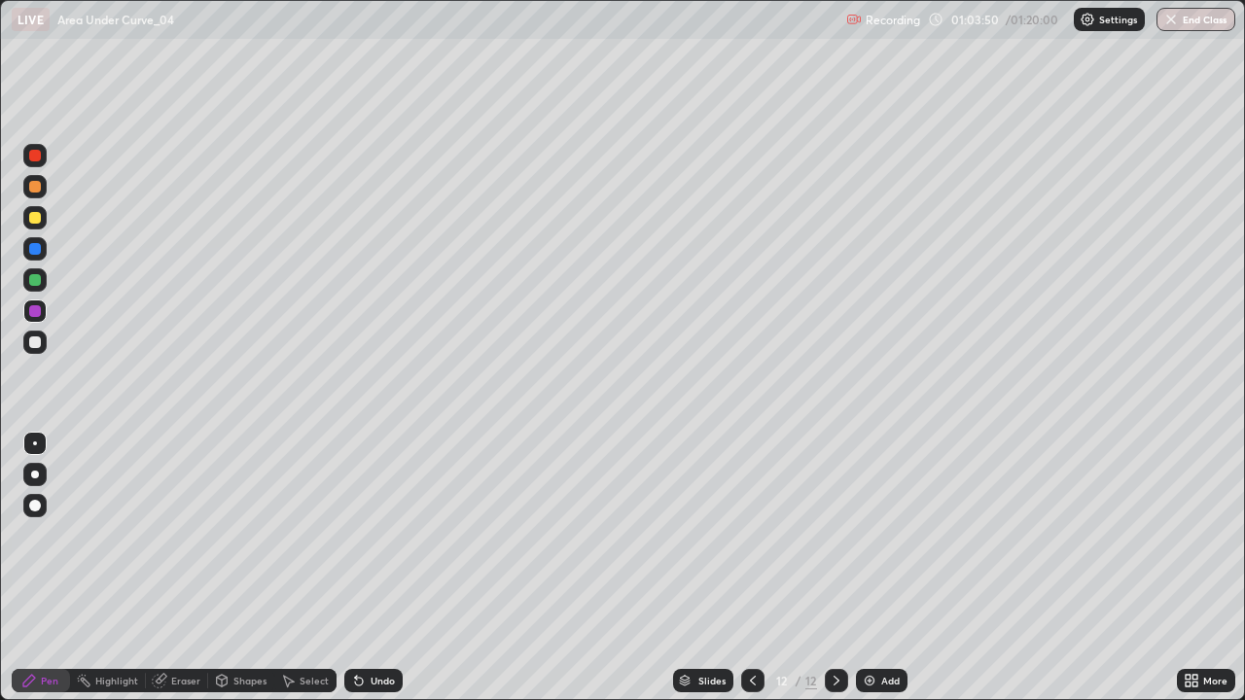
click at [177, 568] on div "Eraser" at bounding box center [185, 681] width 29 height 10
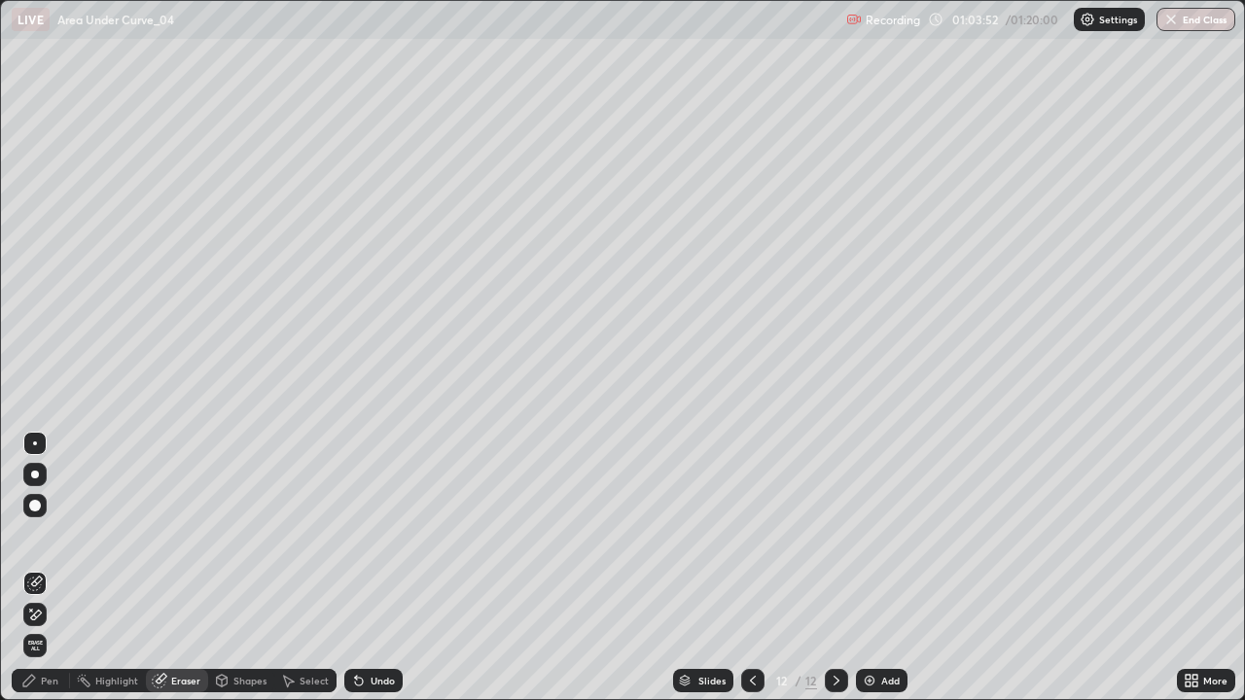
click at [42, 568] on div "Pen" at bounding box center [41, 680] width 58 height 23
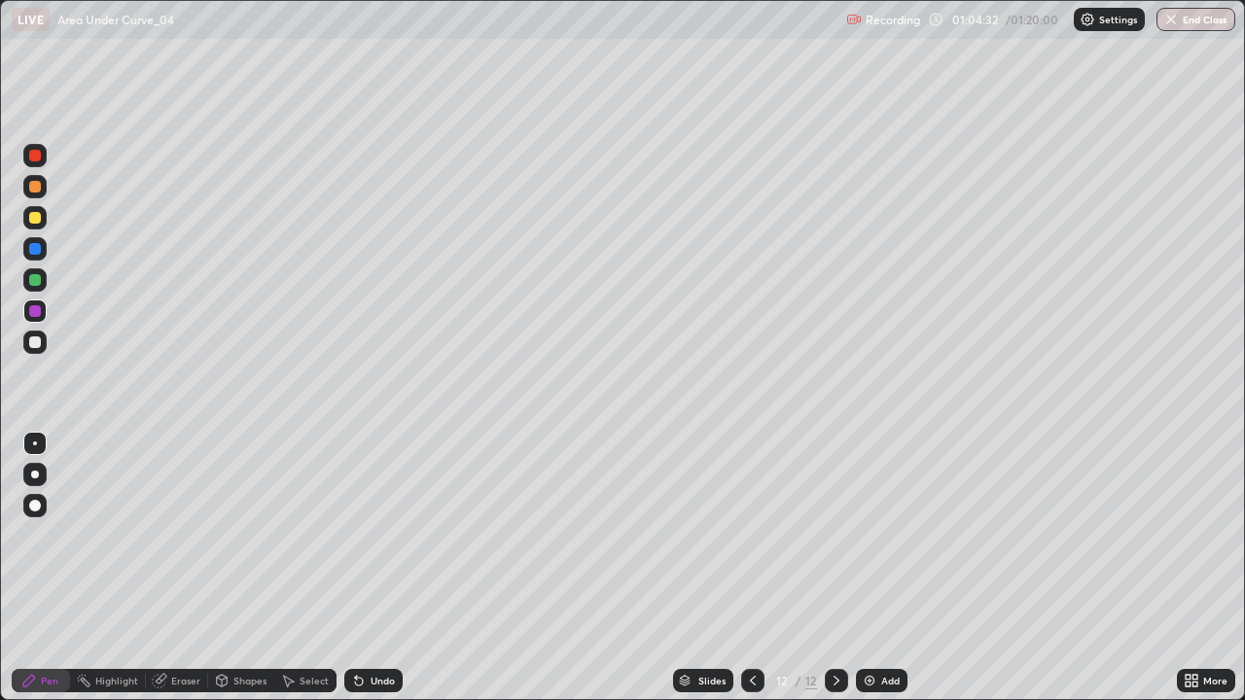
click at [31, 225] on div at bounding box center [34, 217] width 23 height 23
click at [181, 568] on div "Eraser" at bounding box center [177, 680] width 62 height 23
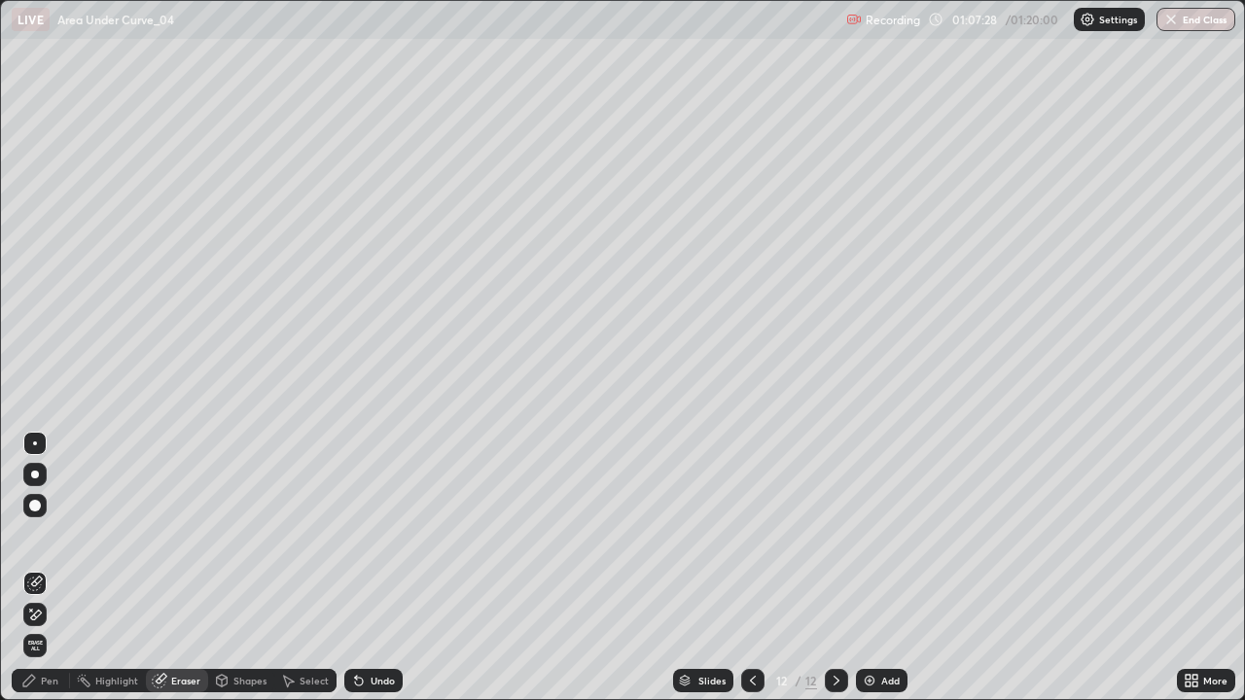
click at [41, 568] on div "Pen" at bounding box center [41, 680] width 58 height 23
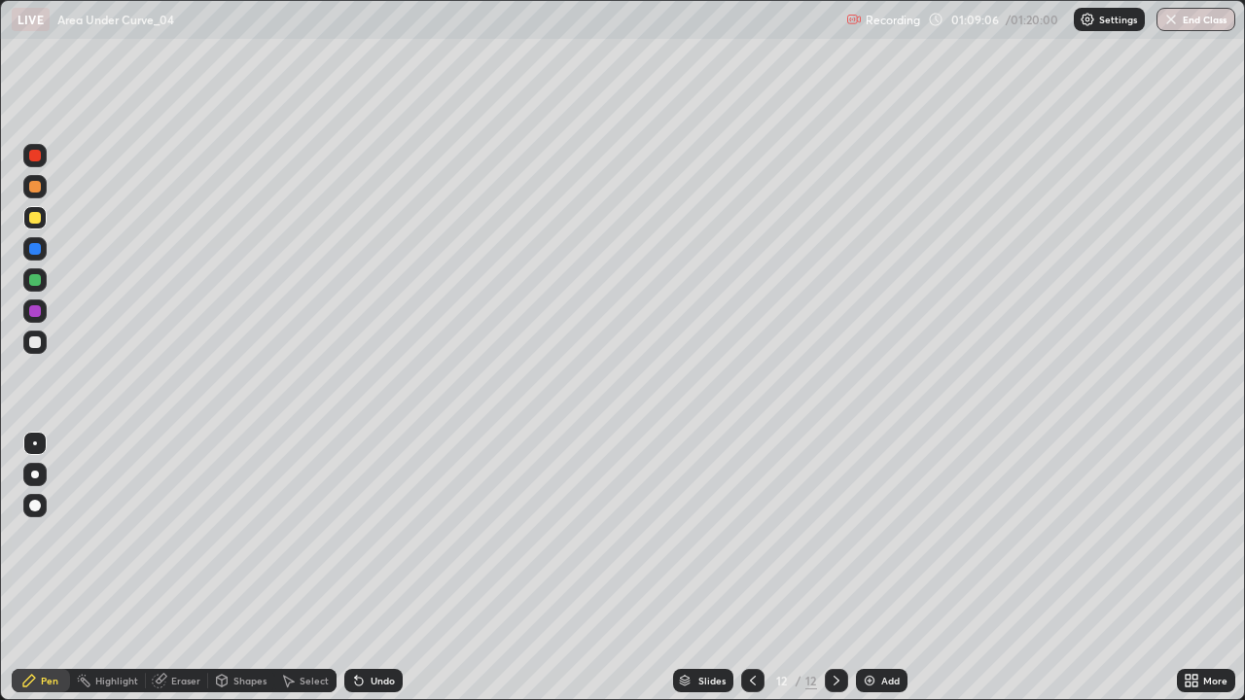
click at [304, 568] on div "Select" at bounding box center [314, 681] width 29 height 10
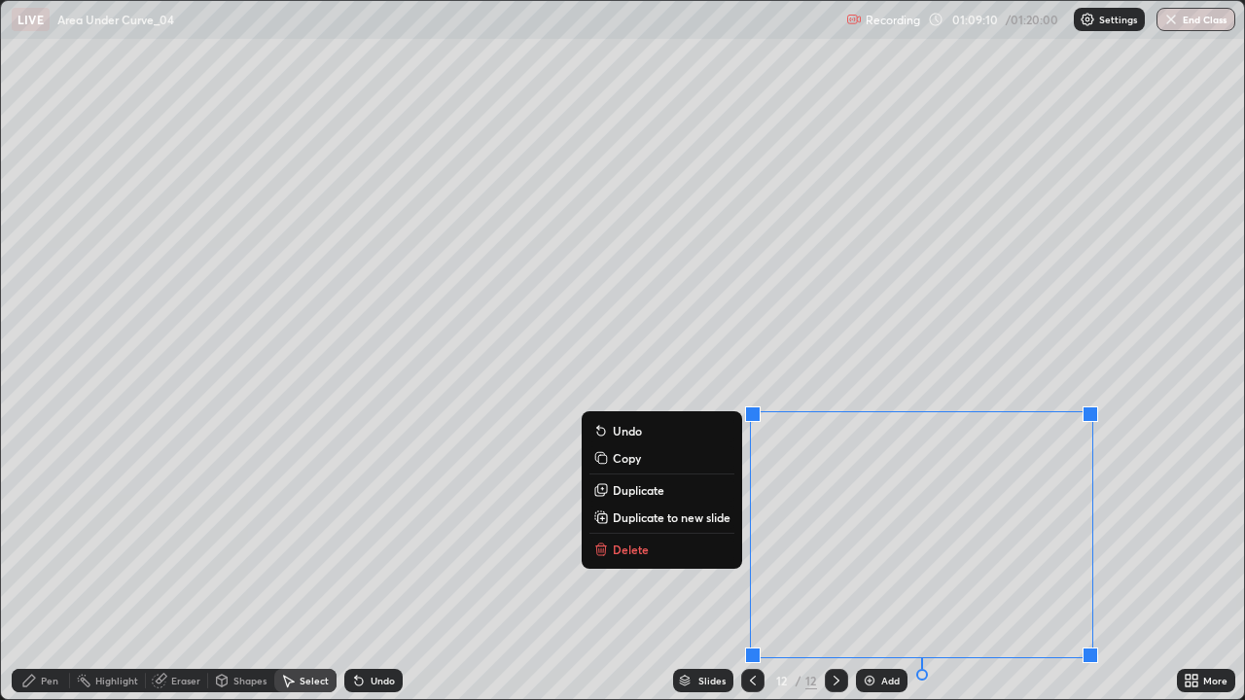
click at [689, 553] on button "Delete" at bounding box center [661, 549] width 145 height 23
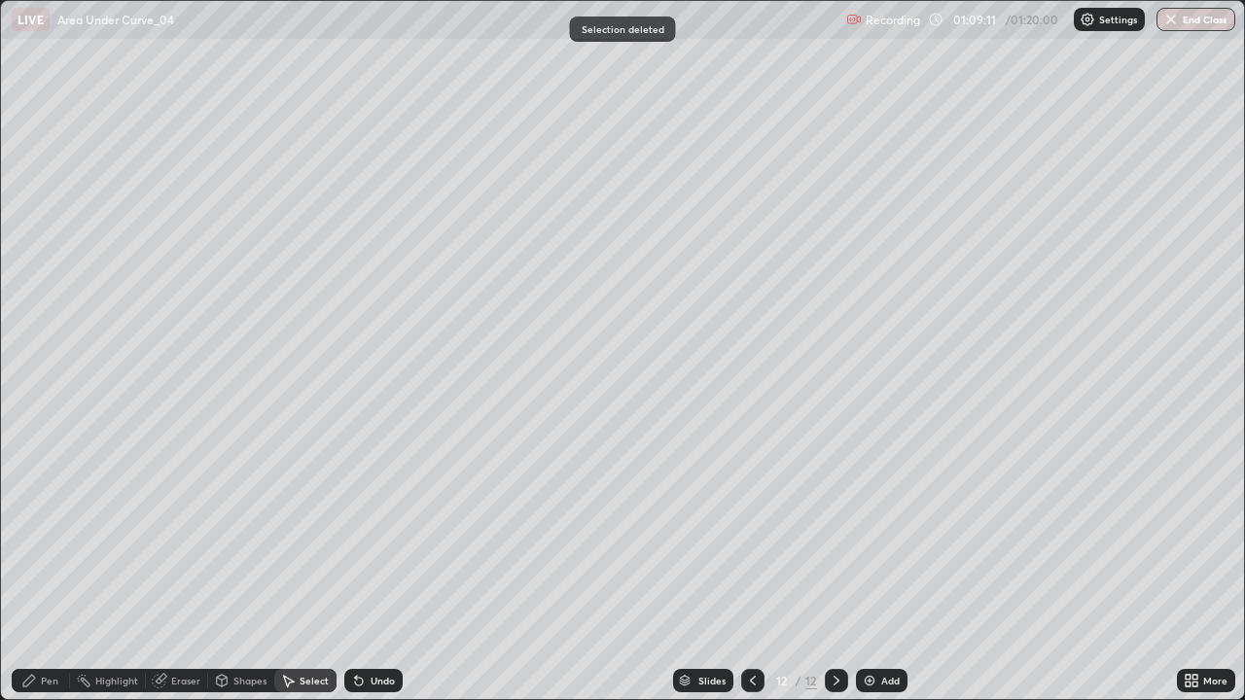
click at [44, 568] on div "Pen" at bounding box center [41, 680] width 58 height 23
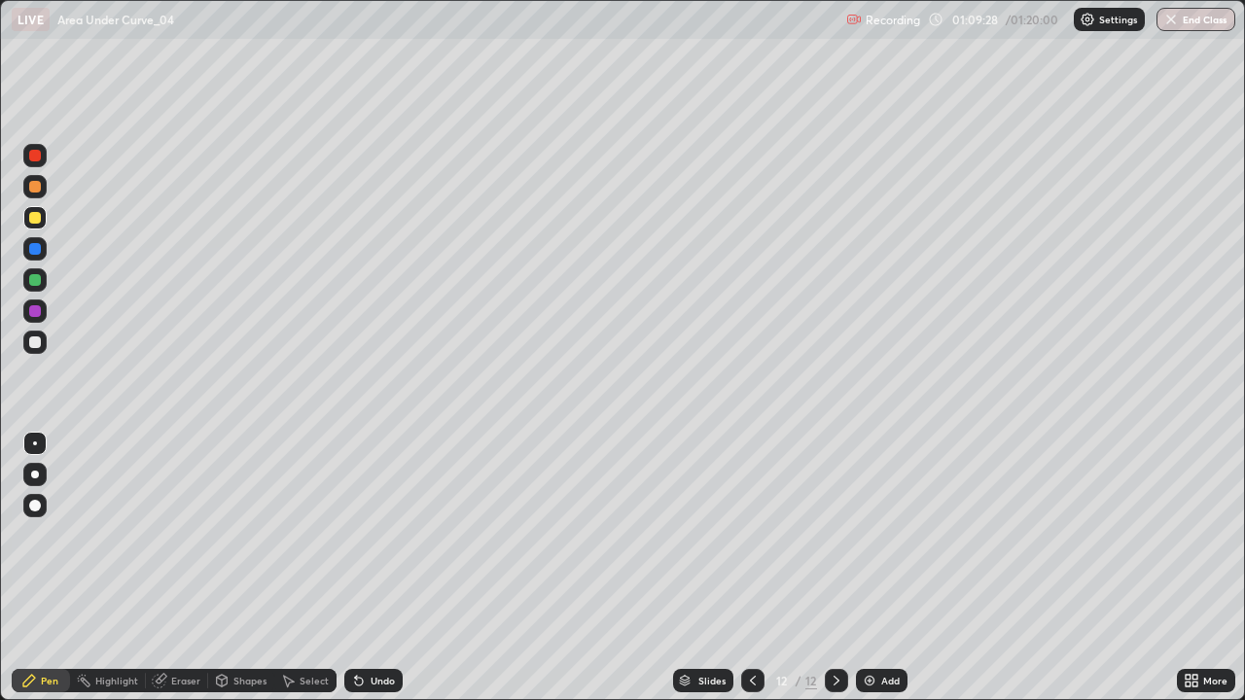
click at [375, 568] on div "Undo" at bounding box center [373, 680] width 58 height 23
click at [364, 568] on div "Undo" at bounding box center [373, 680] width 58 height 23
click at [362, 568] on icon at bounding box center [359, 681] width 16 height 16
click at [363, 568] on icon at bounding box center [359, 681] width 16 height 16
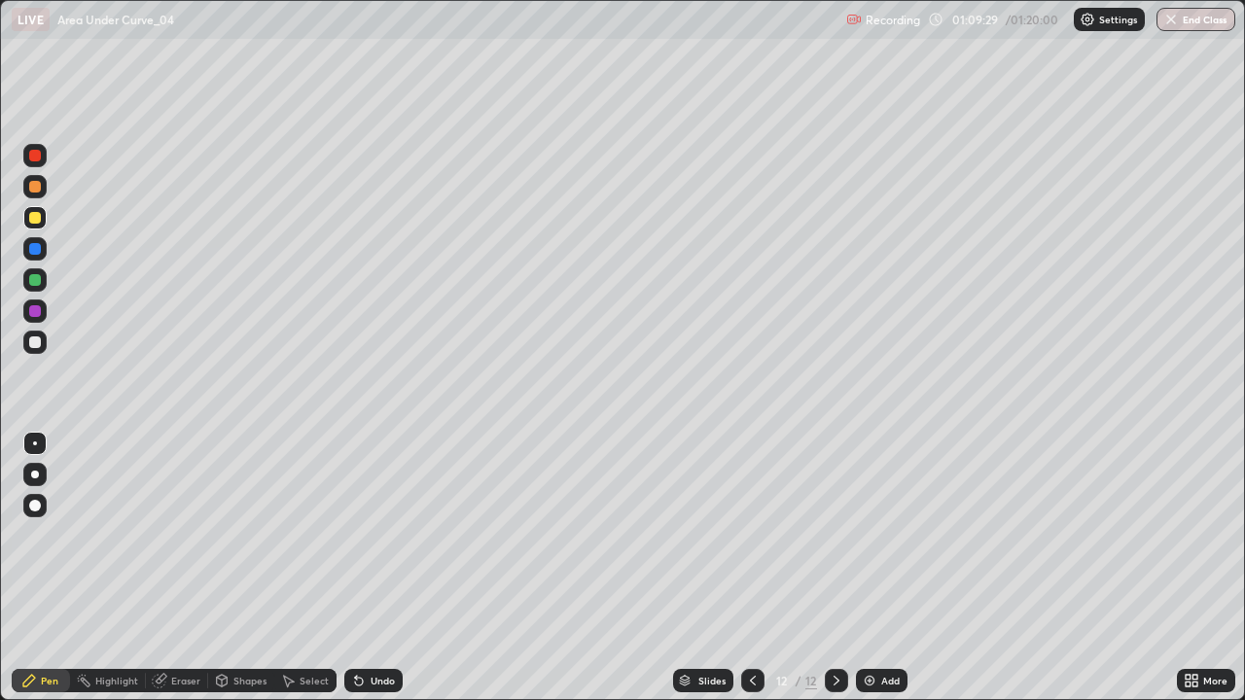
click at [365, 568] on div "Undo" at bounding box center [373, 680] width 58 height 23
click at [371, 568] on div "Undo" at bounding box center [383, 681] width 24 height 10
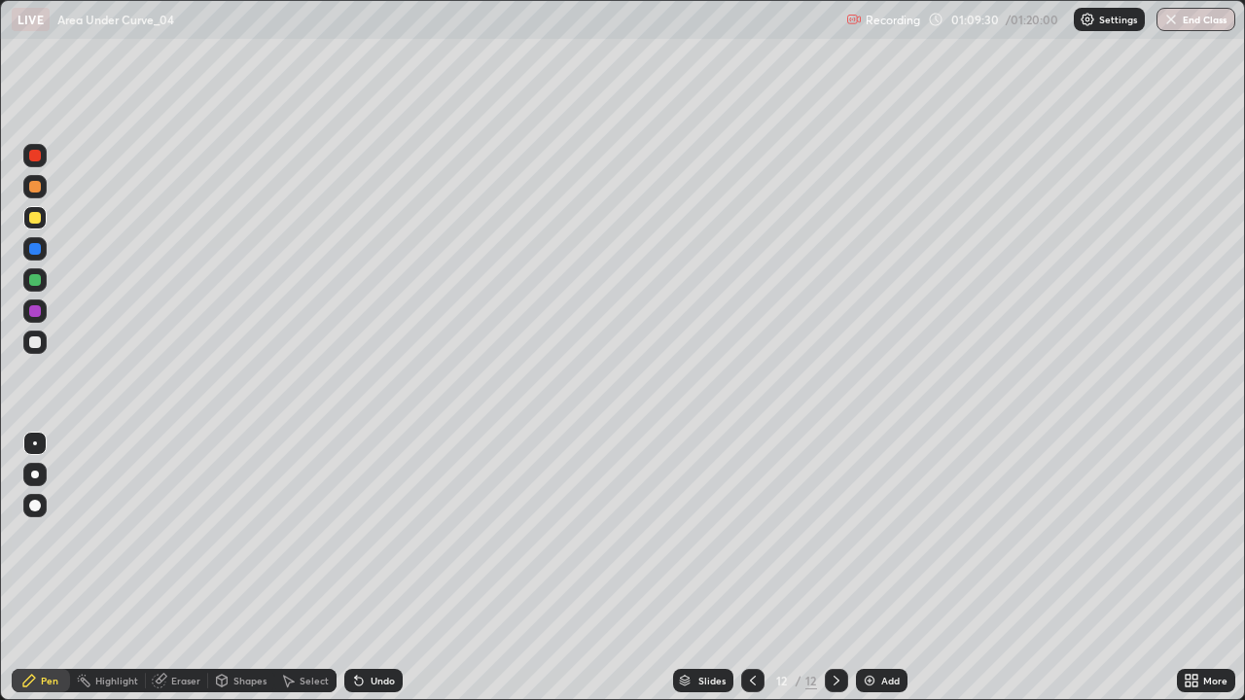
click at [371, 568] on div "Undo" at bounding box center [383, 681] width 24 height 10
click at [372, 568] on div "Undo" at bounding box center [383, 681] width 24 height 10
click at [31, 341] on div at bounding box center [35, 343] width 12 height 12
click at [1199, 14] on button "End Class" at bounding box center [1196, 19] width 77 height 23
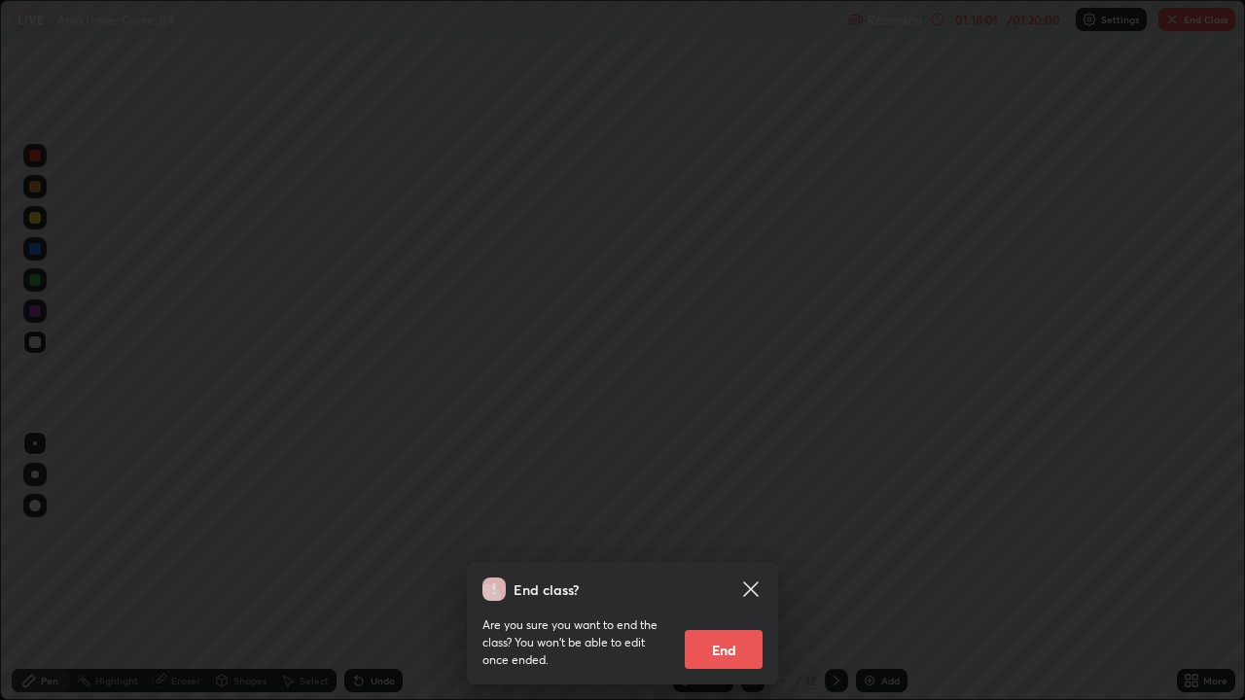
click at [733, 568] on button "End" at bounding box center [724, 649] width 78 height 39
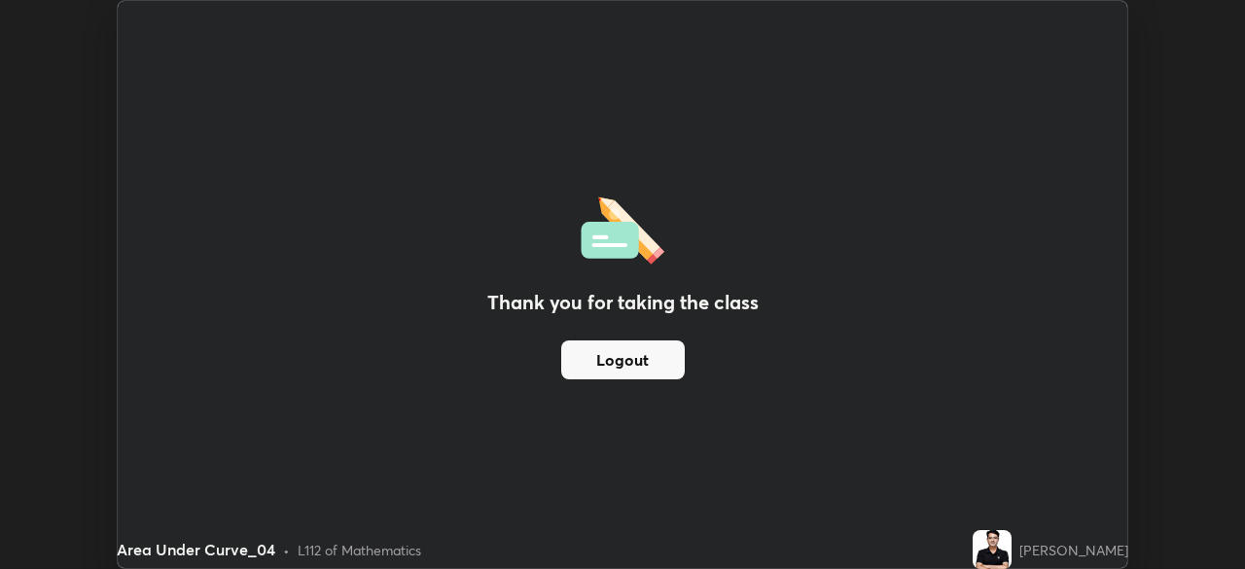
scroll to position [96688, 96012]
